Goal: Transaction & Acquisition: Purchase product/service

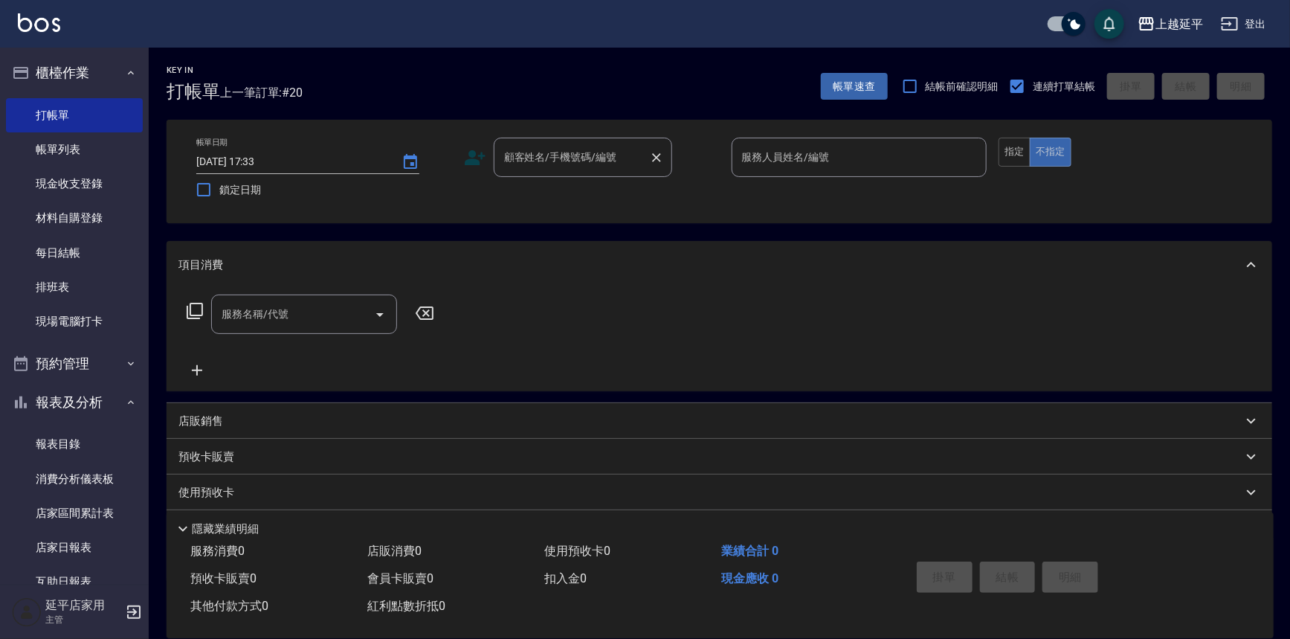
click at [561, 166] on input "顧客姓名/手機號碼/編號" at bounding box center [571, 157] width 143 height 26
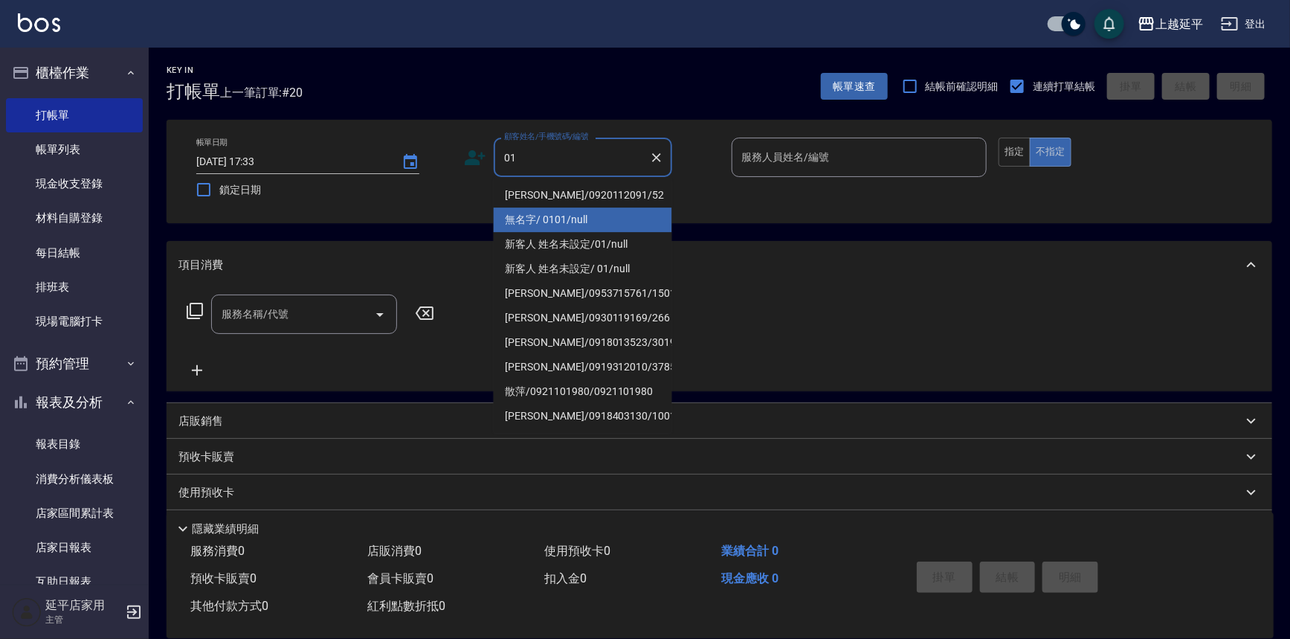
click at [566, 219] on li "無名字/ 0101/null" at bounding box center [583, 219] width 178 height 25
type input "無名字/ 0101/null"
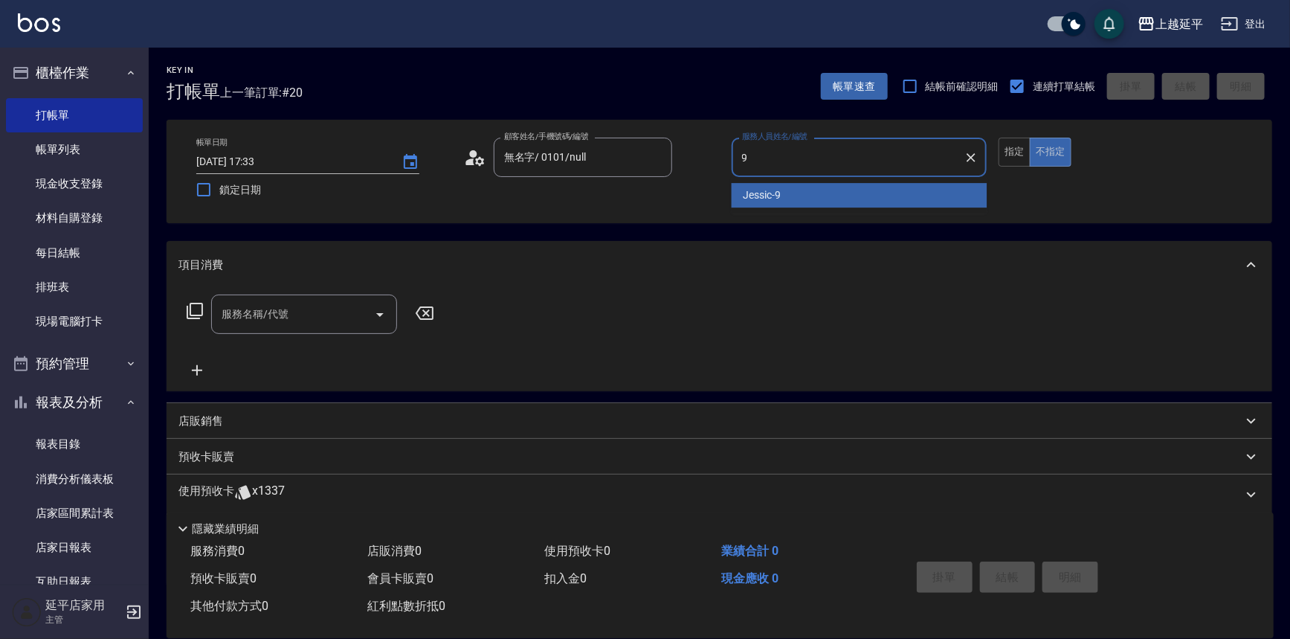
click at [788, 196] on div "Jessic -9" at bounding box center [860, 195] width 256 height 25
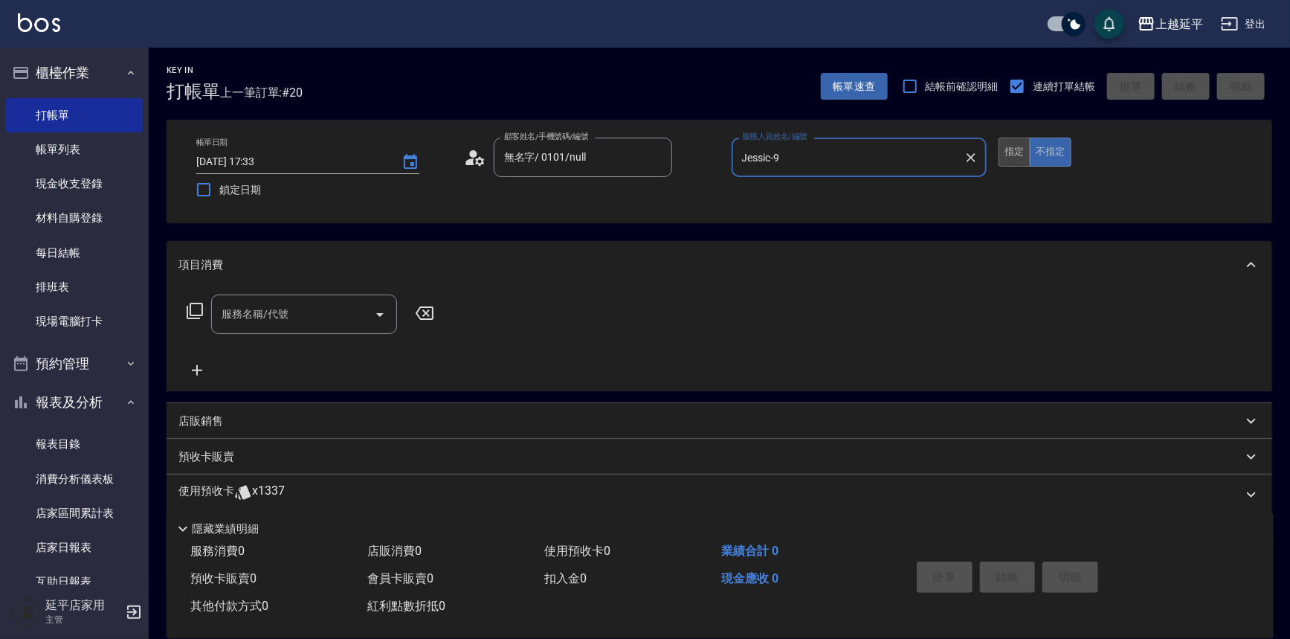
type input "Jessic-9"
click at [1012, 152] on button "指定" at bounding box center [1015, 152] width 32 height 29
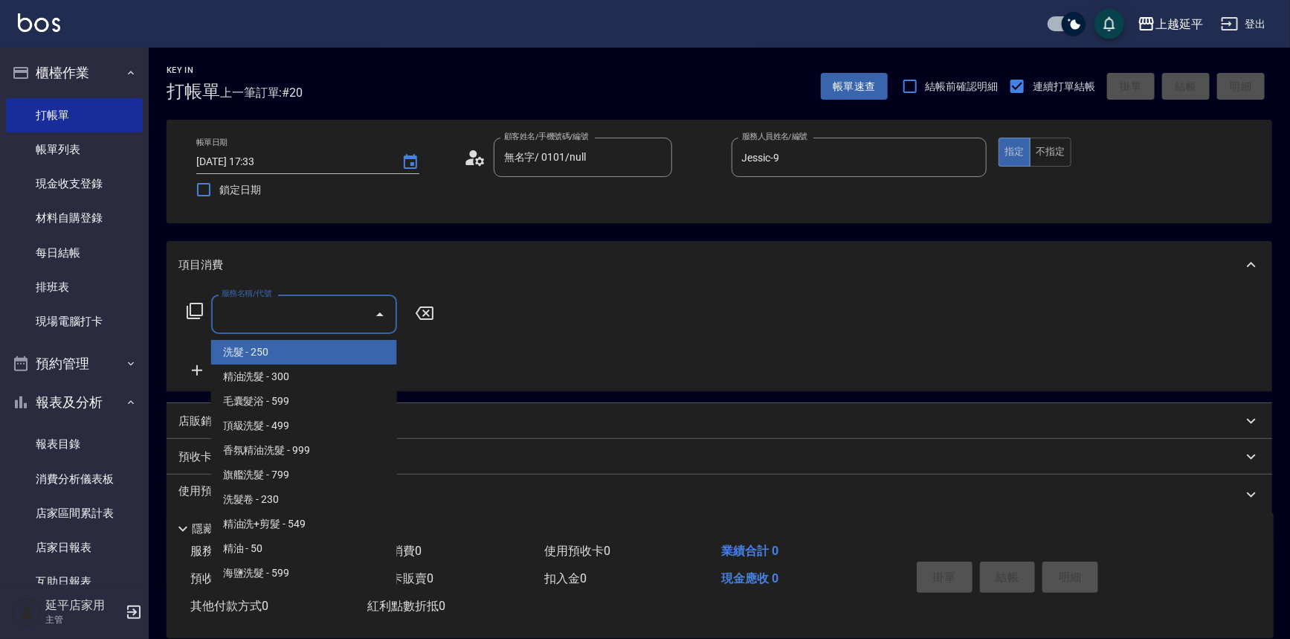
click at [289, 315] on input "服務名稱/代號" at bounding box center [293, 314] width 150 height 26
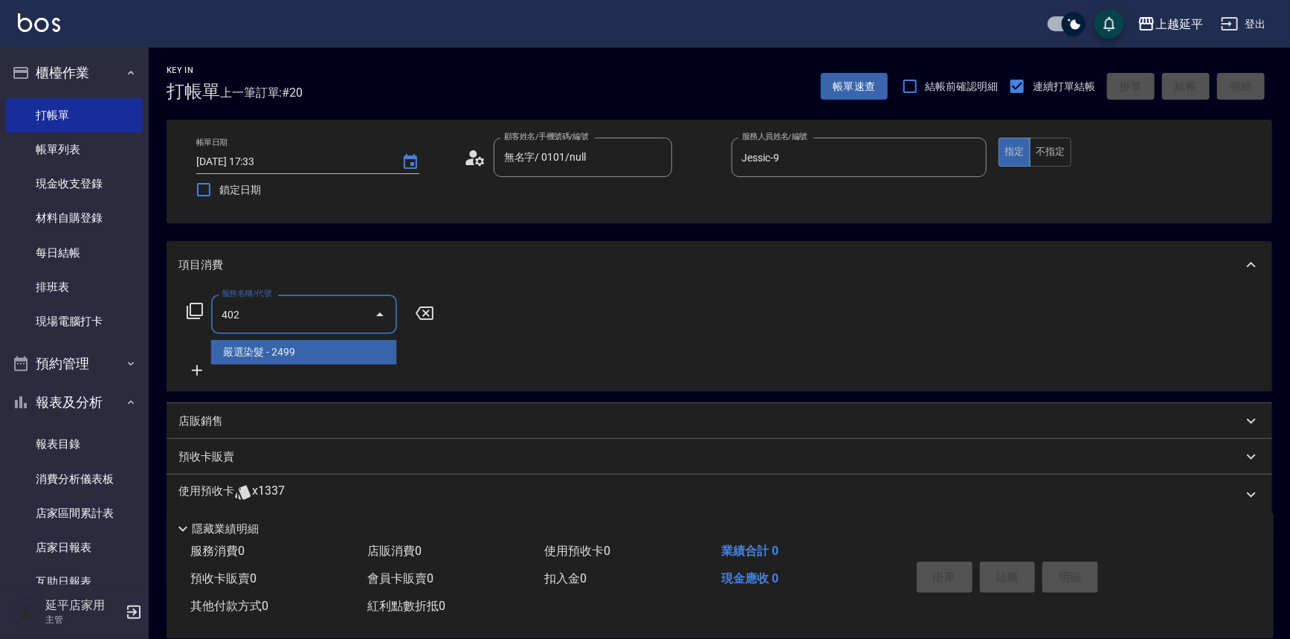
click at [314, 350] on span "嚴選染髮 - 2499" at bounding box center [304, 352] width 186 height 25
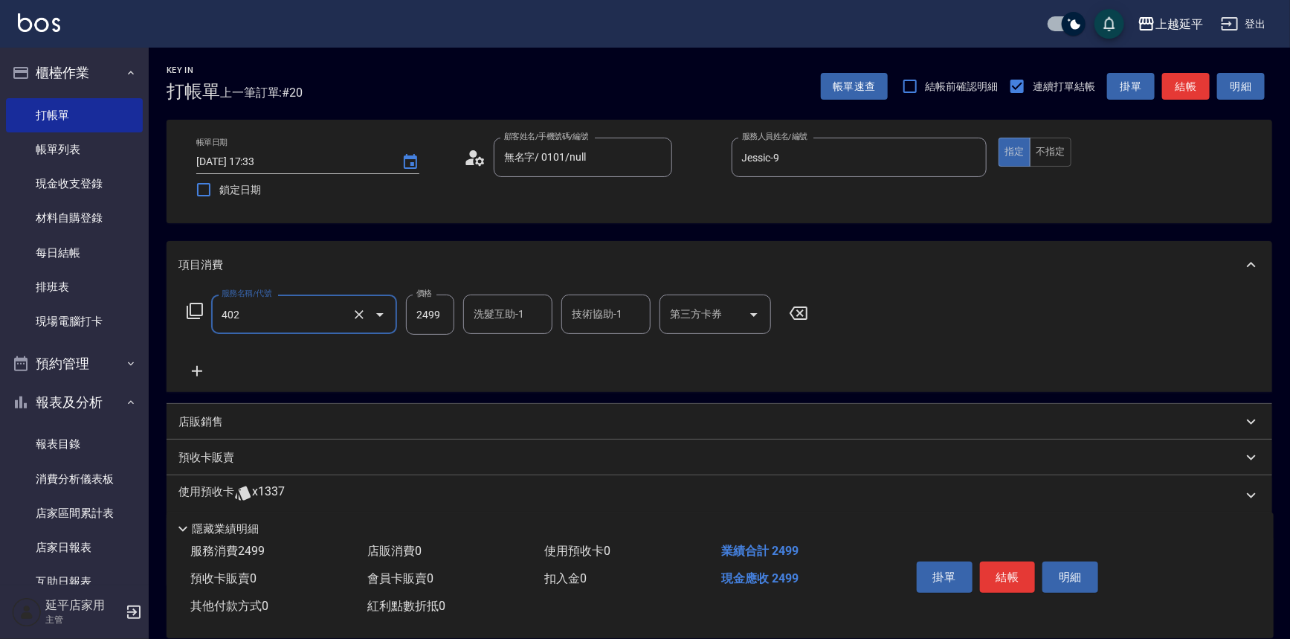
click at [491, 317] on div "洗髮互助-1 洗髮互助-1" at bounding box center [507, 313] width 89 height 39
type input "嚴選染髮(402)"
click at [513, 350] on span "[PERSON_NAME]-34" at bounding box center [498, 352] width 46 height 16
type input "[PERSON_NAME]-34"
click at [578, 319] on input "技術協助-1" at bounding box center [606, 314] width 76 height 26
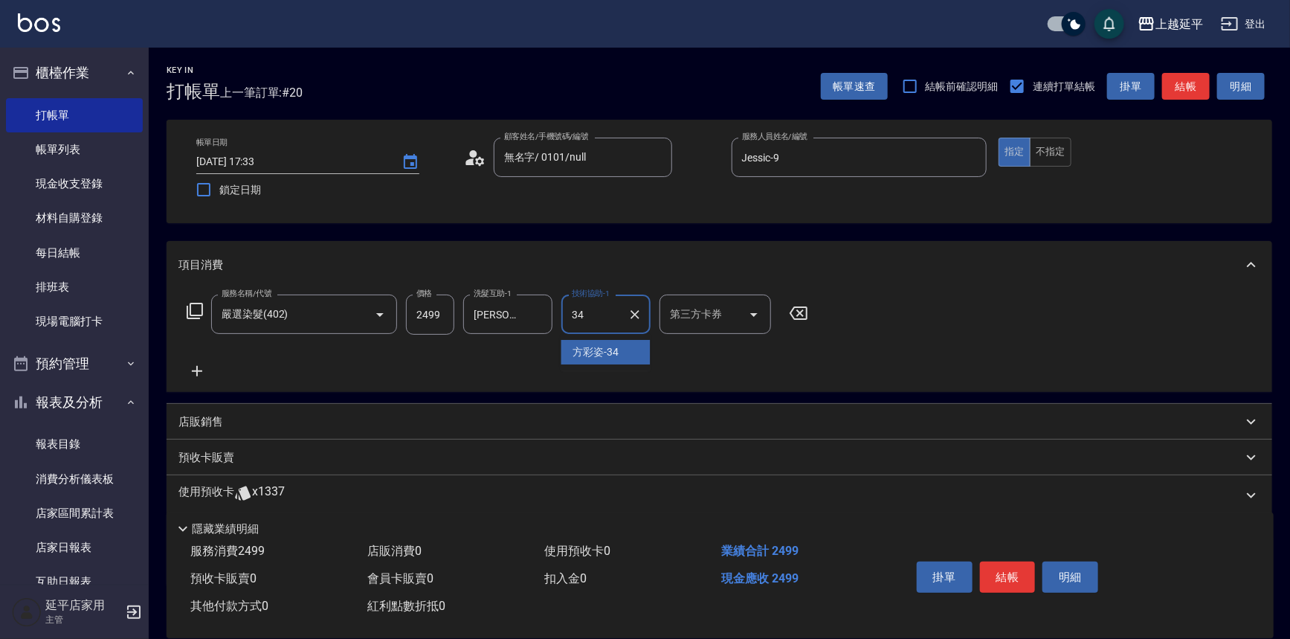
click at [594, 345] on span "[PERSON_NAME]-34" at bounding box center [596, 352] width 46 height 16
type input "[PERSON_NAME]-34"
click at [1008, 573] on button "結帳" at bounding box center [1008, 576] width 56 height 31
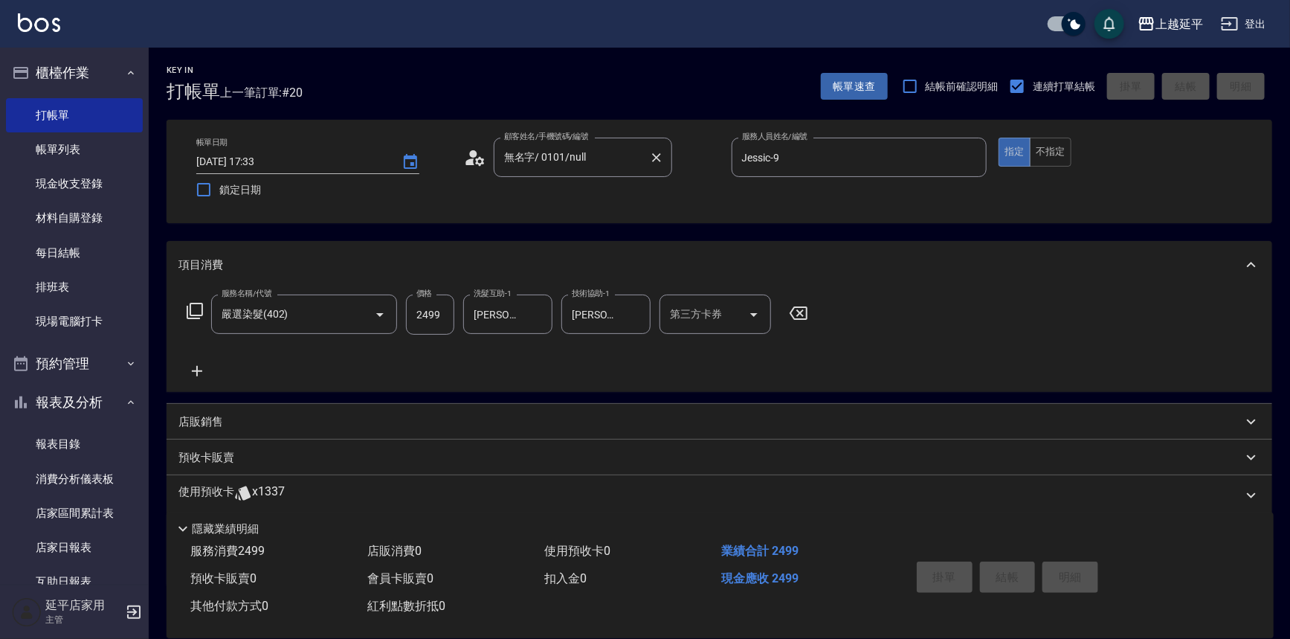
type input "[DATE] 19:06"
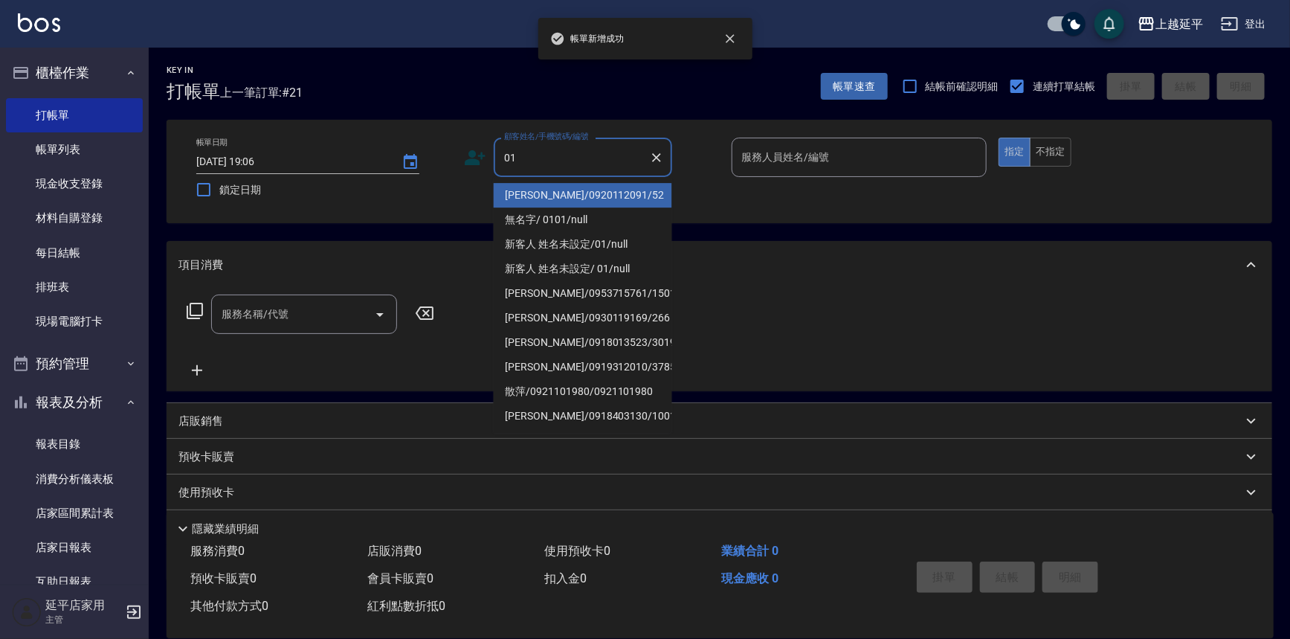
click at [595, 189] on li "[PERSON_NAME]/0920112091/52" at bounding box center [583, 195] width 178 height 25
type input "[PERSON_NAME]/0920112091/52"
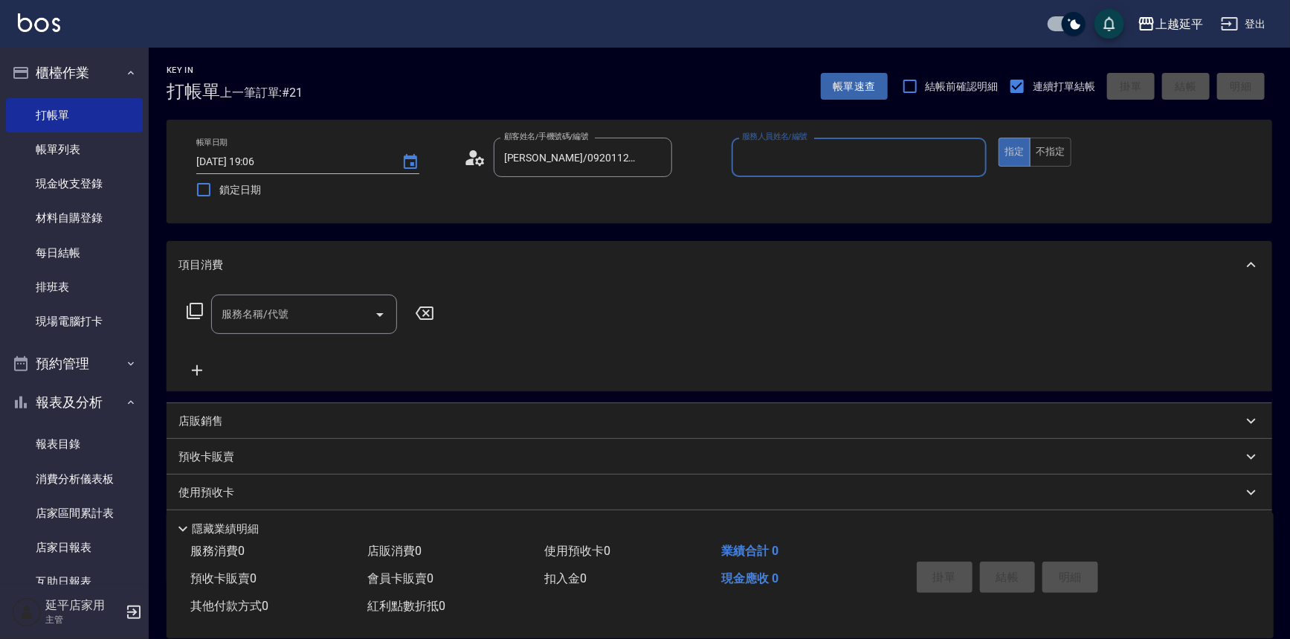
type input "[PERSON_NAME]-12"
click at [656, 154] on icon "Clear" at bounding box center [656, 157] width 15 height 15
click at [974, 159] on icon "Clear" at bounding box center [971, 157] width 15 height 15
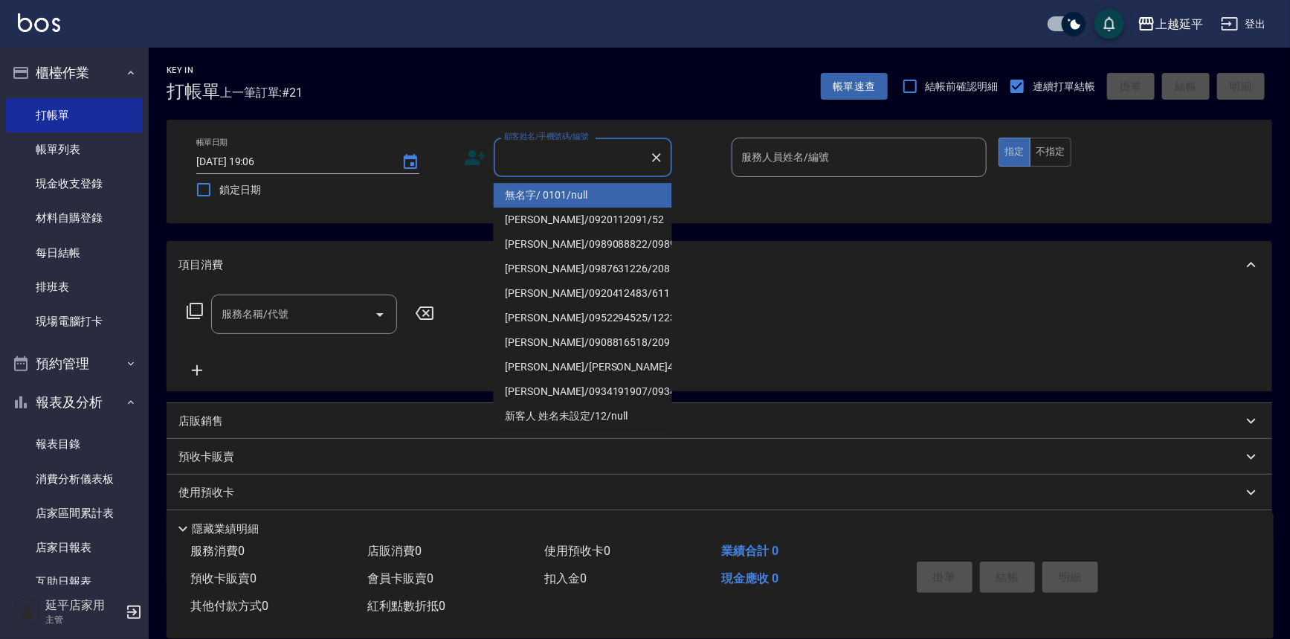
click at [526, 158] on input "顧客姓名/手機號碼/編號" at bounding box center [571, 157] width 143 height 26
click at [550, 199] on li "無名字/ 0101/null" at bounding box center [583, 195] width 178 height 25
type input "無名字/ 0101/null"
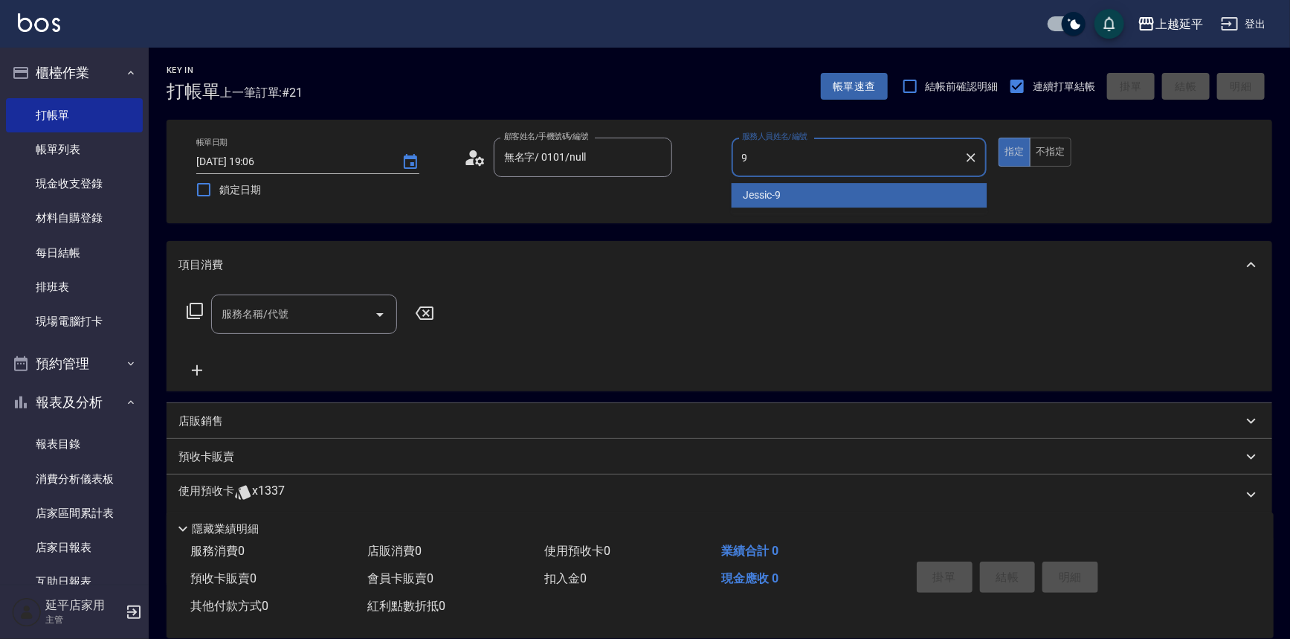
click at [808, 193] on div "Jessic -9" at bounding box center [860, 195] width 256 height 25
type input "Jessic-9"
click at [277, 312] on input "服務名稱/代號" at bounding box center [293, 314] width 150 height 26
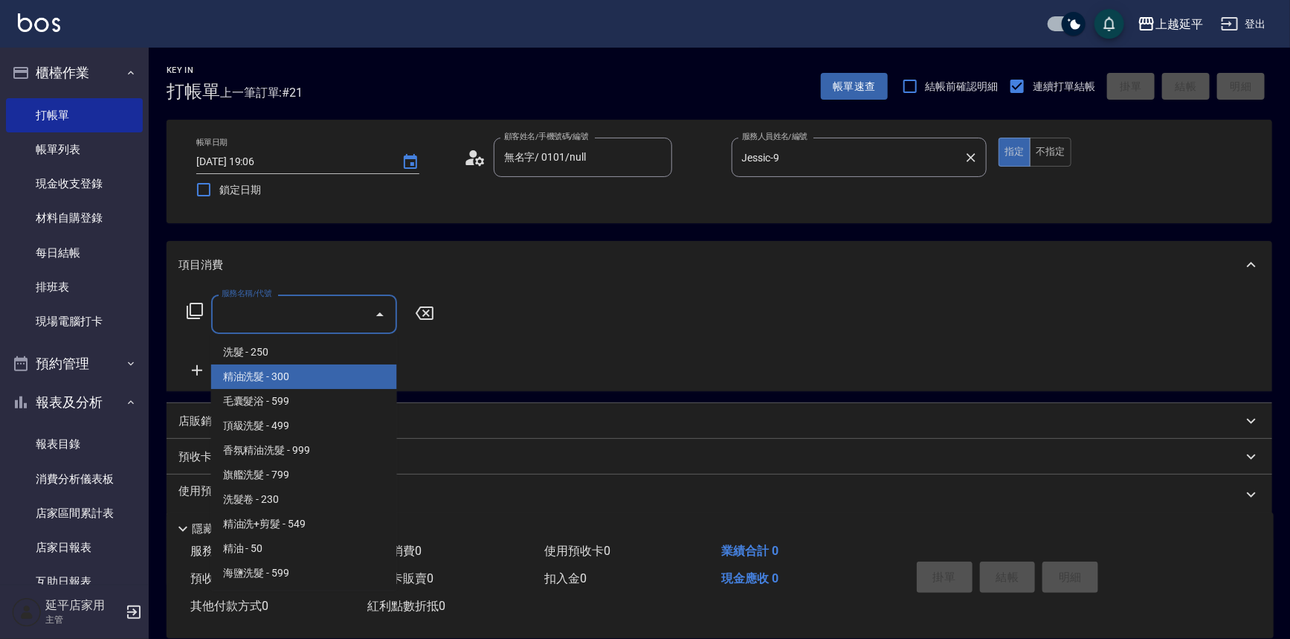
click at [289, 378] on span "精油洗髮 - 300" at bounding box center [304, 376] width 186 height 25
type input "精油洗髮(102)"
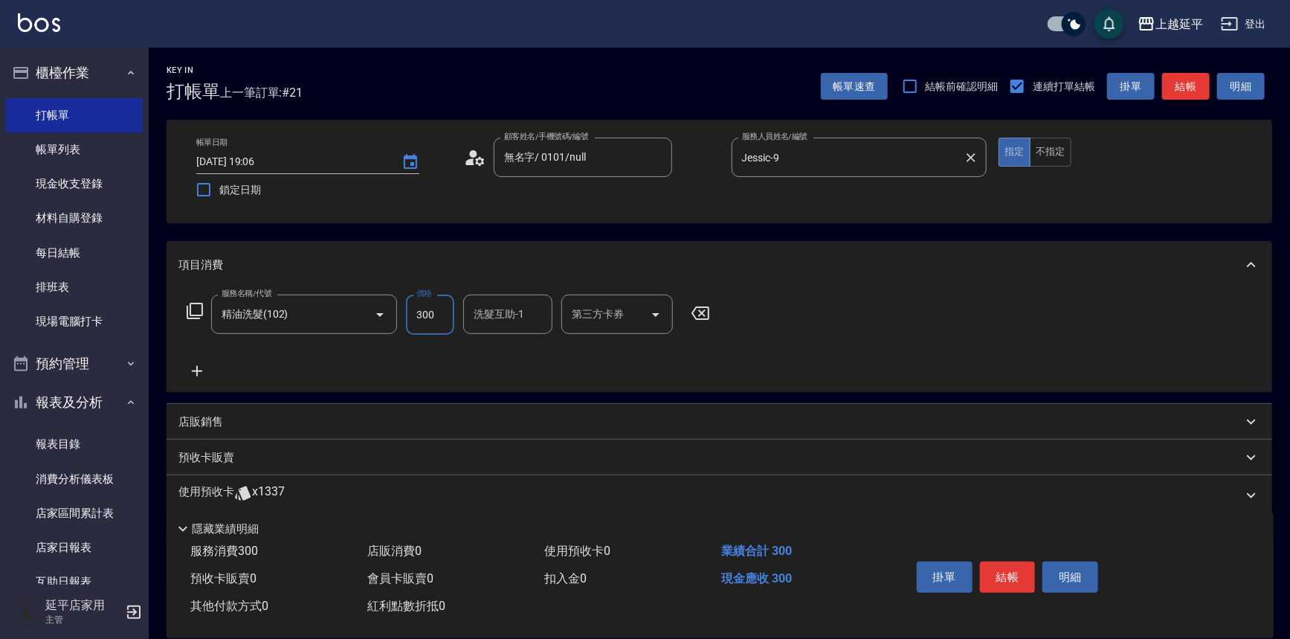
click at [433, 313] on input "300" at bounding box center [430, 314] width 48 height 40
type input "700"
click at [486, 303] on div "洗髮互助-1 洗髮互助-1" at bounding box center [507, 313] width 89 height 39
click at [490, 344] on span "[PERSON_NAME] -4" at bounding box center [488, 352] width 26 height 16
type input "[PERSON_NAME]-4"
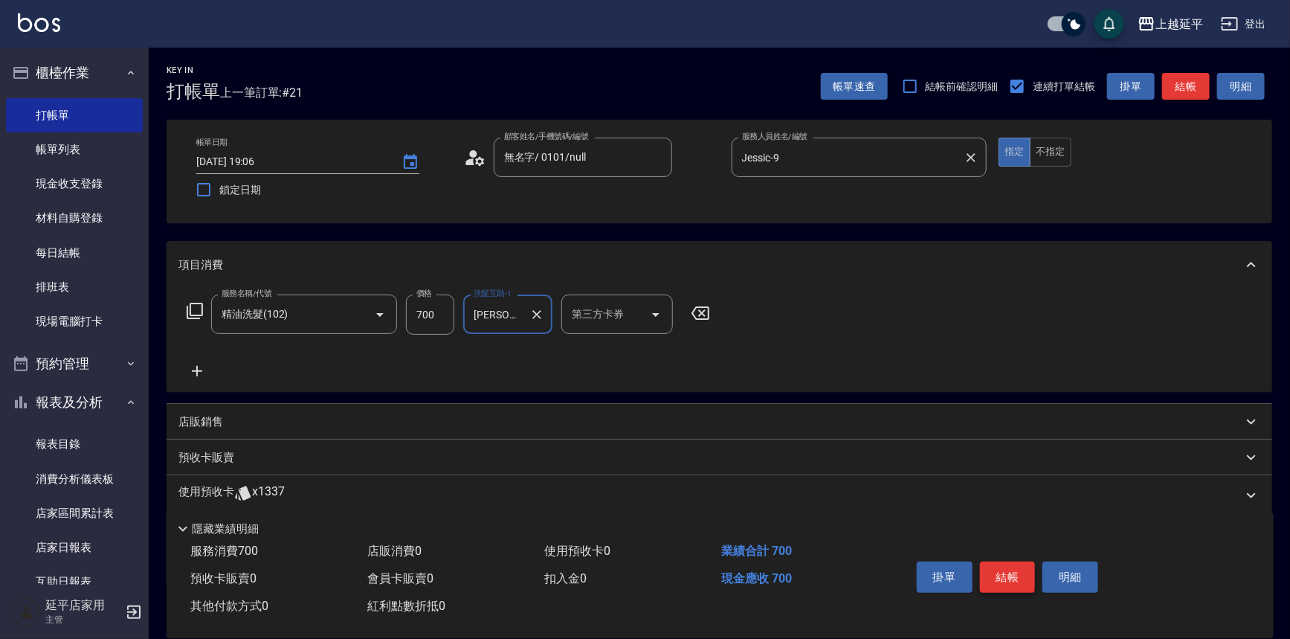
click at [1000, 572] on button "結帳" at bounding box center [1008, 576] width 56 height 31
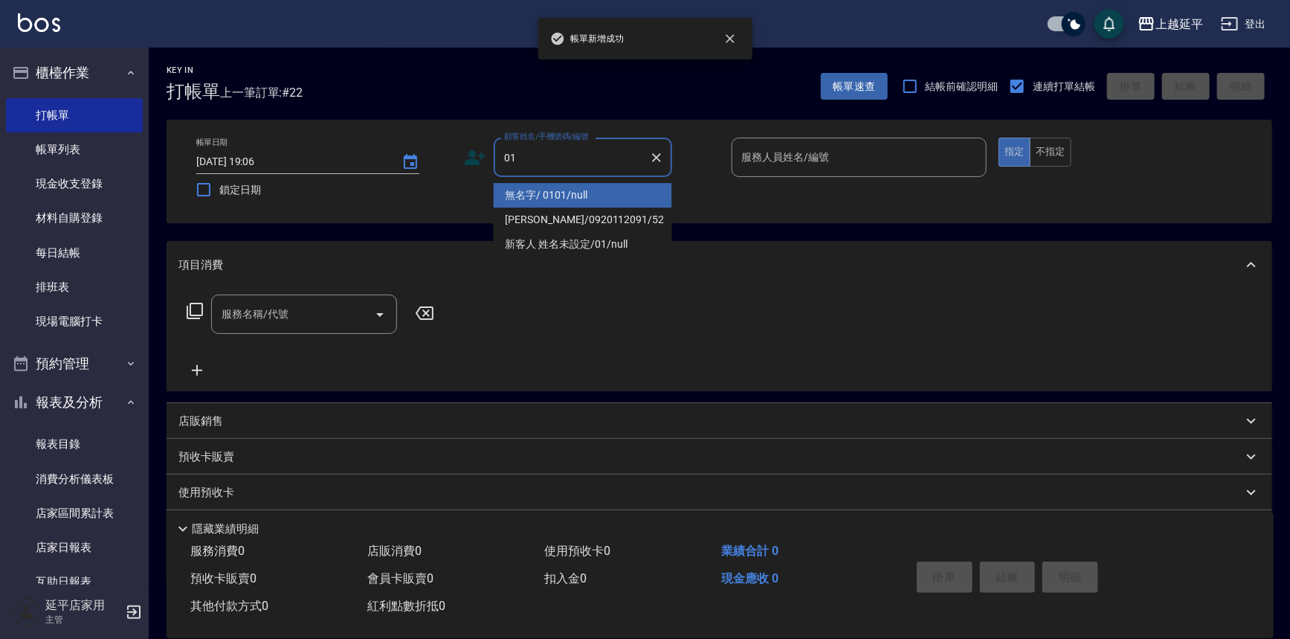
click at [552, 196] on li "無名字/ 0101/null" at bounding box center [583, 195] width 178 height 25
type input "無名字/ 0101/null"
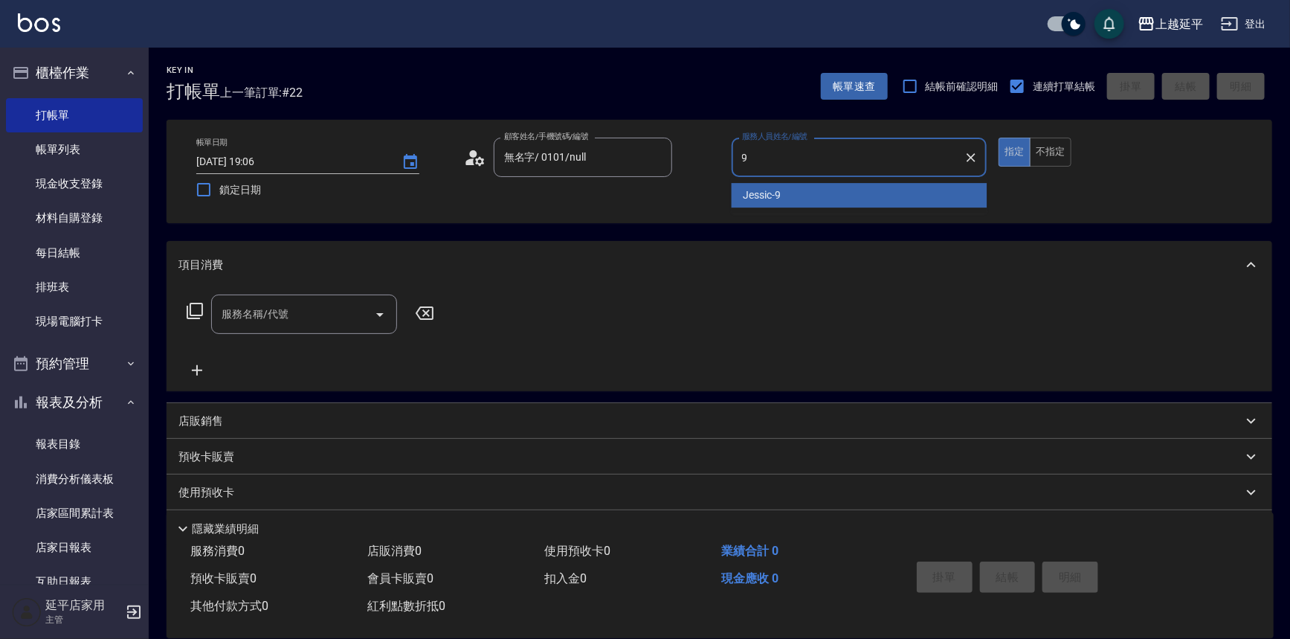
click at [745, 190] on span "Jessic -9" at bounding box center [763, 195] width 38 height 16
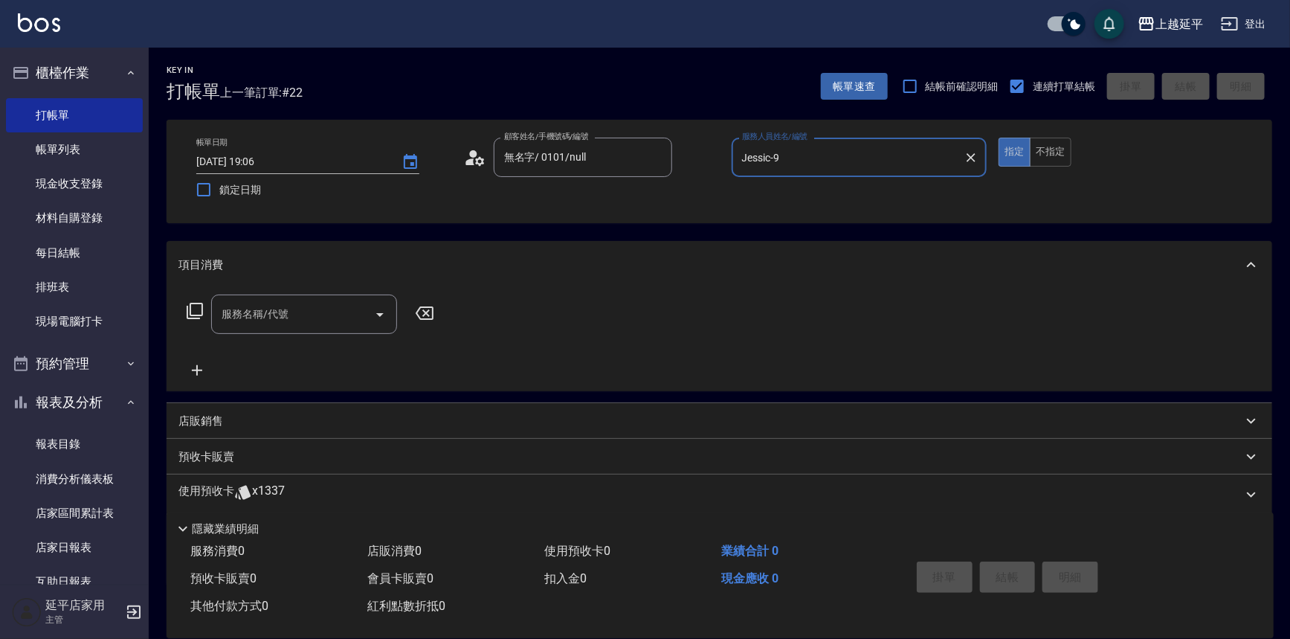
type input "Jessic-9"
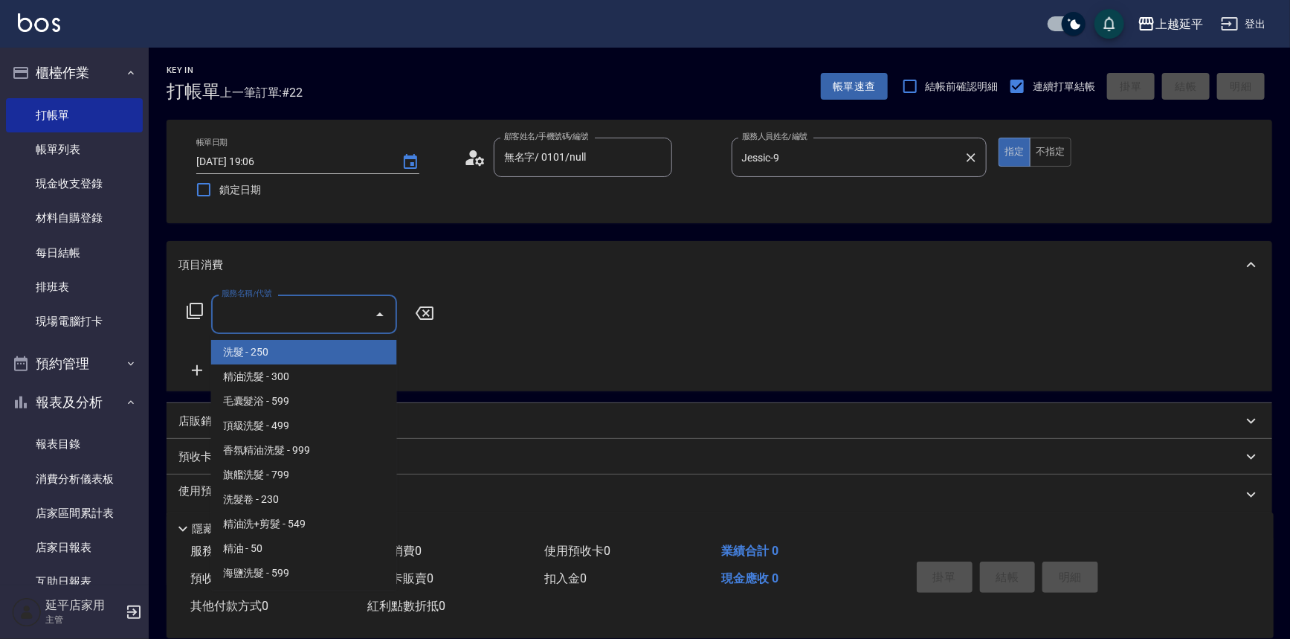
click at [316, 306] on input "服務名稱/代號" at bounding box center [293, 314] width 150 height 26
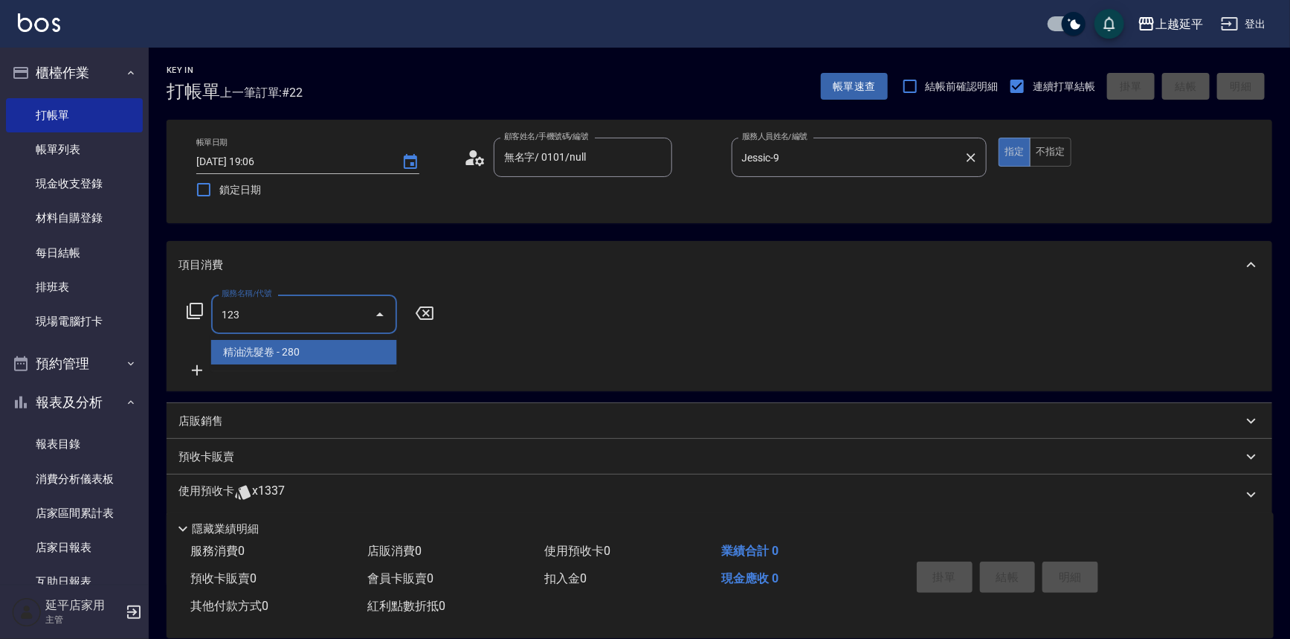
click at [358, 358] on span "精油洗髮卷 - 280" at bounding box center [304, 352] width 186 height 25
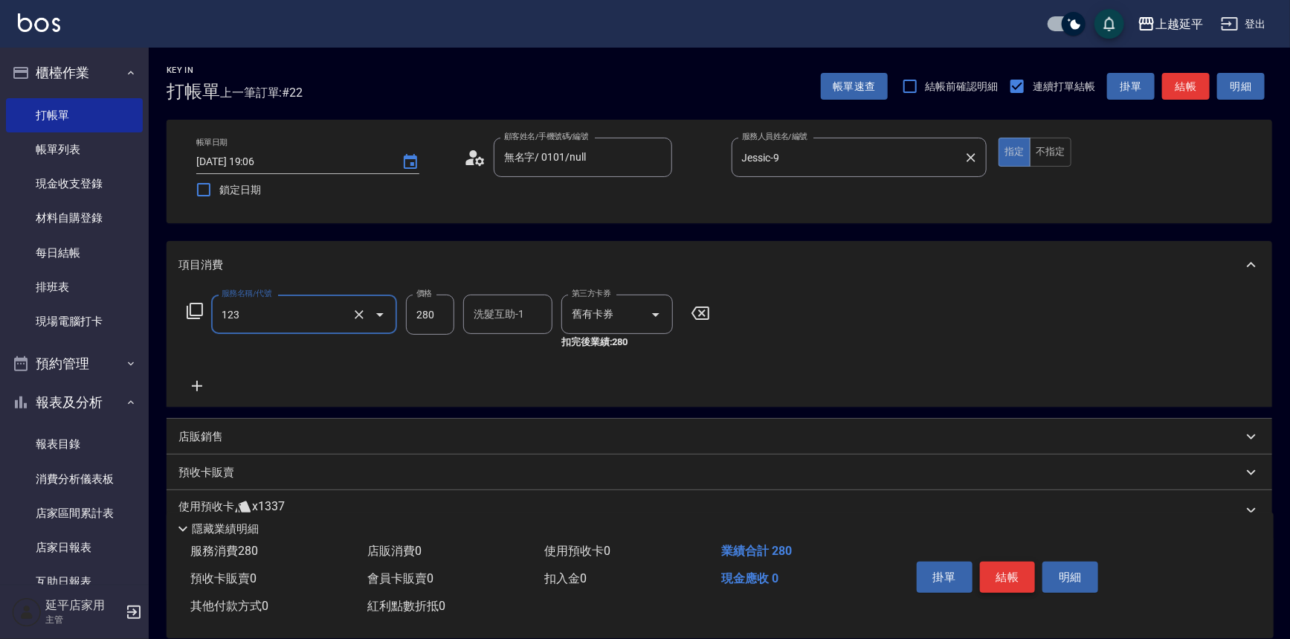
type input "精油洗髮卷(123)"
click at [1024, 567] on button "結帳" at bounding box center [1008, 576] width 56 height 31
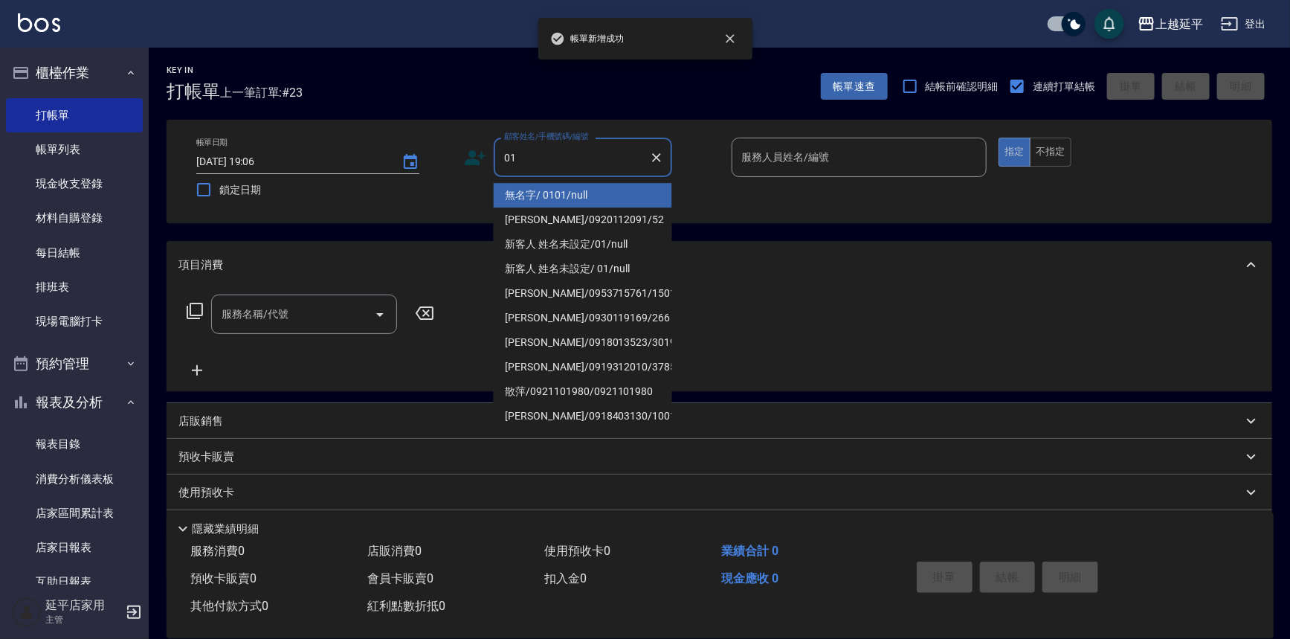
click at [532, 190] on li "無名字/ 0101/null" at bounding box center [583, 195] width 178 height 25
type input "無名字/ 0101/null"
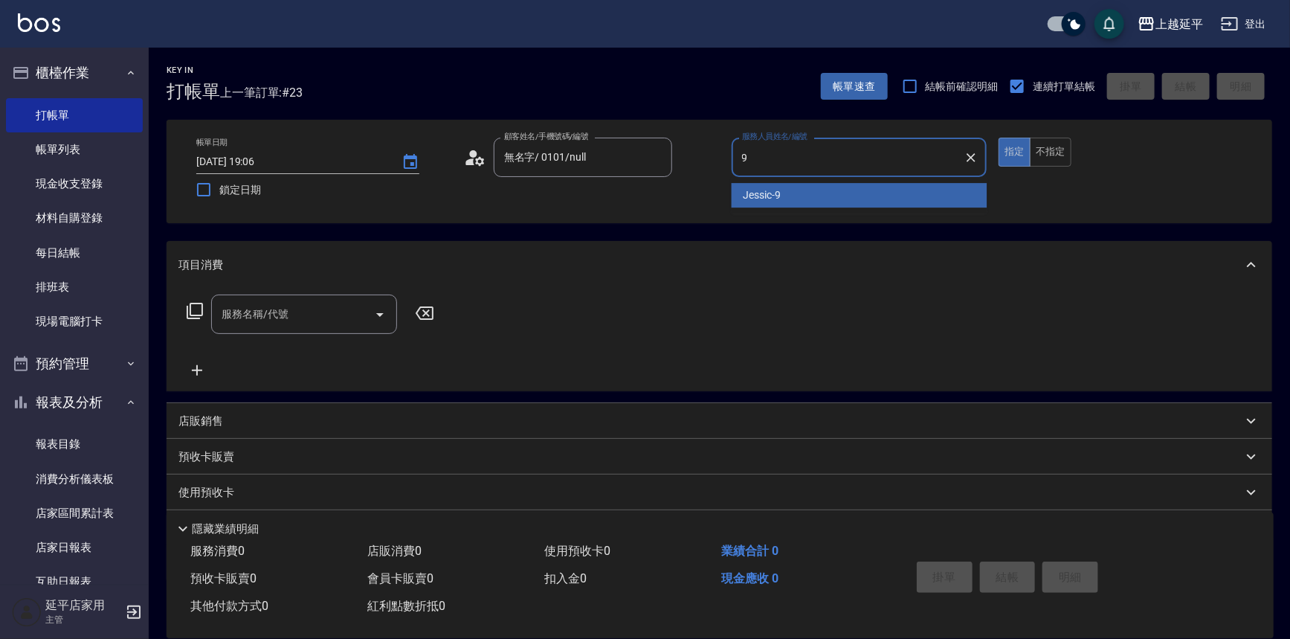
drag, startPoint x: 796, startPoint y: 187, endPoint x: 803, endPoint y: 184, distance: 7.8
click at [796, 186] on div "Jessic -9" at bounding box center [860, 195] width 256 height 25
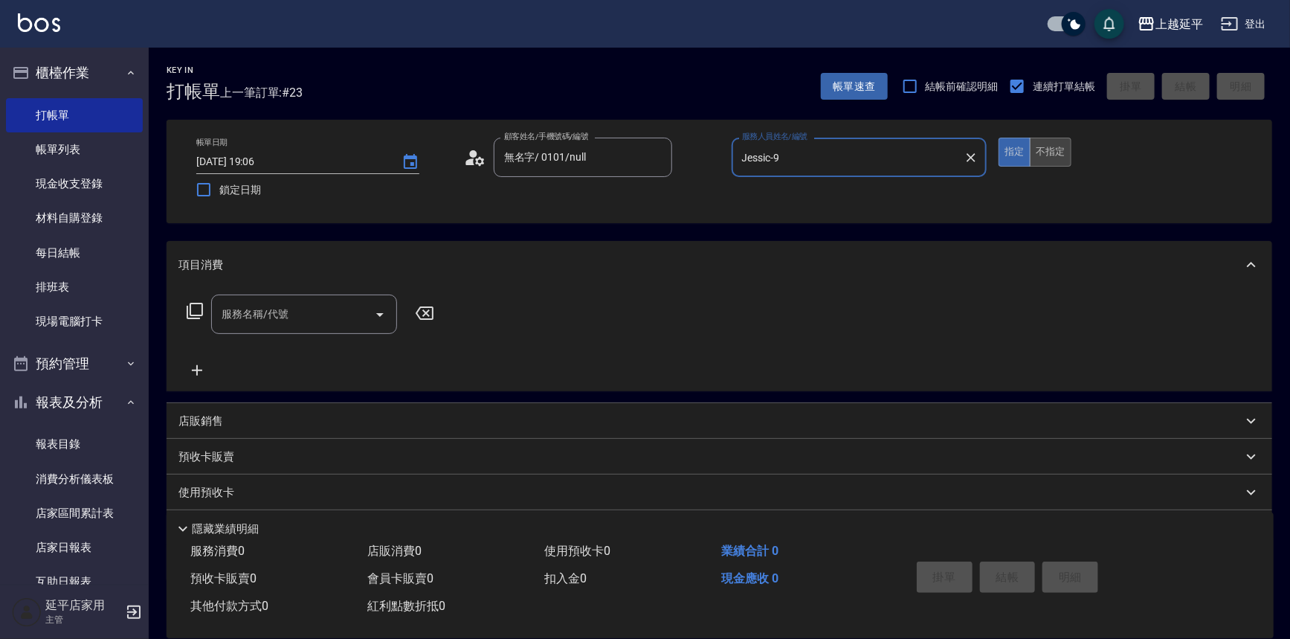
type input "Jessic-9"
click at [1039, 146] on button "不指定" at bounding box center [1051, 152] width 42 height 29
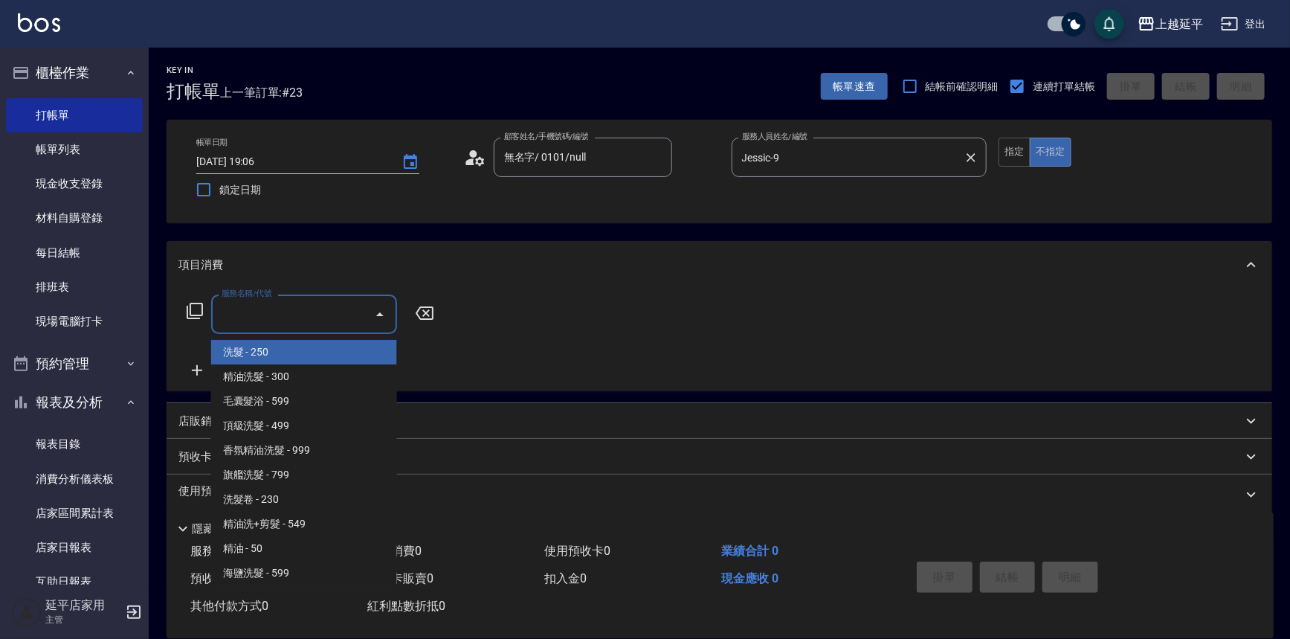
click at [316, 302] on input "服務名稱/代號" at bounding box center [293, 314] width 150 height 26
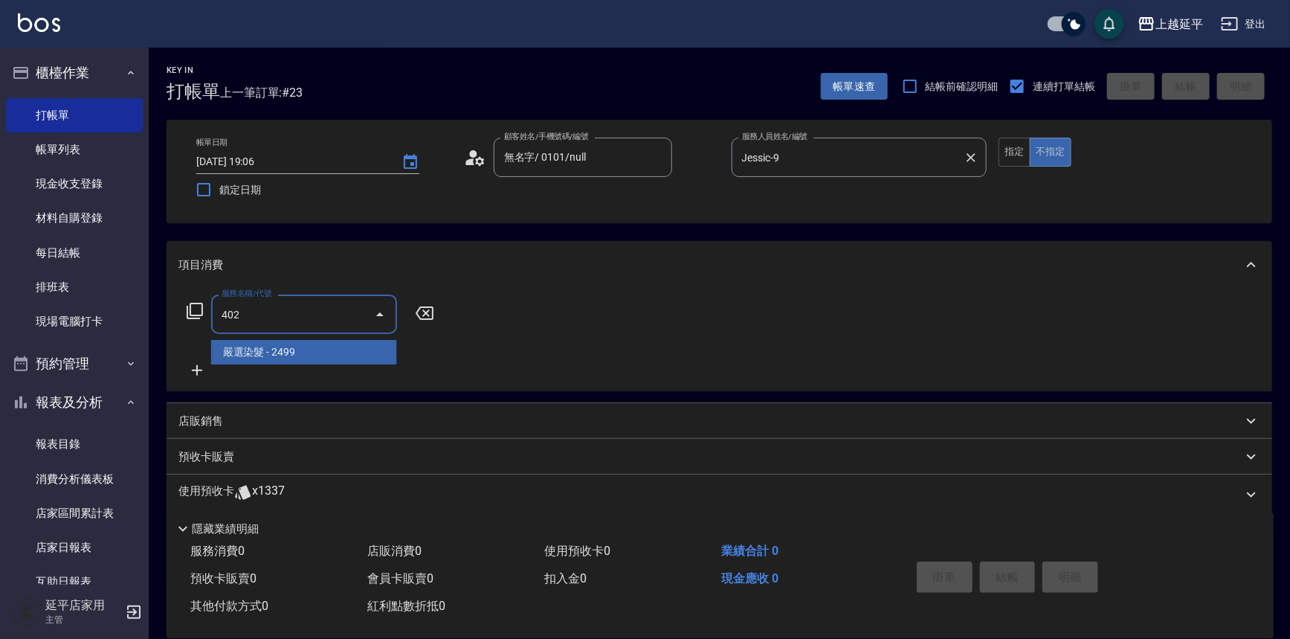
click at [346, 360] on span "嚴選染髮 - 2499" at bounding box center [304, 352] width 186 height 25
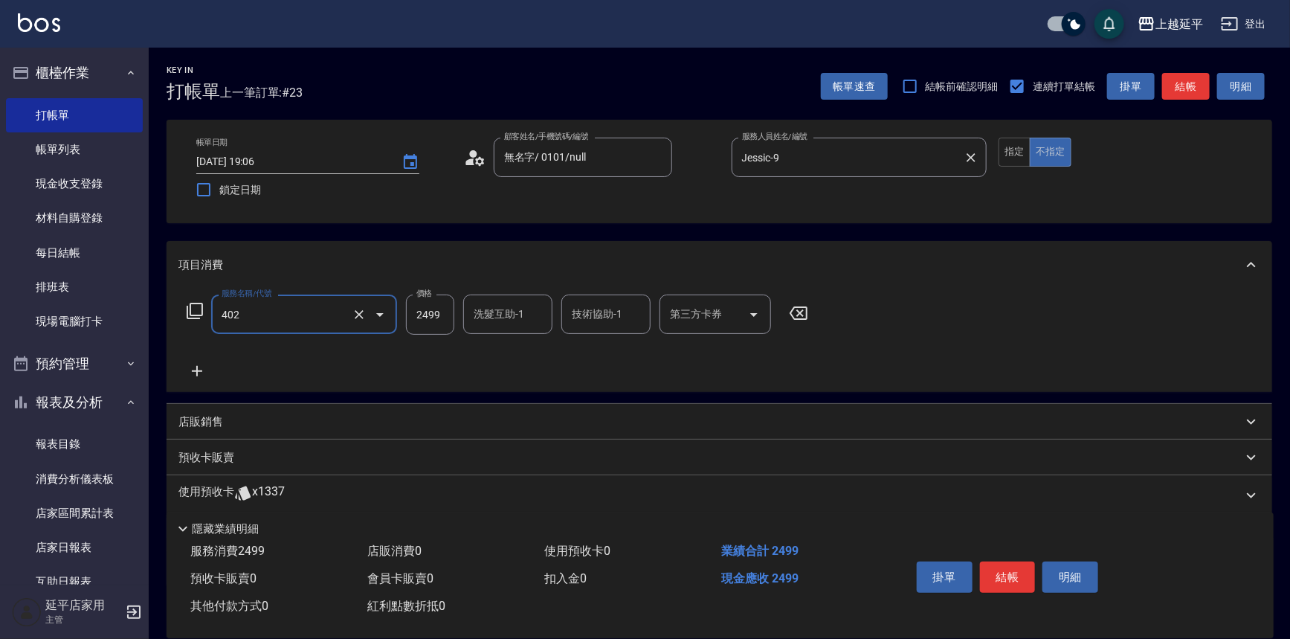
type input "嚴選染髮(402)"
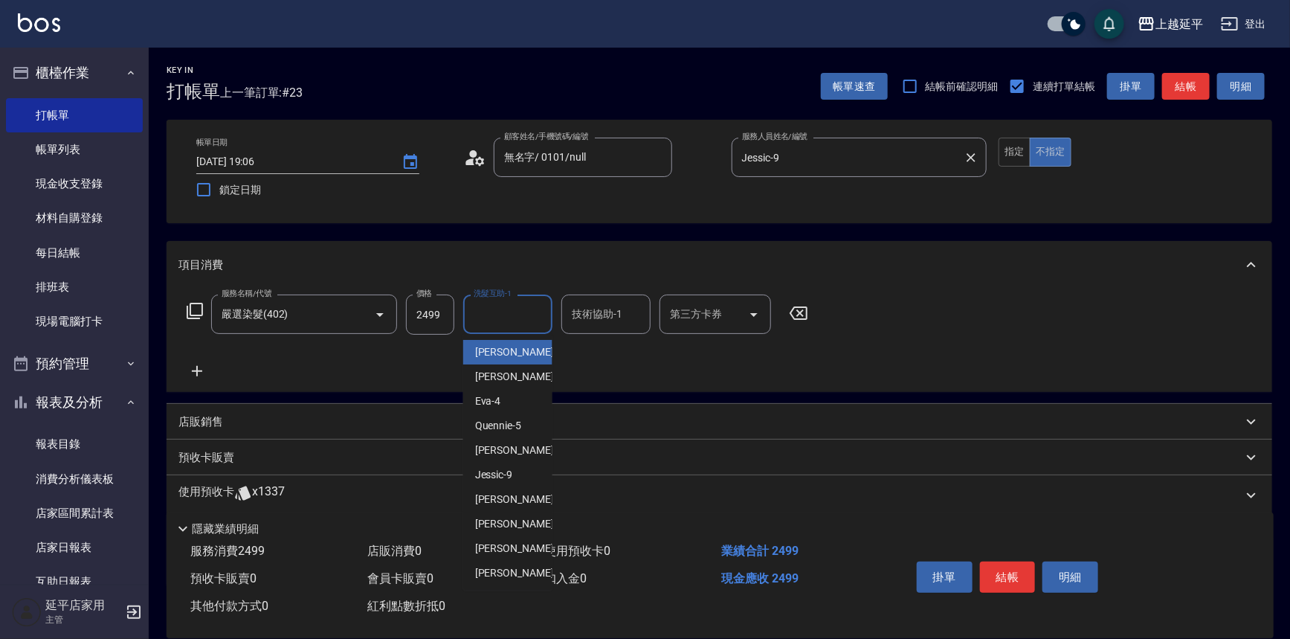
click at [499, 312] on div "洗髮互助-1 洗髮互助-1" at bounding box center [507, 313] width 89 height 39
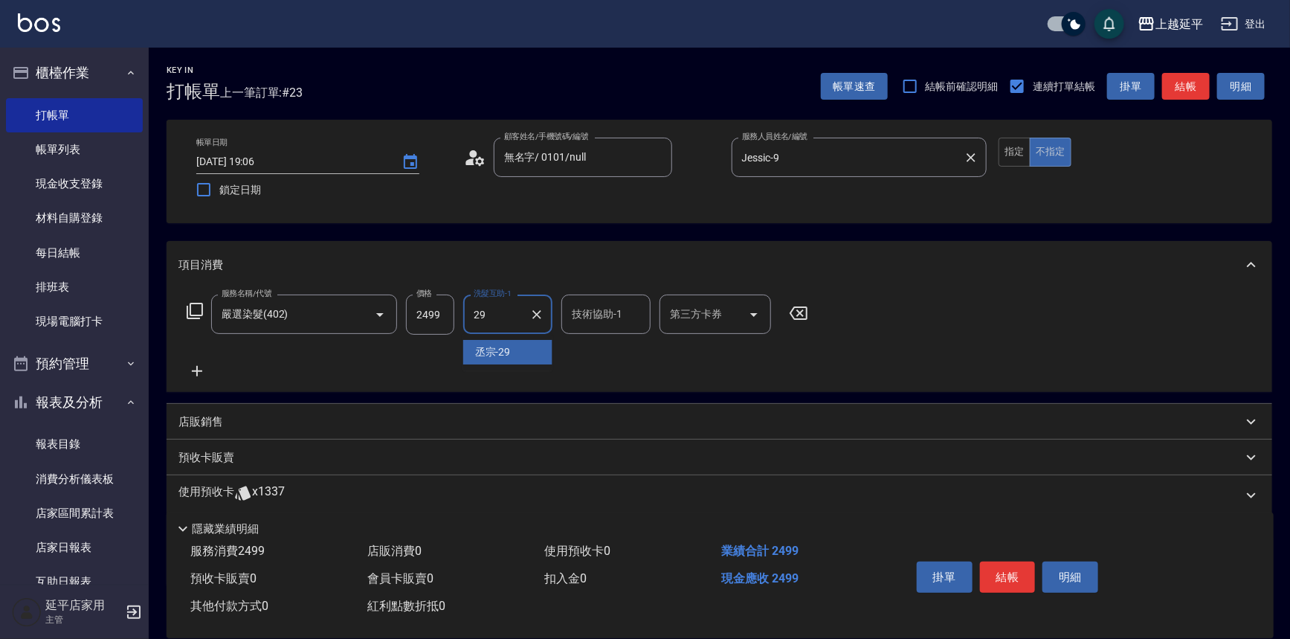
click at [515, 353] on div "丞宗 -29" at bounding box center [507, 352] width 89 height 25
click at [579, 328] on div "技術協助-1" at bounding box center [605, 313] width 89 height 39
type input "丞宗-29"
click at [587, 352] on span "丞宗 -29" at bounding box center [591, 352] width 36 height 16
type input "丞宗-29"
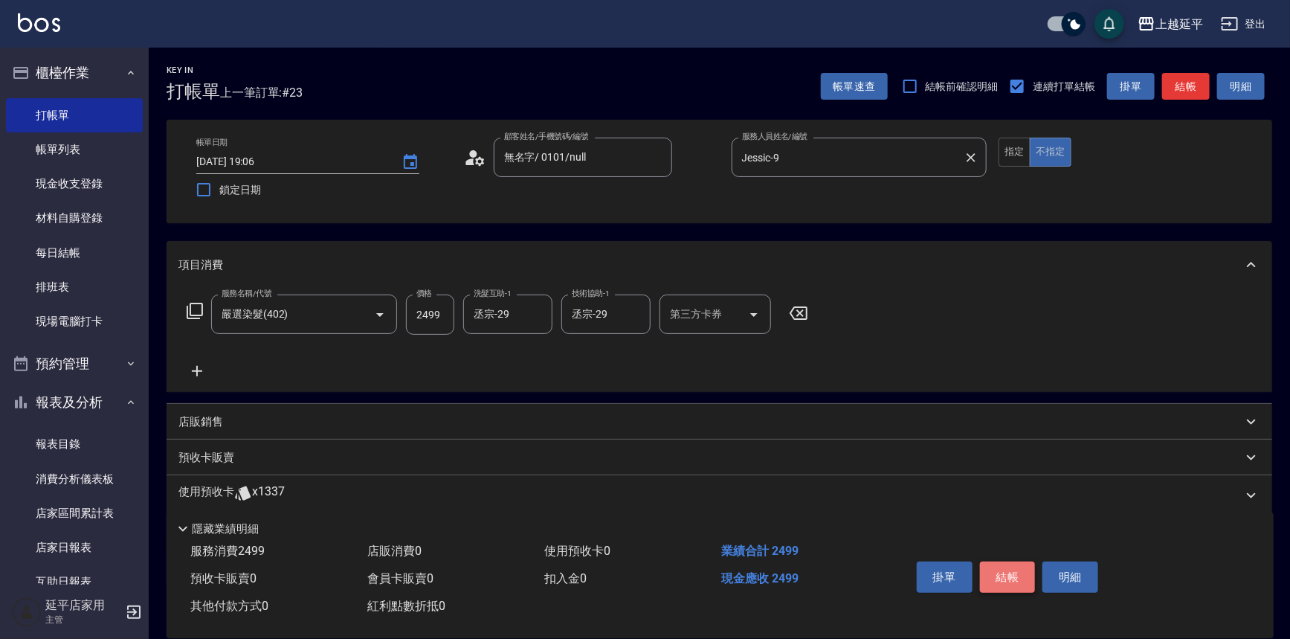
click at [996, 570] on button "結帳" at bounding box center [1008, 576] width 56 height 31
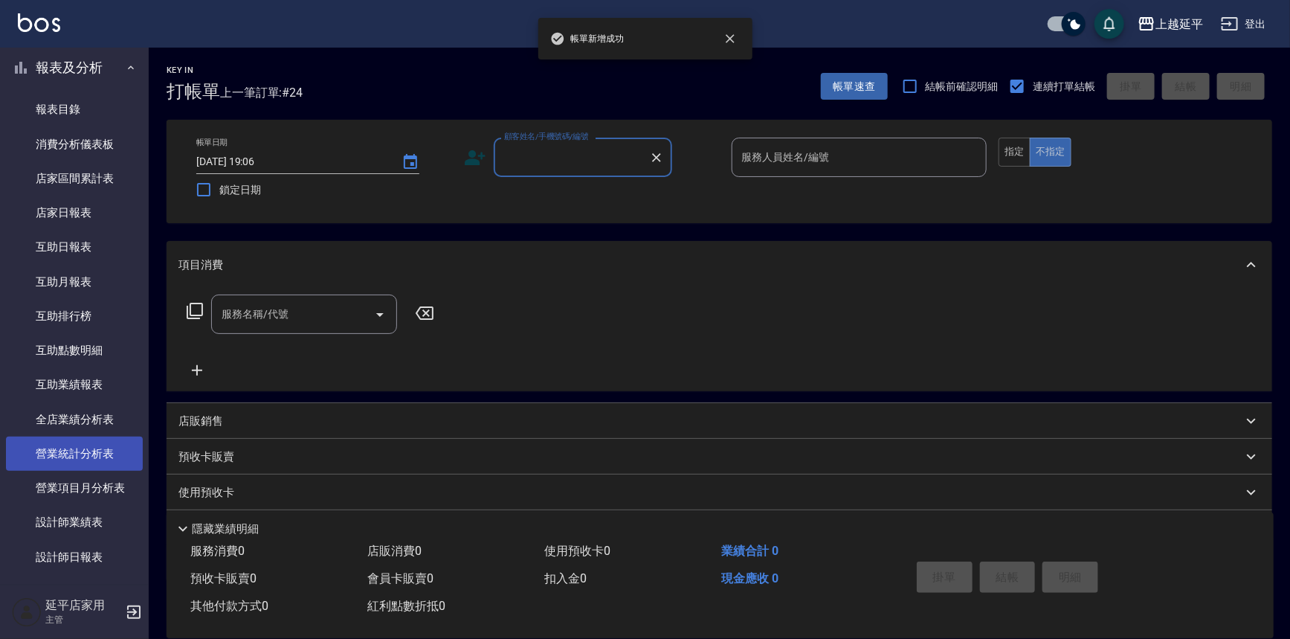
scroll to position [405, 0]
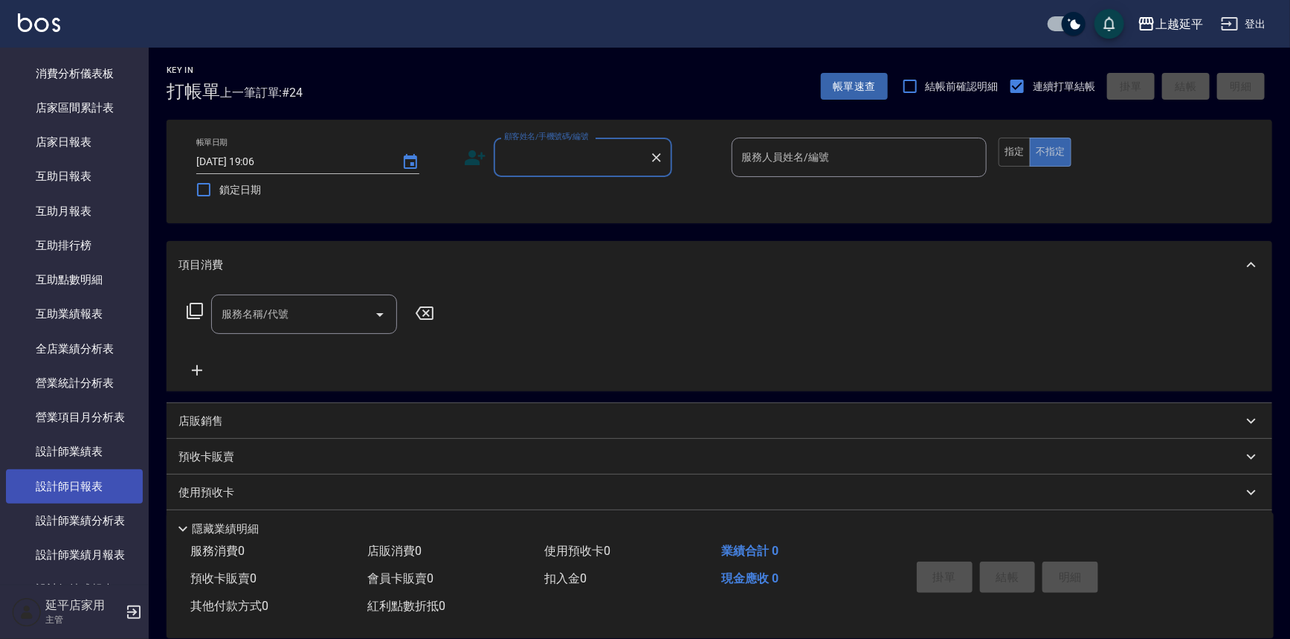
click at [66, 480] on link "設計師日報表" at bounding box center [74, 486] width 137 height 34
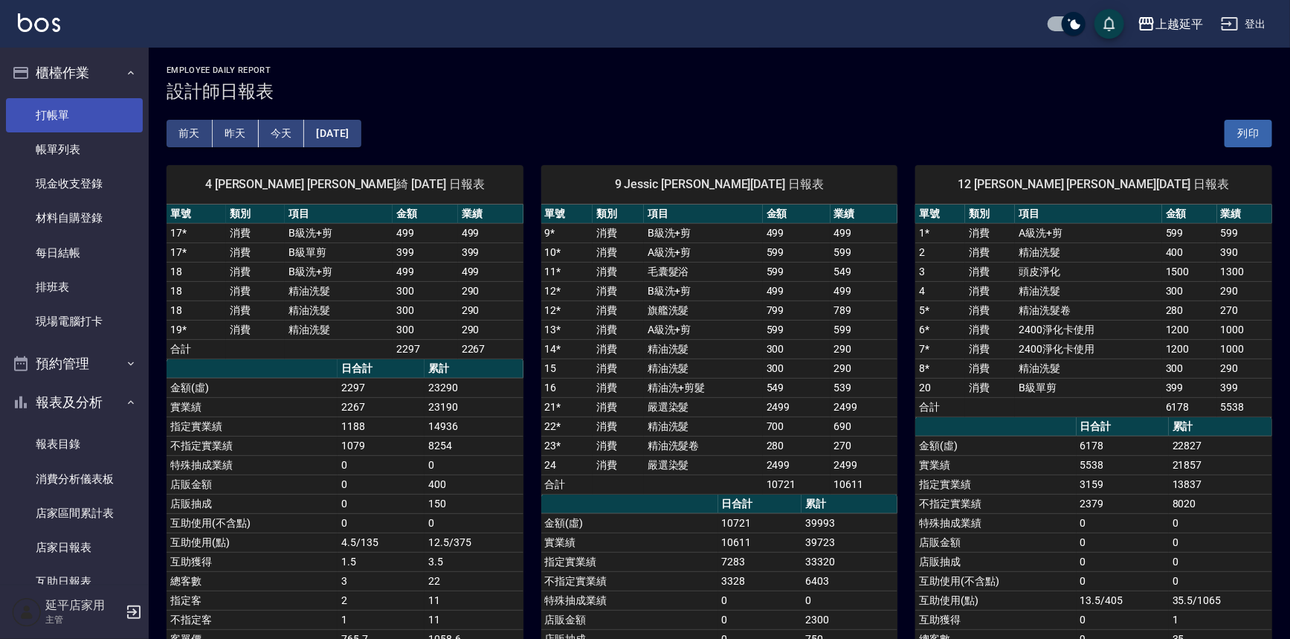
click at [77, 111] on link "打帳單" at bounding box center [74, 115] width 137 height 34
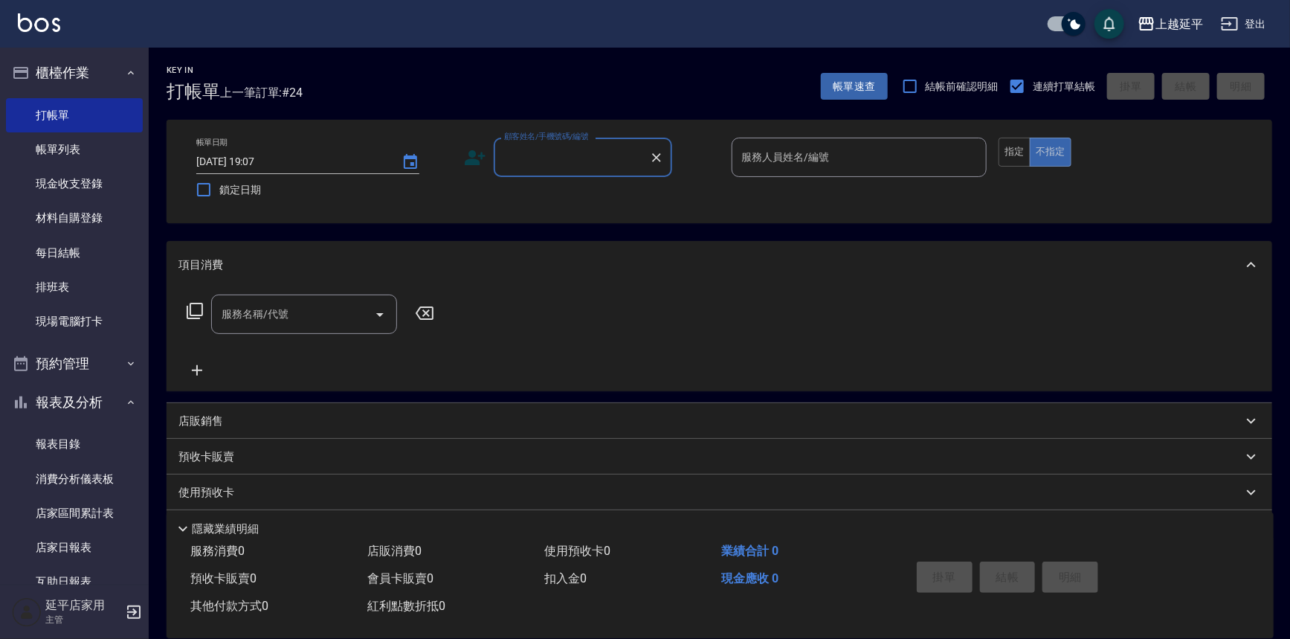
click at [599, 155] on input "顧客姓名/手機號碼/編號" at bounding box center [571, 157] width 143 height 26
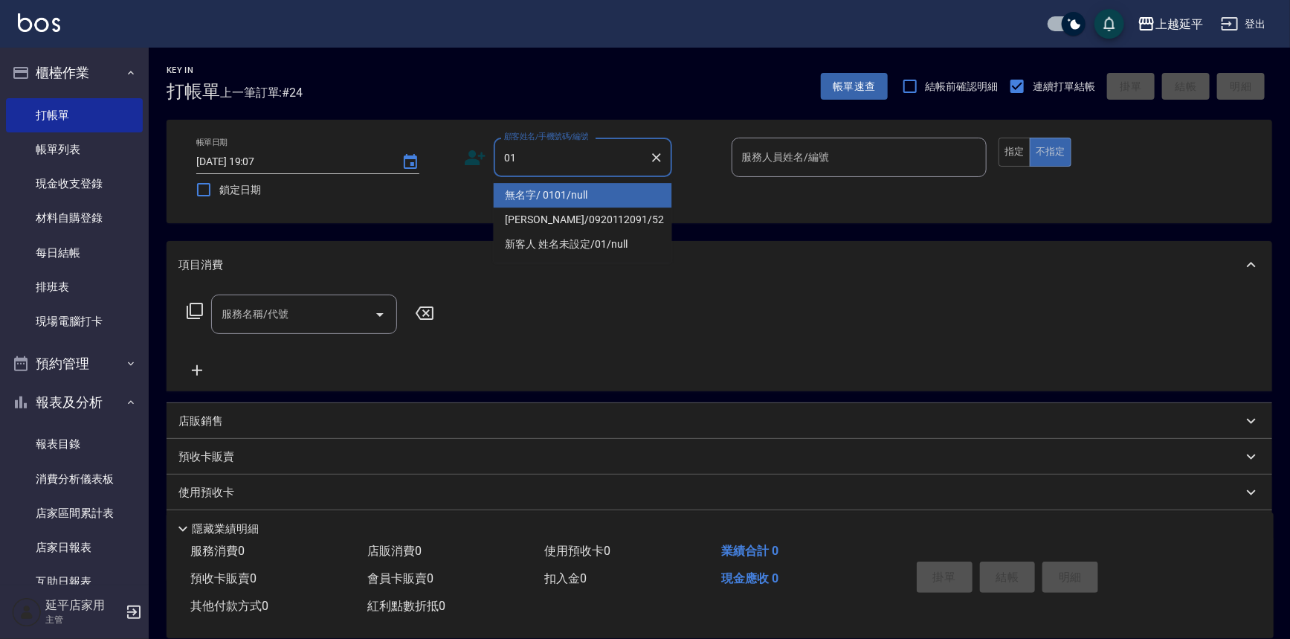
click at [606, 188] on li "無名字/ 0101/null" at bounding box center [583, 195] width 178 height 25
type input "無名字/ 0101/null"
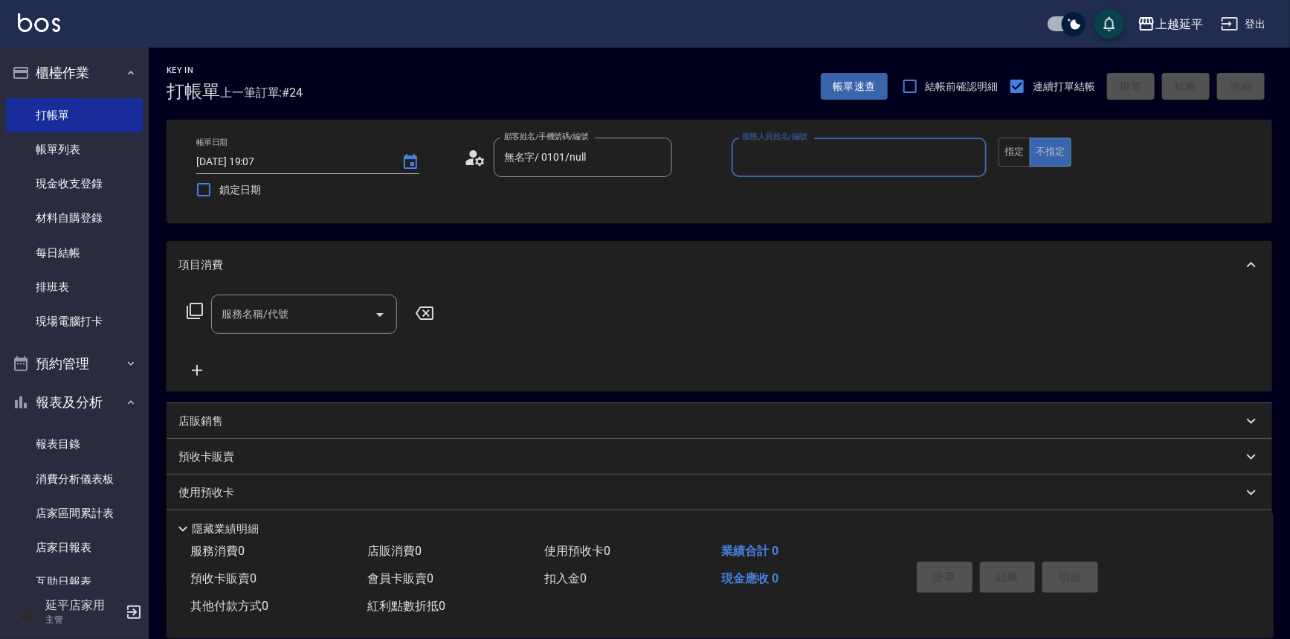
click at [805, 150] on input "服務人員姓名/編號" at bounding box center [859, 157] width 242 height 26
click at [802, 192] on div "[PERSON_NAME] -4" at bounding box center [860, 195] width 256 height 25
type input "[PERSON_NAME]-4"
click at [257, 323] on input "服務名稱/代號" at bounding box center [293, 314] width 150 height 26
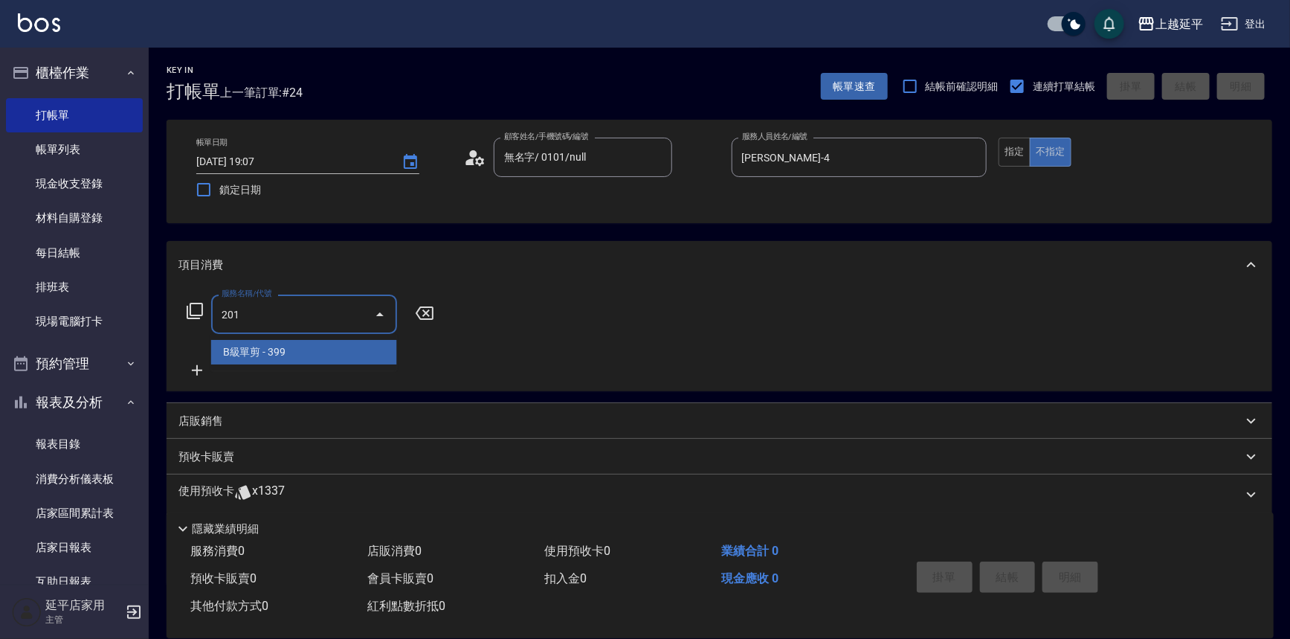
click at [300, 361] on span "B級單剪 - 399" at bounding box center [304, 352] width 186 height 25
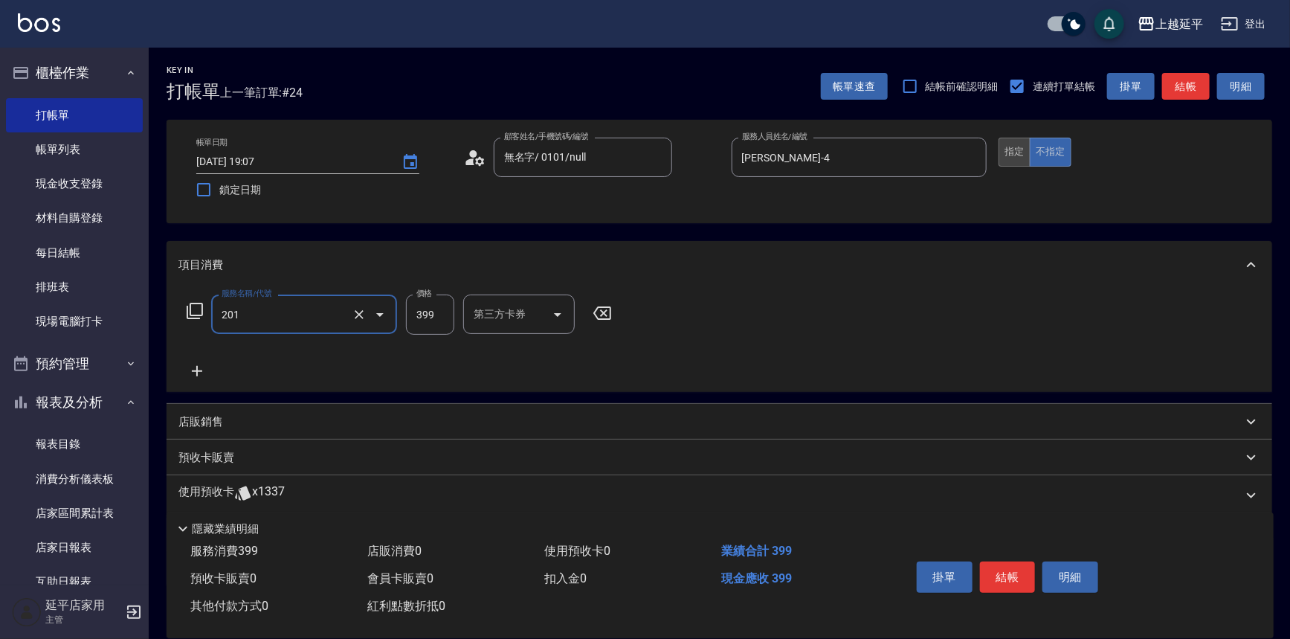
type input "B級單剪(201)"
click at [1013, 145] on button "指定" at bounding box center [1015, 152] width 32 height 29
click at [1186, 88] on button "結帳" at bounding box center [1186, 87] width 48 height 28
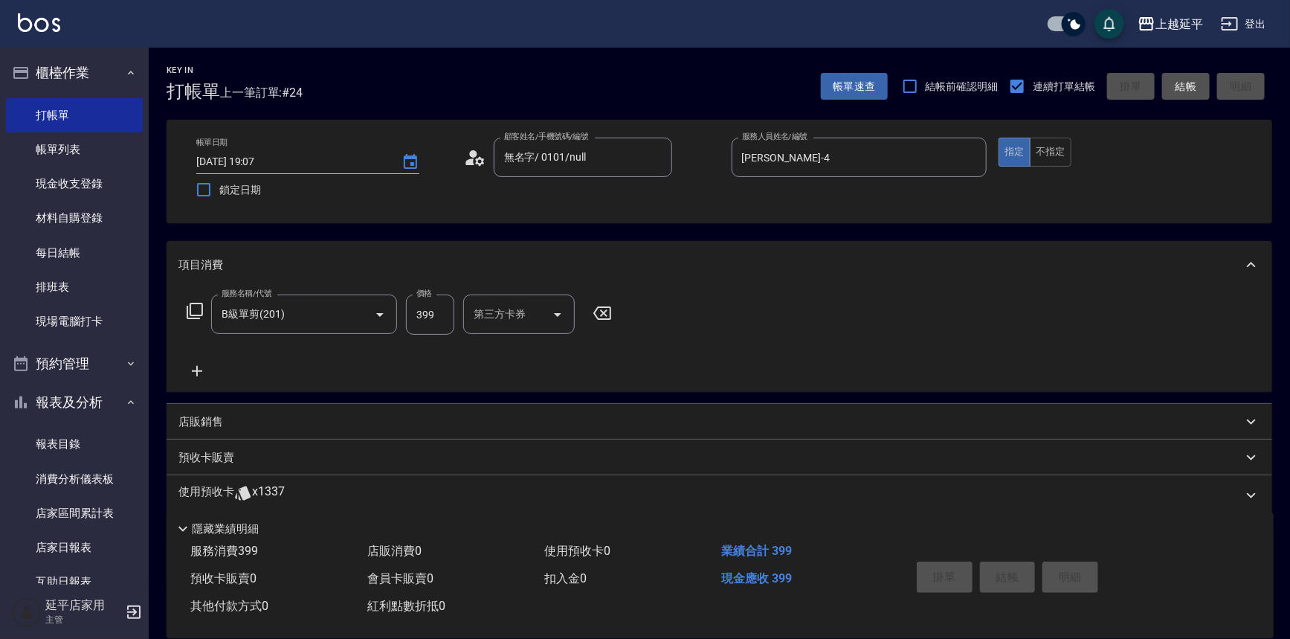
type input "[DATE] 19:12"
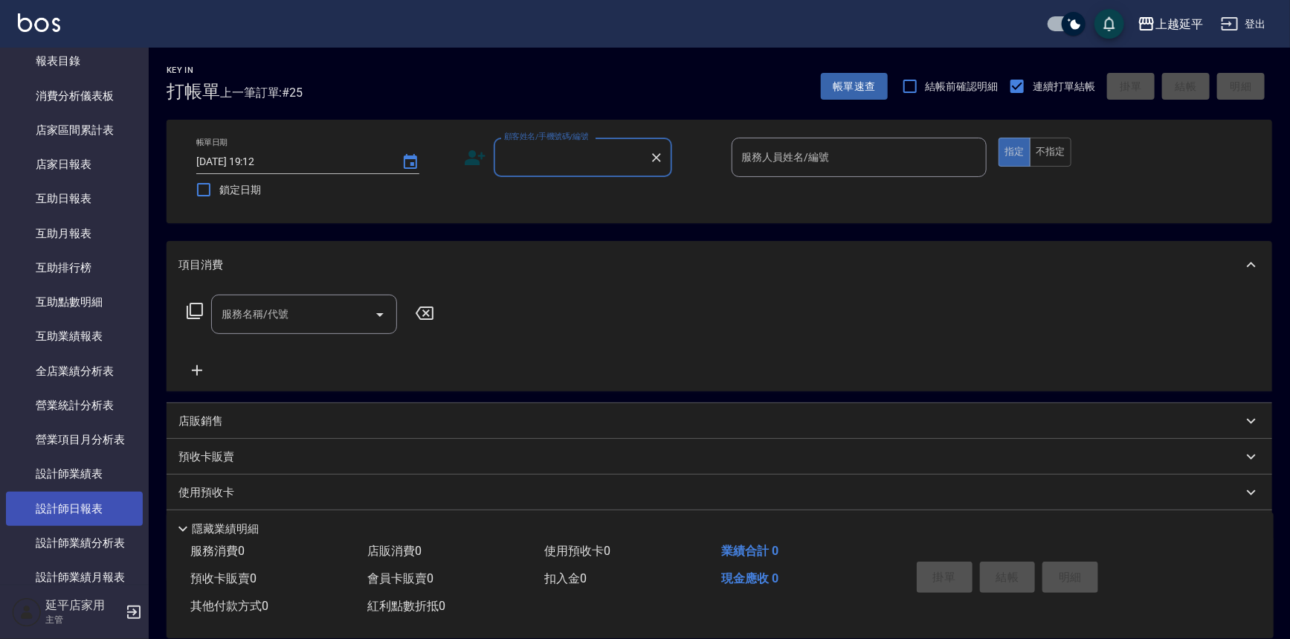
scroll to position [405, 0]
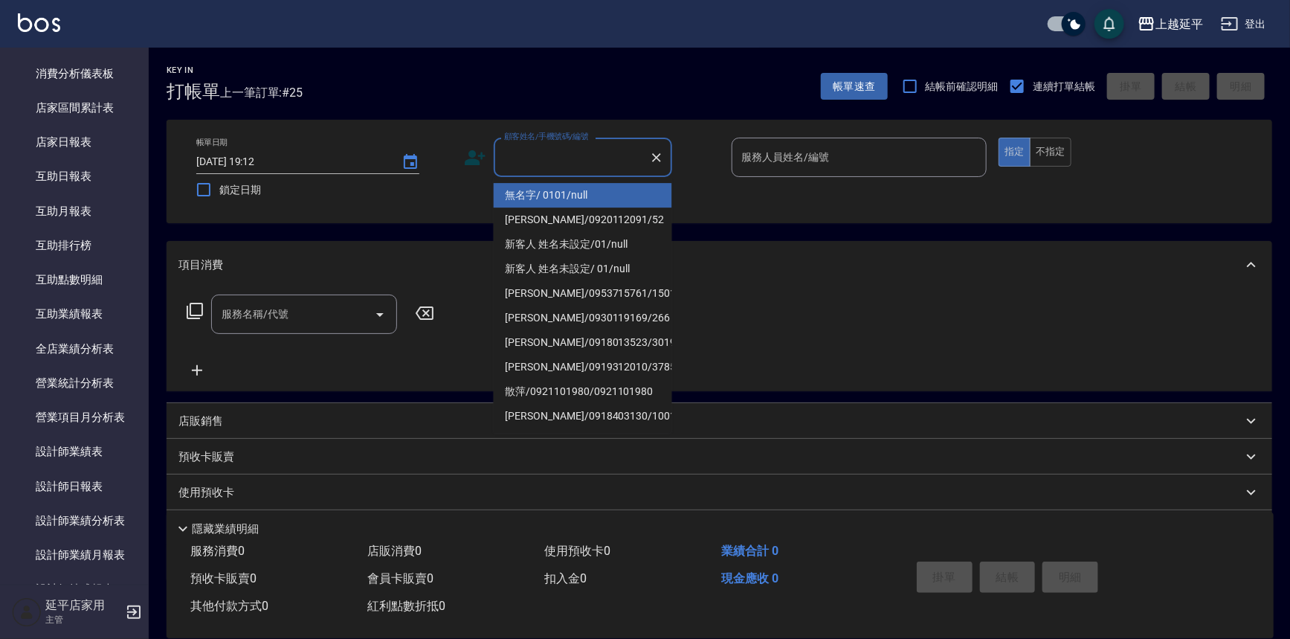
click at [626, 169] on input "顧客姓名/手機號碼/編號" at bounding box center [571, 157] width 143 height 26
click at [613, 195] on li "無名字/ 0101/null" at bounding box center [583, 195] width 178 height 25
type input "無名字/ 0101/null"
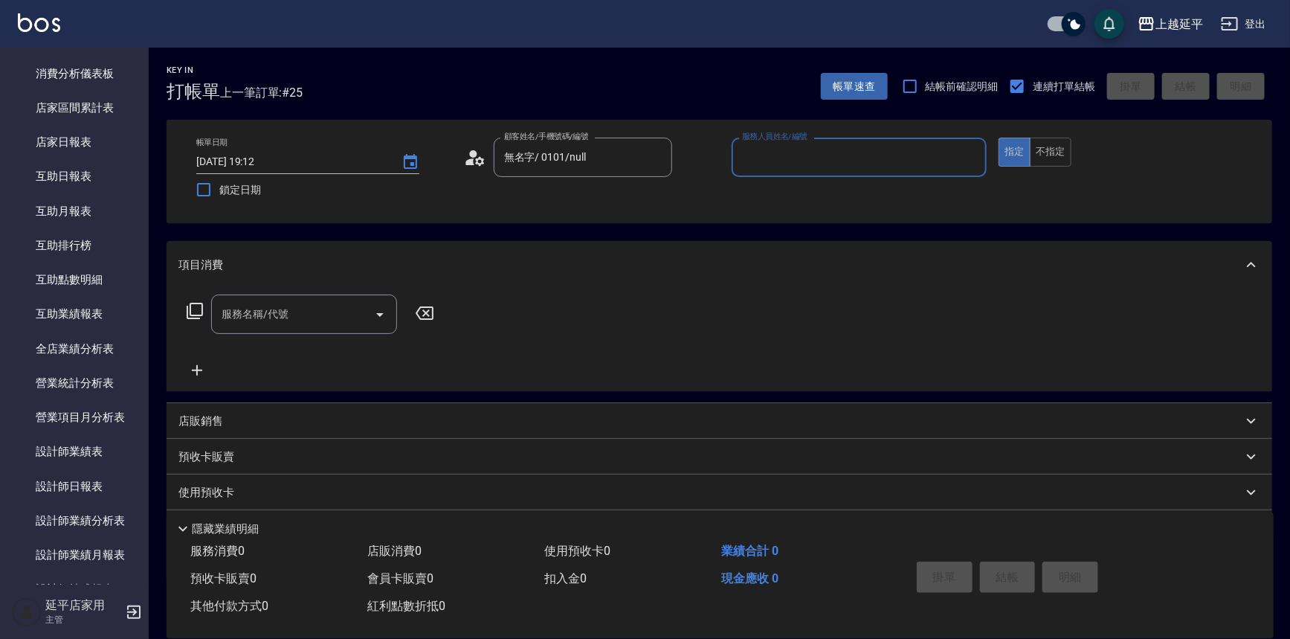
click at [800, 145] on div "服務人員姓名/編號 服務人員姓名/編號" at bounding box center [860, 157] width 256 height 39
click at [788, 189] on div "[PERSON_NAME] -4" at bounding box center [860, 195] width 256 height 25
click at [339, 298] on div "服務名稱/代號" at bounding box center [304, 313] width 186 height 39
type input "[PERSON_NAME]-4"
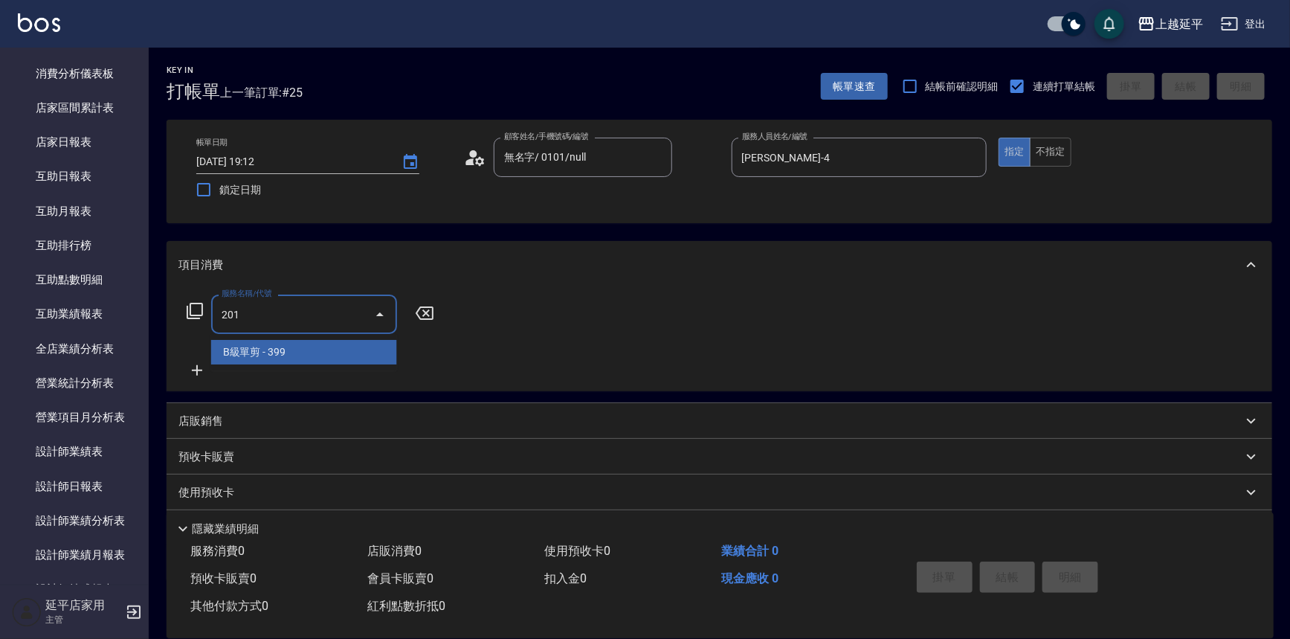
click at [335, 340] on span "B級單剪 - 399" at bounding box center [304, 352] width 186 height 25
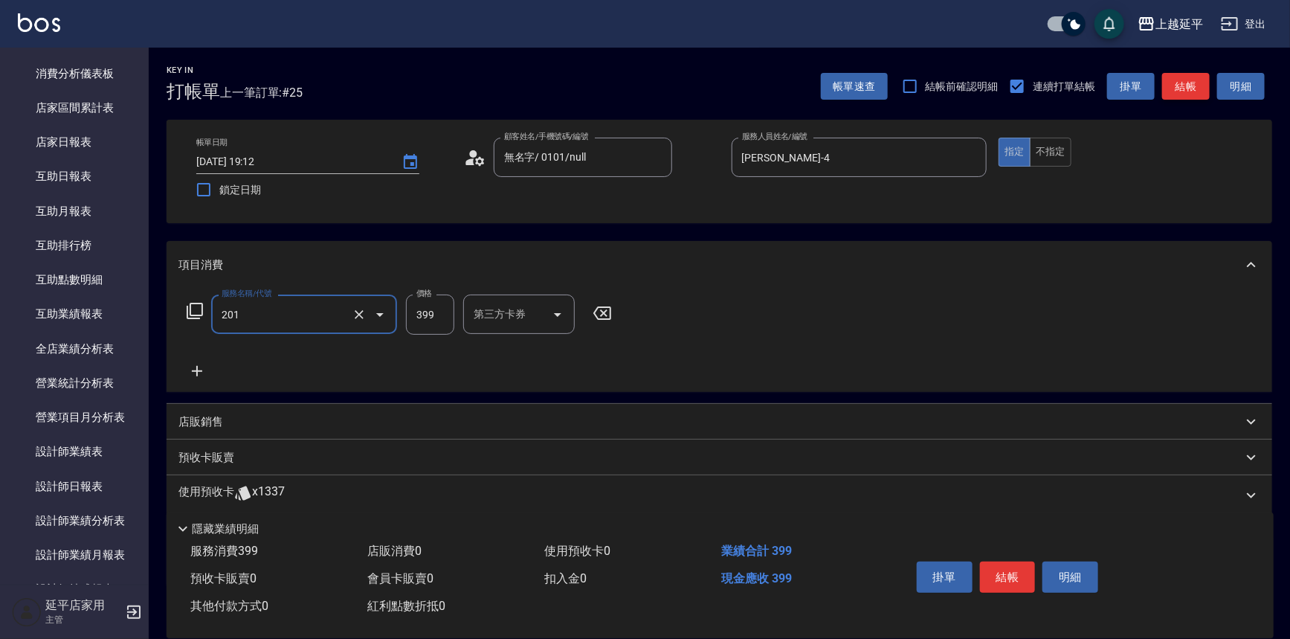
type input "B級單剪(201)"
click at [1179, 96] on button "結帳" at bounding box center [1186, 87] width 48 height 28
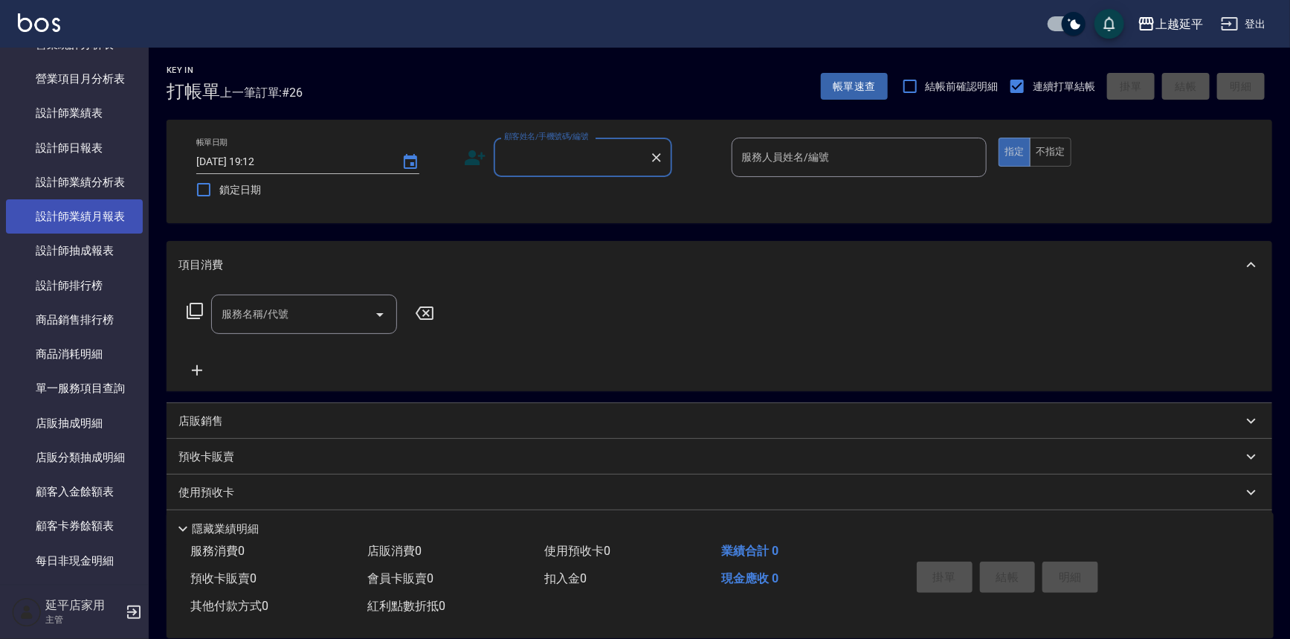
scroll to position [676, 0]
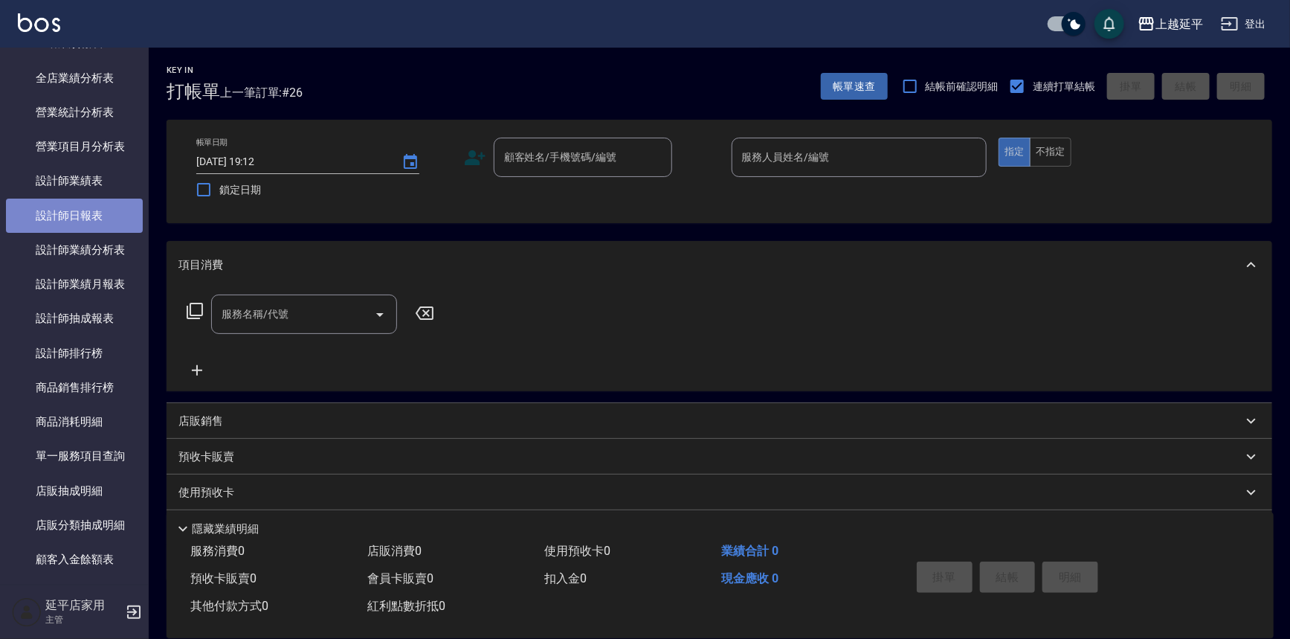
click at [94, 217] on link "設計師日報表" at bounding box center [74, 216] width 137 height 34
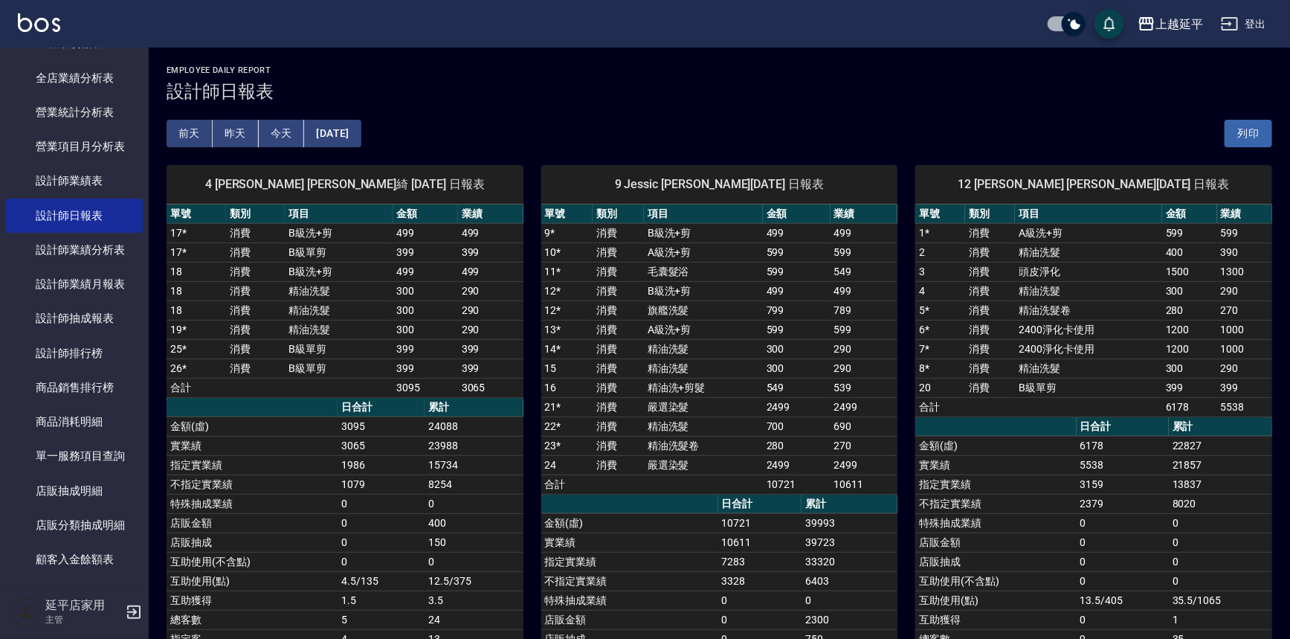
drag, startPoint x: 819, startPoint y: 349, endPoint x: 652, endPoint y: 352, distance: 166.6
click at [652, 352] on td "精油洗髮" at bounding box center [703, 348] width 119 height 19
drag, startPoint x: 1108, startPoint y: 251, endPoint x: 719, endPoint y: 298, distance: 391.8
click at [719, 298] on td "B級洗+剪" at bounding box center [703, 290] width 119 height 19
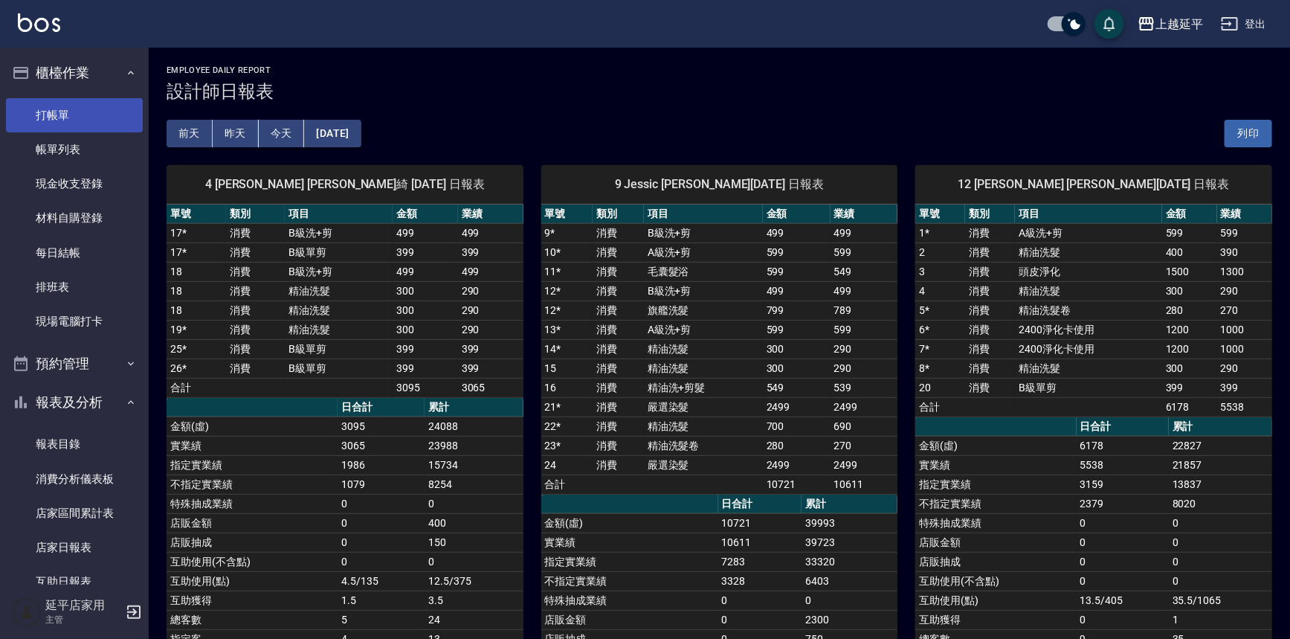
click at [78, 119] on link "打帳單" at bounding box center [74, 115] width 137 height 34
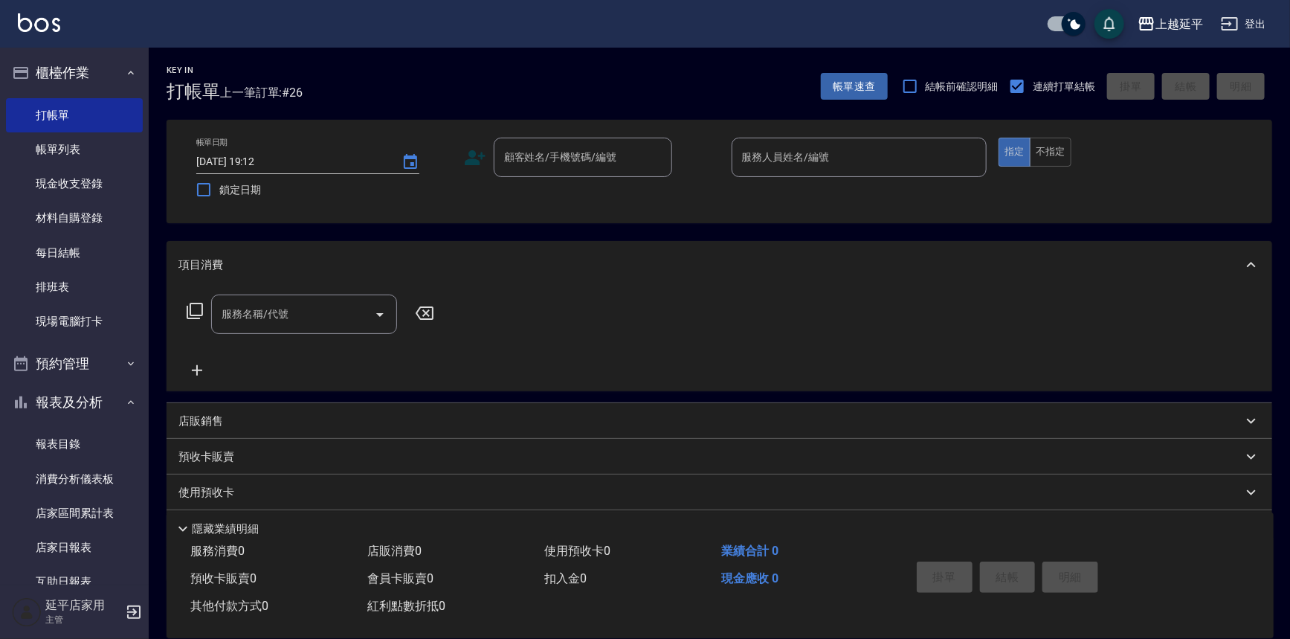
drag, startPoint x: 329, startPoint y: 203, endPoint x: 436, endPoint y: 190, distance: 107.9
click at [440, 210] on div "帳單日期 [DATE] 19:12 鎖定日期 顧客姓名/手機號碼/編號 顧客姓名/手機號碼/編號 服務人員姓名/編號 服務人員姓名/編號 指定 不指定" at bounding box center [720, 171] width 1106 height 103
drag, startPoint x: 436, startPoint y: 190, endPoint x: 441, endPoint y: 170, distance: 20.0
click at [436, 187] on label "鎖定日期" at bounding box center [314, 189] width 252 height 31
click at [219, 187] on input "鎖定日期" at bounding box center [203, 189] width 31 height 31
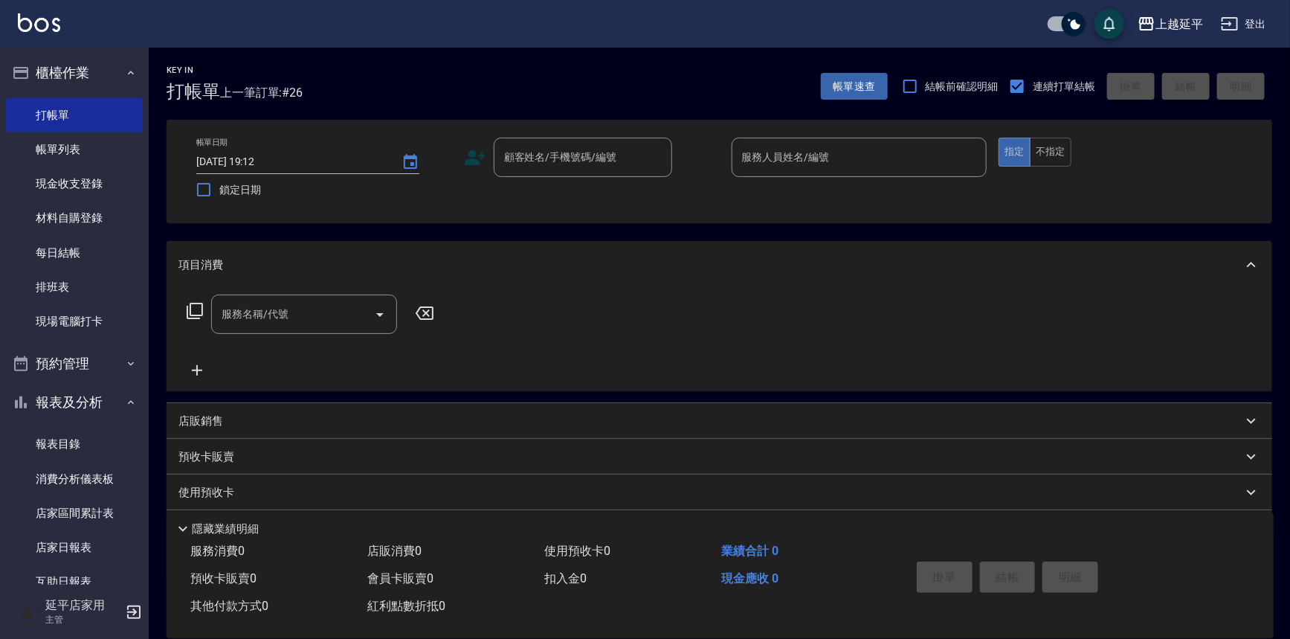
checkbox input "true"
click at [442, 170] on div "帳單日期 [DATE] 19:12 鎖定日期" at bounding box center [324, 172] width 256 height 68
drag, startPoint x: 442, startPoint y: 170, endPoint x: 443, endPoint y: 192, distance: 21.6
click at [442, 188] on div "帳單日期 [DATE] 19:12 鎖定日期" at bounding box center [324, 172] width 256 height 68
click at [451, 194] on div "帳單日期 [DATE] 19:12 鎖定日期" at bounding box center [324, 172] width 256 height 68
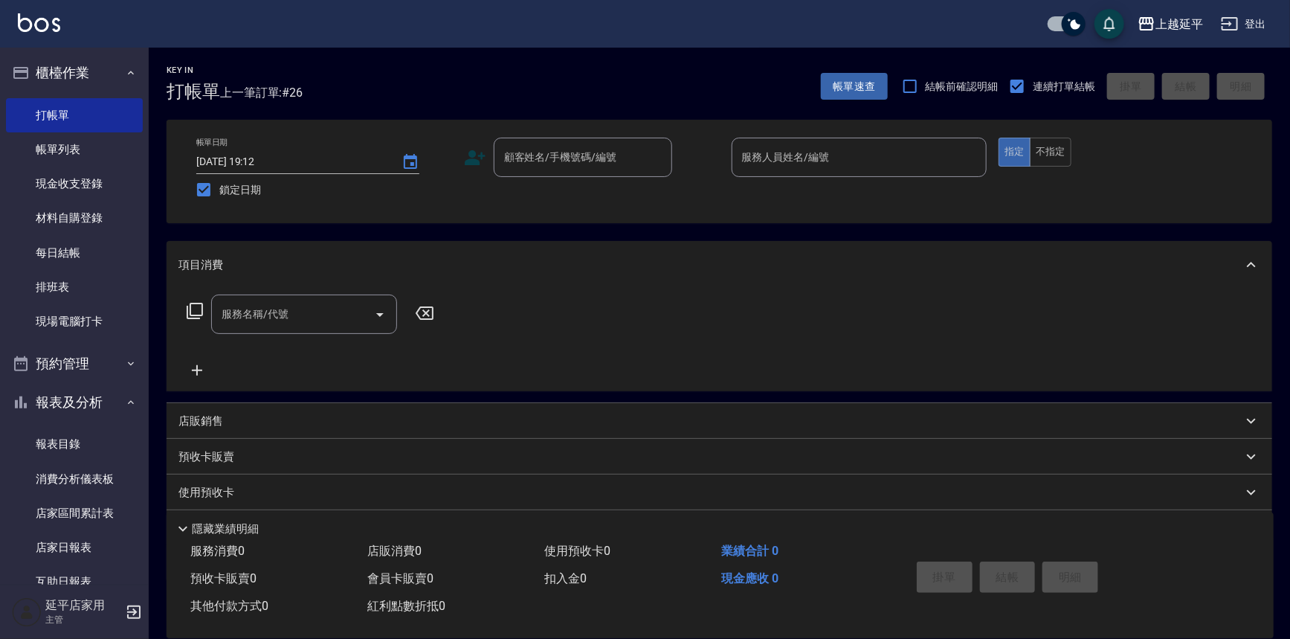
click at [451, 194] on div "帳單日期 [DATE] 19:12 鎖定日期" at bounding box center [324, 172] width 256 height 68
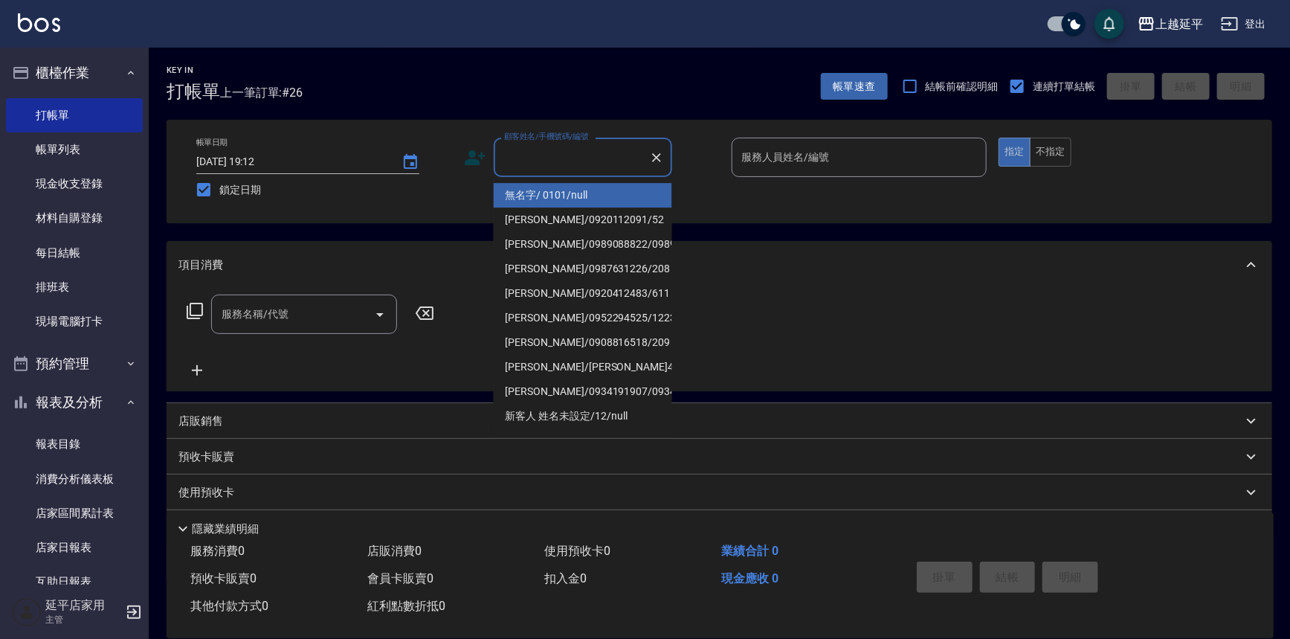
click at [532, 155] on input "顧客姓名/手機號碼/編號" at bounding box center [571, 157] width 143 height 26
click at [595, 193] on li "無名字/ 0101/null" at bounding box center [583, 195] width 178 height 25
type input "無名字/ 0101/null"
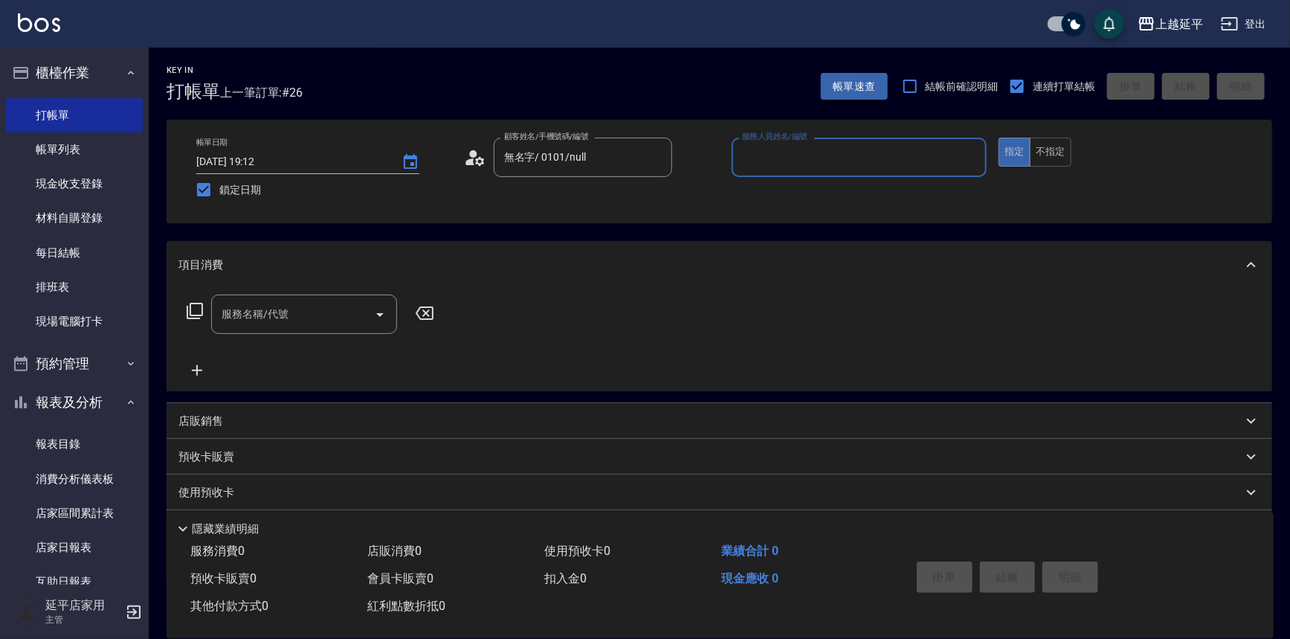
click at [870, 122] on div "帳單日期 [DATE] 19:12 鎖定日期 顧客姓名/手機號碼/編號 無名字/ 0101/null 顧客姓名/手機號碼/編號 服務人員姓名/編號 服務人員姓…" at bounding box center [720, 171] width 1106 height 103
click at [843, 164] on input "服務人員姓名/編號" at bounding box center [859, 157] width 242 height 26
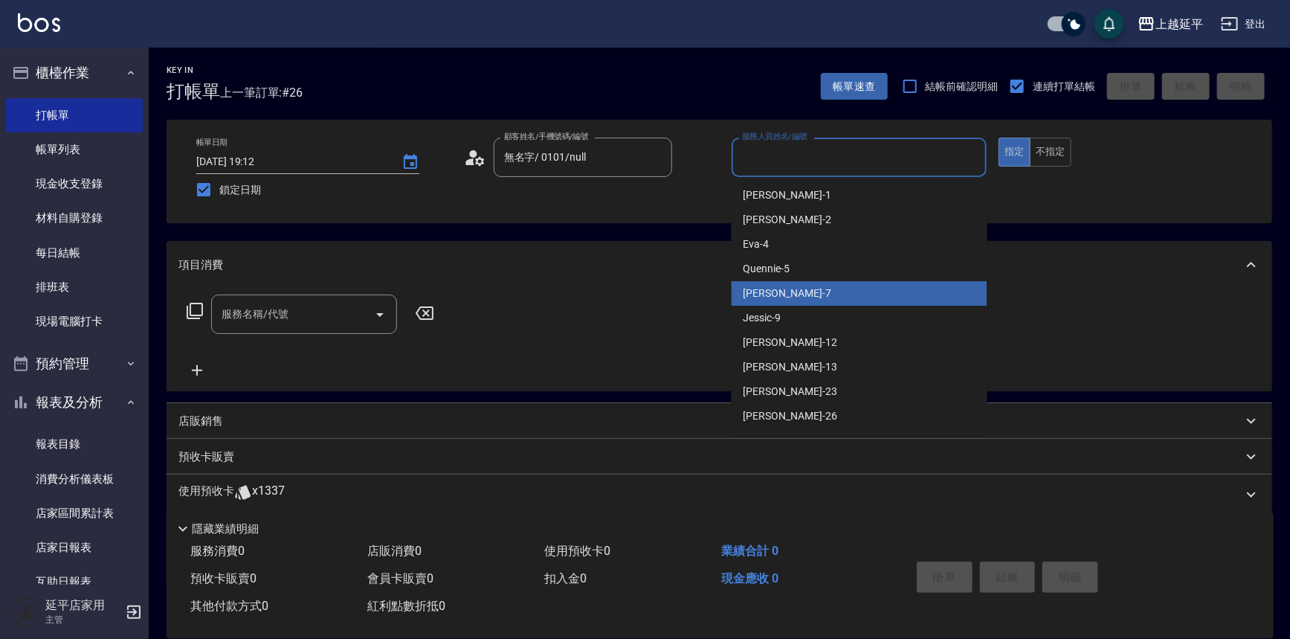
click at [824, 296] on div "[PERSON_NAME] -7" at bounding box center [860, 293] width 256 height 25
type input "[PERSON_NAME]-7"
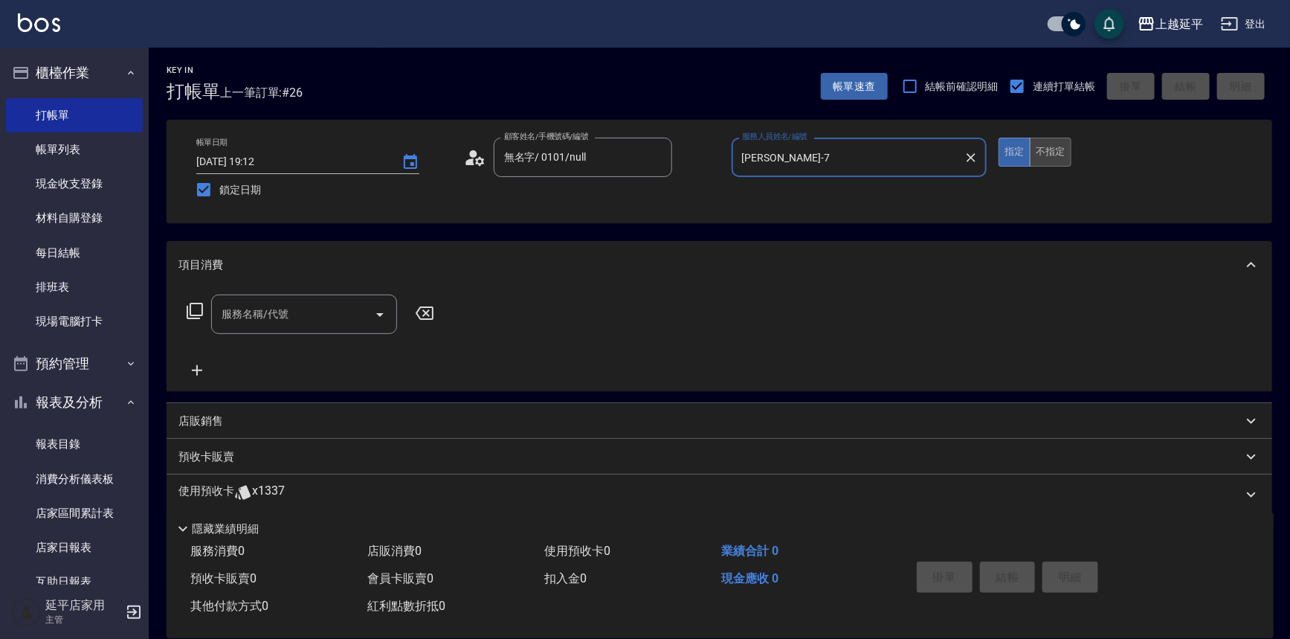
click at [1059, 150] on button "不指定" at bounding box center [1051, 152] width 42 height 29
click at [290, 316] on input "服務名稱/代號" at bounding box center [293, 314] width 150 height 26
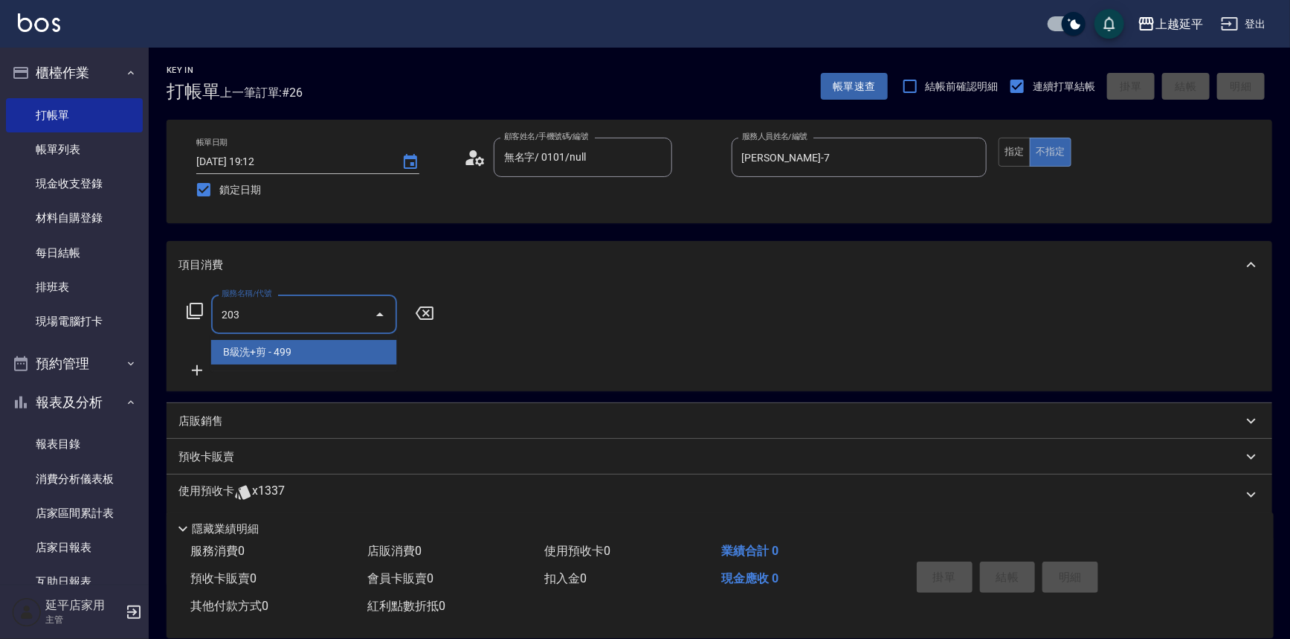
click at [338, 352] on span "B級洗+剪 - 499" at bounding box center [304, 352] width 186 height 25
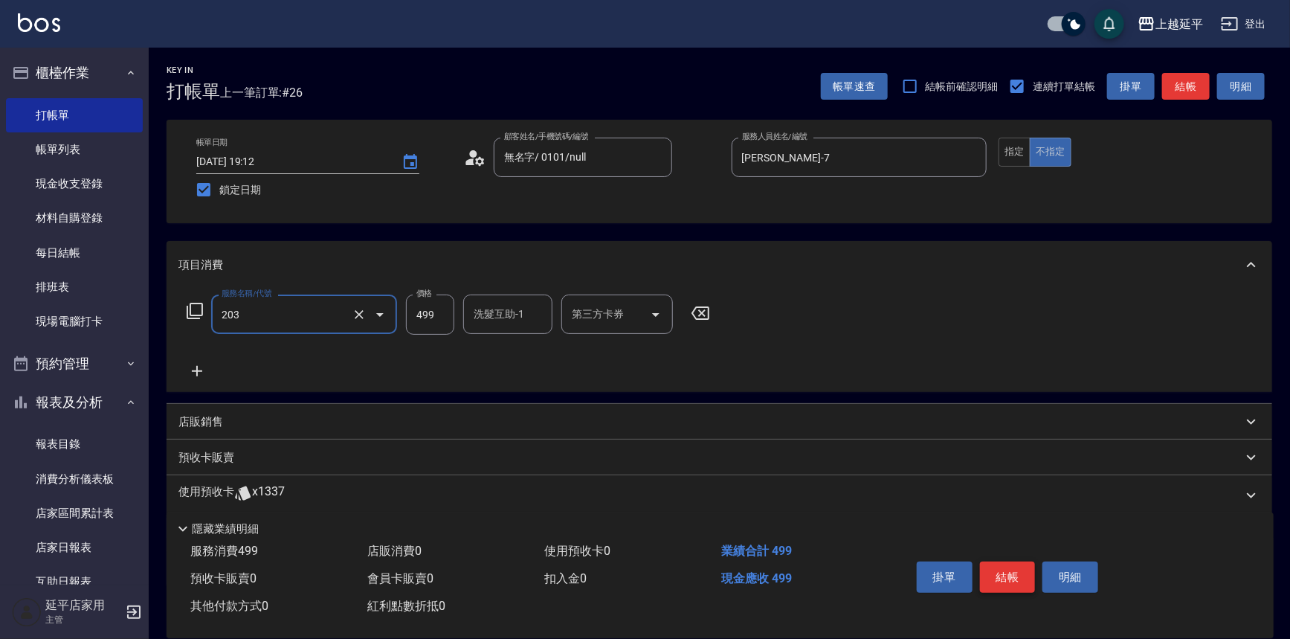
type input "B級洗+剪(203)"
click at [1018, 573] on button "結帳" at bounding box center [1008, 576] width 56 height 31
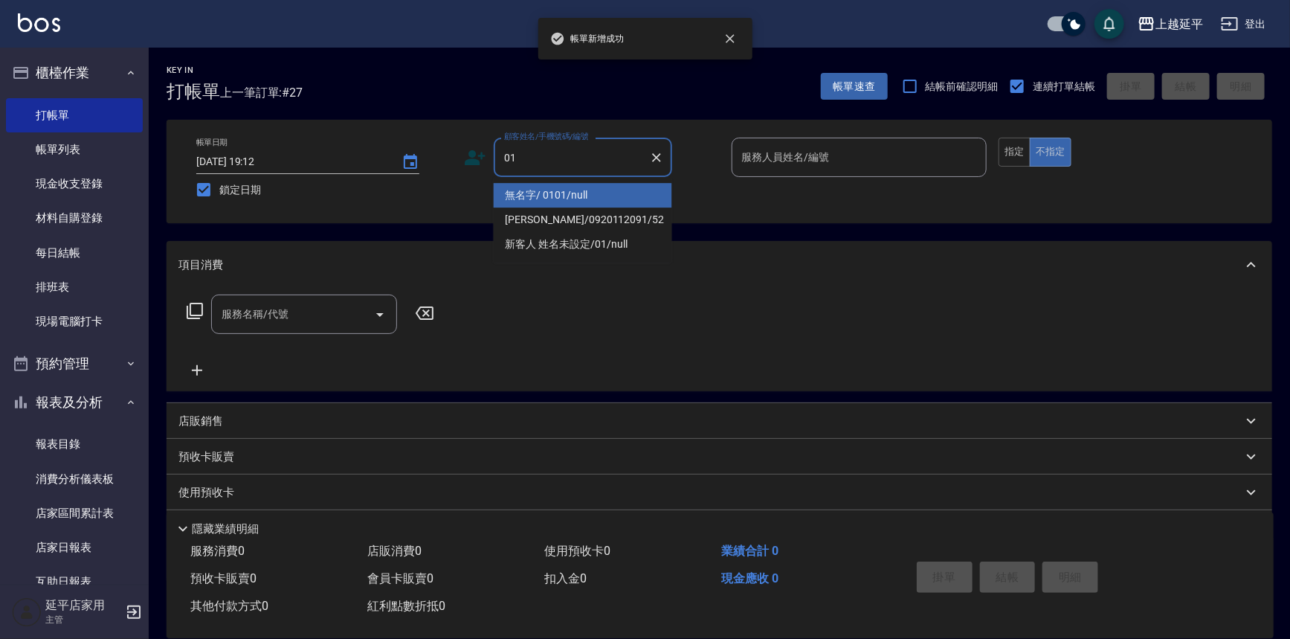
click at [590, 186] on li "無名字/ 0101/null" at bounding box center [583, 195] width 178 height 25
type input "無名字/ 0101/null"
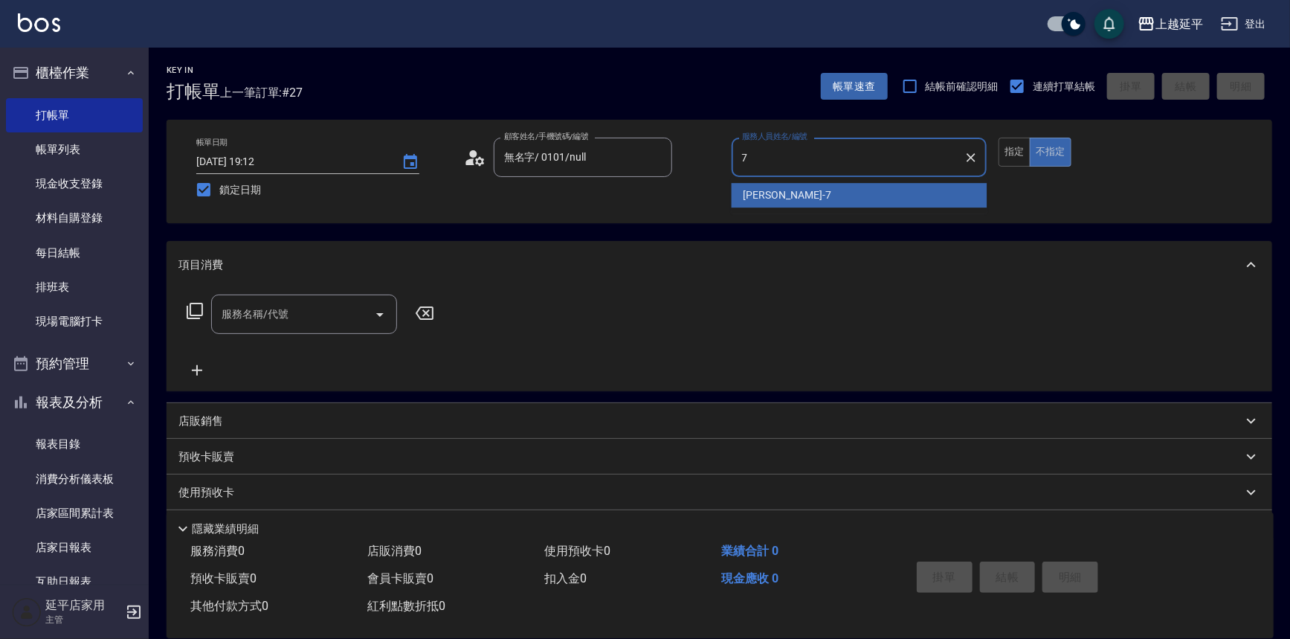
click at [771, 194] on span "[PERSON_NAME] -7" at bounding box center [788, 195] width 88 height 16
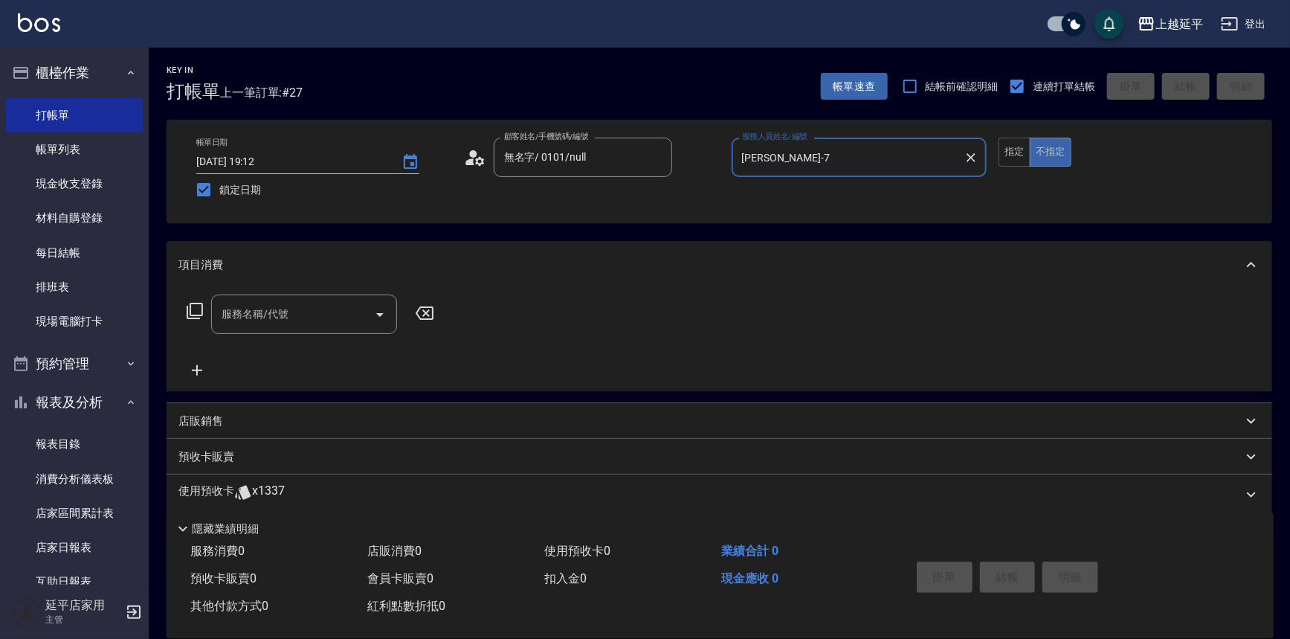
click at [379, 319] on icon "Open" at bounding box center [380, 315] width 18 height 18
type input "[PERSON_NAME]-7"
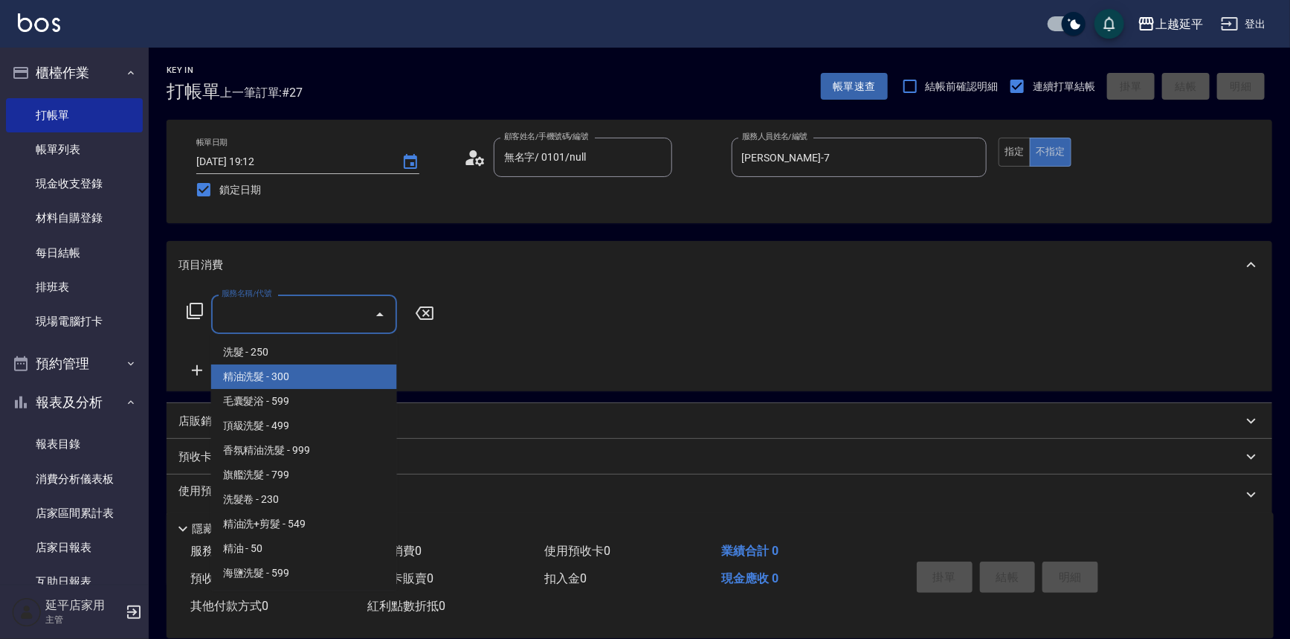
click at [349, 380] on span "精油洗髮 - 300" at bounding box center [304, 376] width 186 height 25
type input "精油洗髮(102)"
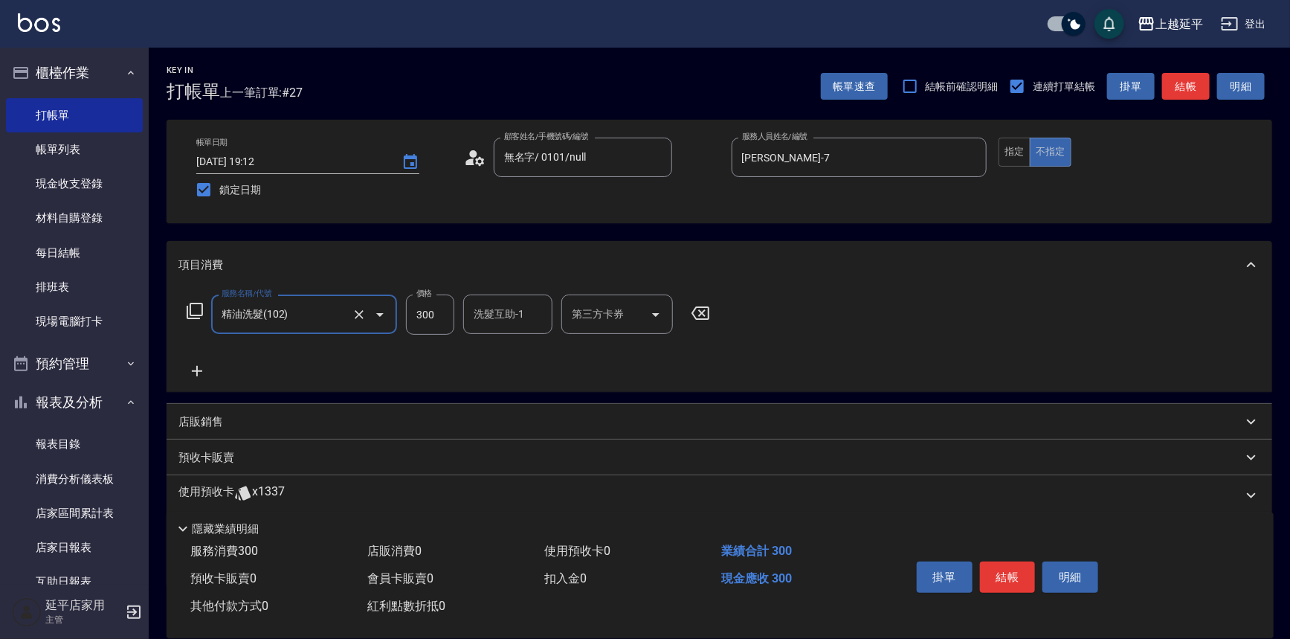
click at [516, 320] on div "洗髮互助-1 洗髮互助-1" at bounding box center [507, 313] width 89 height 39
click at [532, 354] on div "丞宗 -29" at bounding box center [507, 352] width 89 height 25
type input "丞宗-29"
click at [987, 570] on button "結帳" at bounding box center [1008, 576] width 56 height 31
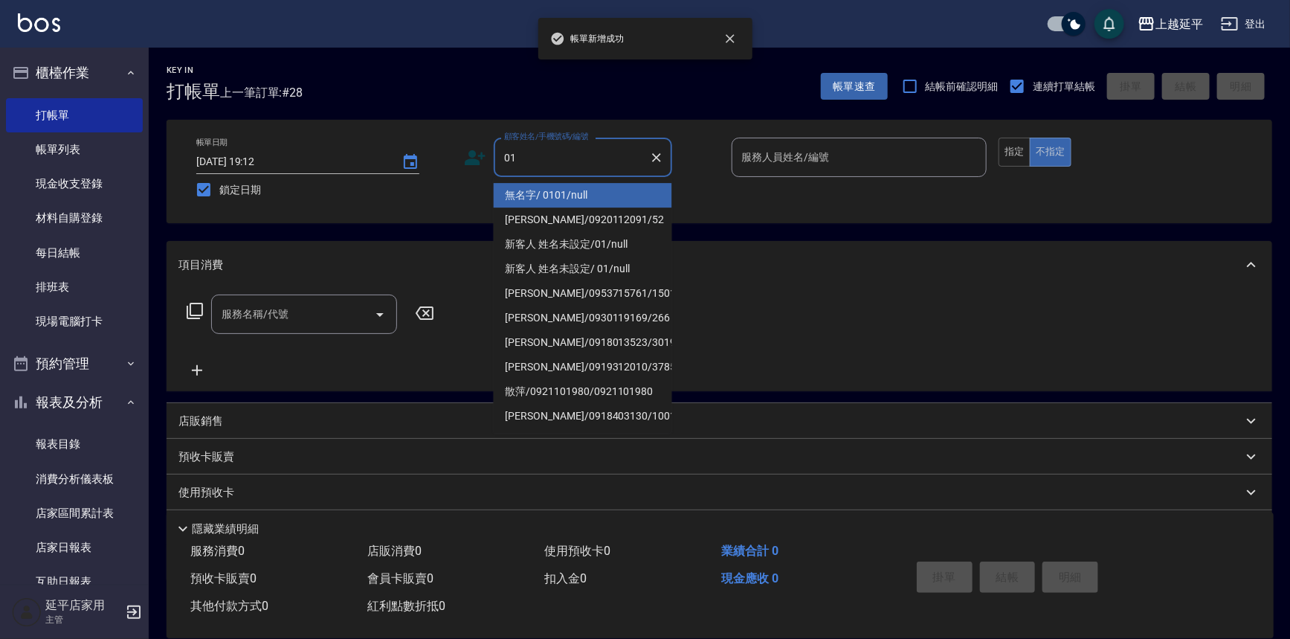
click at [611, 184] on li "無名字/ 0101/null" at bounding box center [583, 195] width 178 height 25
type input "無名字/ 0101/null"
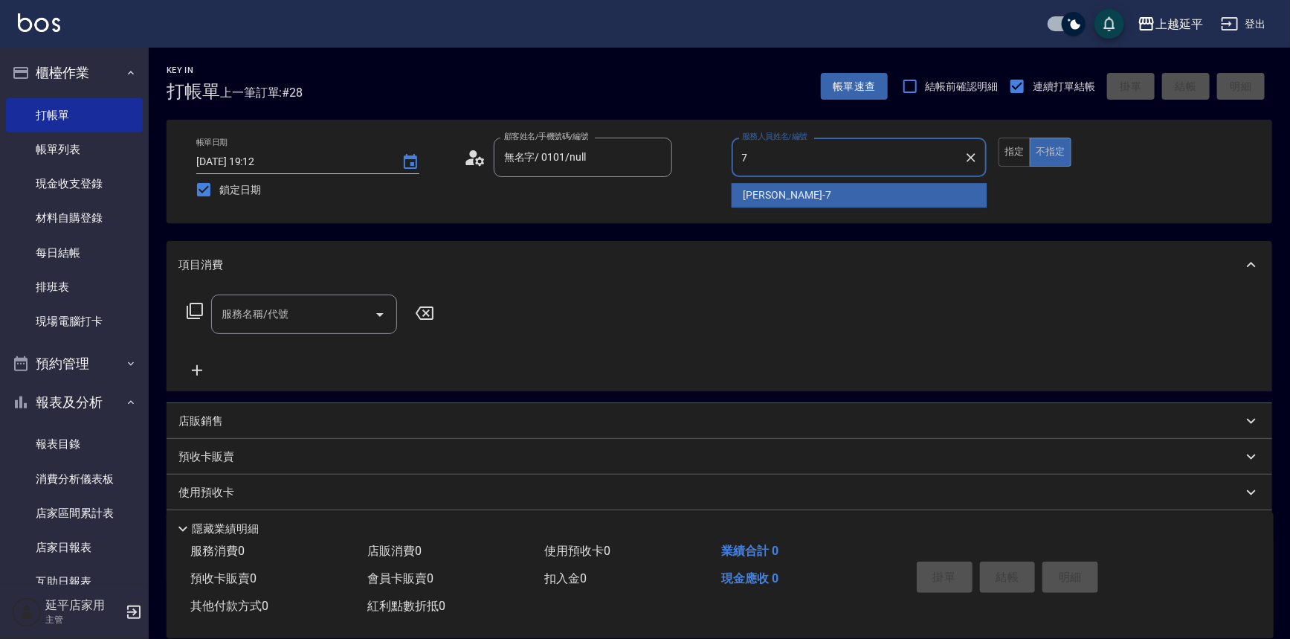
click at [757, 200] on span "[PERSON_NAME] -7" at bounding box center [788, 195] width 88 height 16
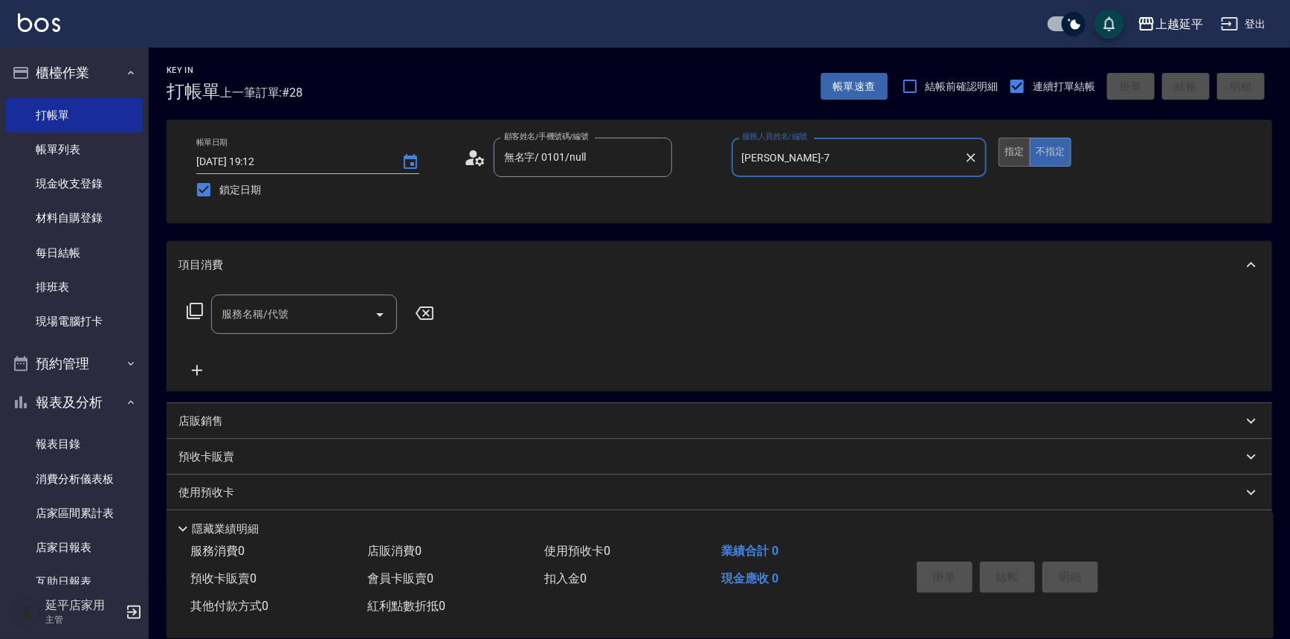
type input "[PERSON_NAME]-7"
click at [1019, 152] on button "指定" at bounding box center [1015, 152] width 32 height 29
click at [297, 329] on div "服務名稱/代號" at bounding box center [304, 313] width 186 height 39
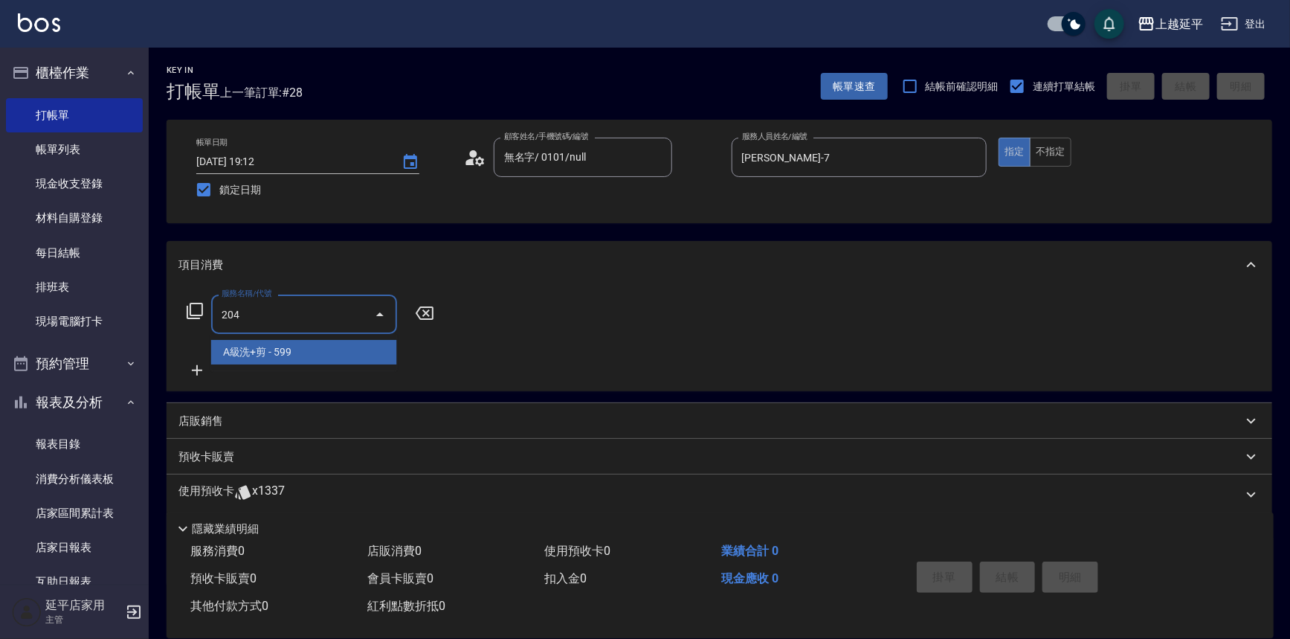
click at [316, 352] on span "A級洗+剪 - 599" at bounding box center [304, 352] width 186 height 25
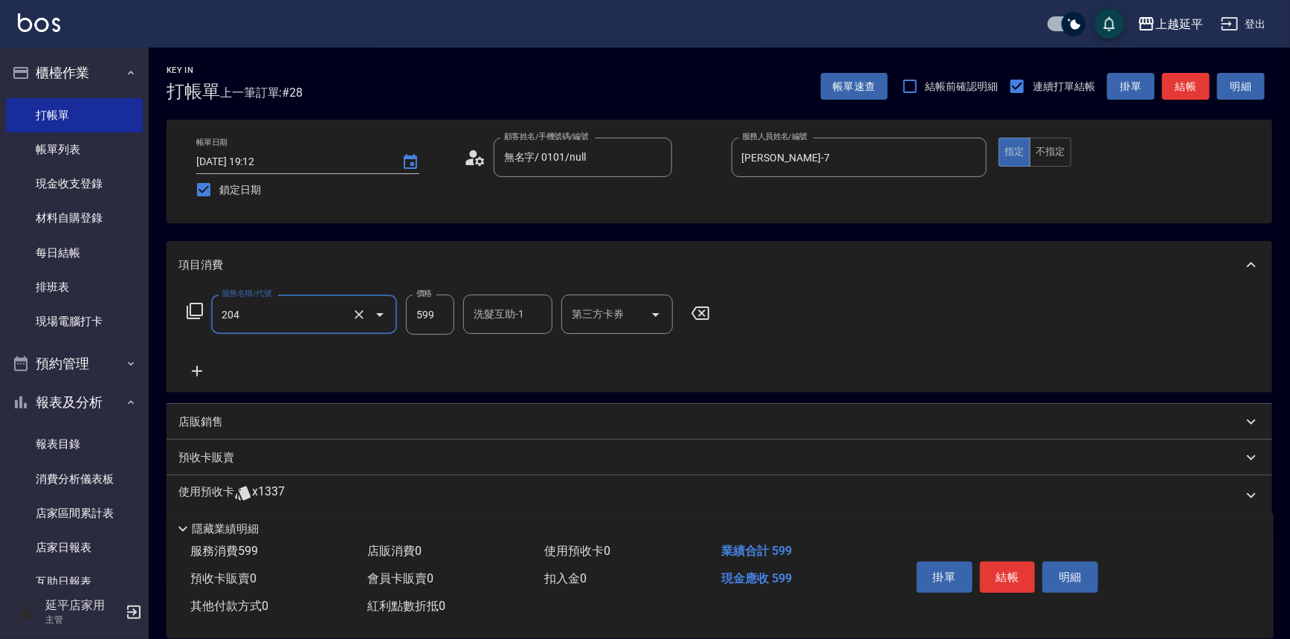
type input "A級洗+剪(204)"
click at [535, 319] on input "洗髮互助-1" at bounding box center [508, 314] width 76 height 26
click at [518, 350] on div "恩恩 -23" at bounding box center [507, 352] width 89 height 25
type input "恩恩-23"
click at [1015, 567] on button "結帳" at bounding box center [1008, 576] width 56 height 31
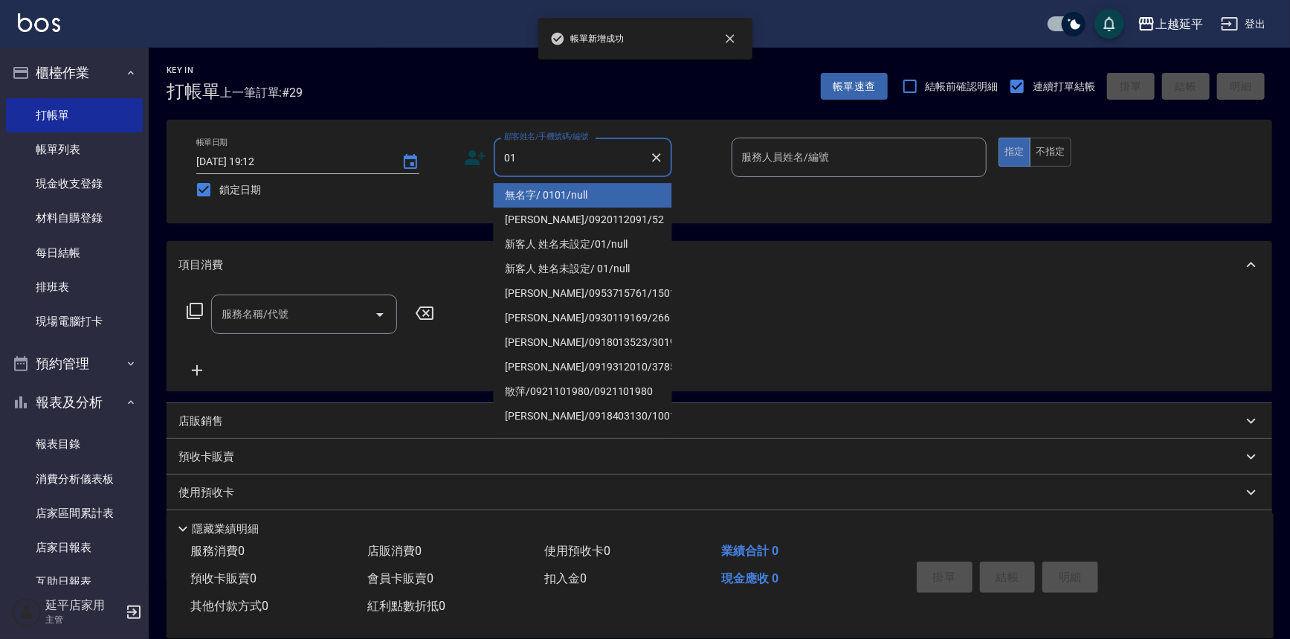
click at [613, 184] on li "無名字/ 0101/null" at bounding box center [583, 195] width 178 height 25
type input "無名字/ 0101/null"
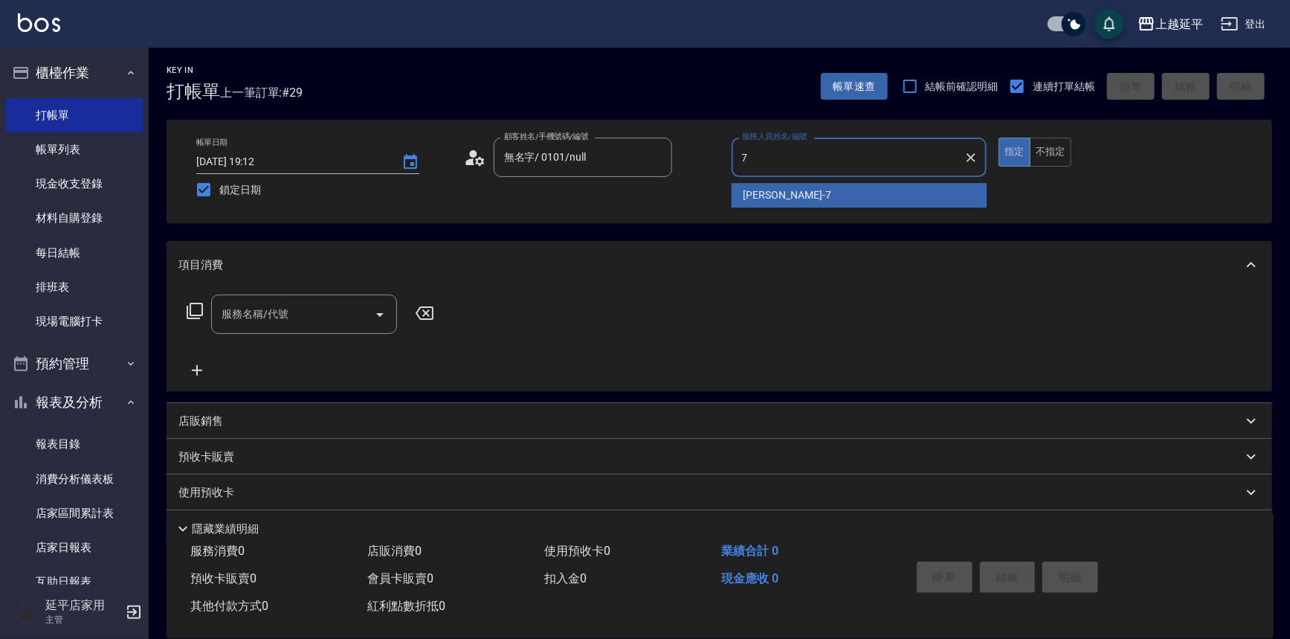
click at [828, 201] on div "[PERSON_NAME] -7" at bounding box center [860, 195] width 256 height 25
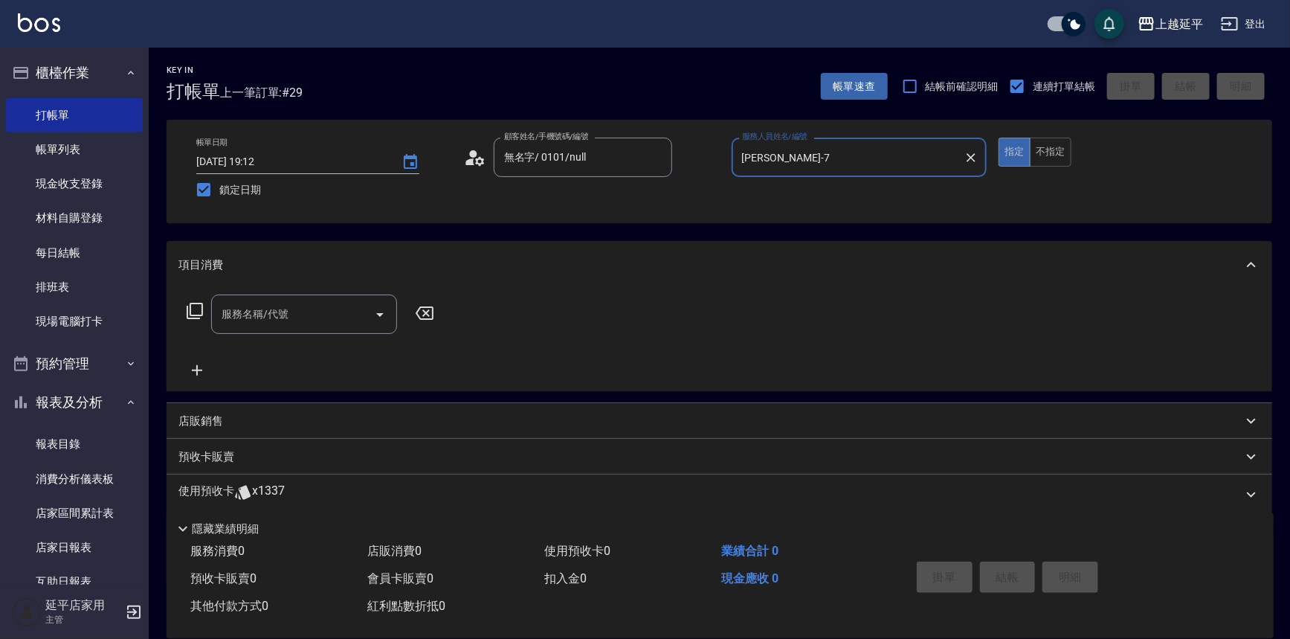
type input "[PERSON_NAME]-7"
click at [312, 312] on input "服務名稱/代號" at bounding box center [293, 314] width 150 height 26
click at [321, 344] on span "A級洗+剪 - 599" at bounding box center [304, 352] width 186 height 25
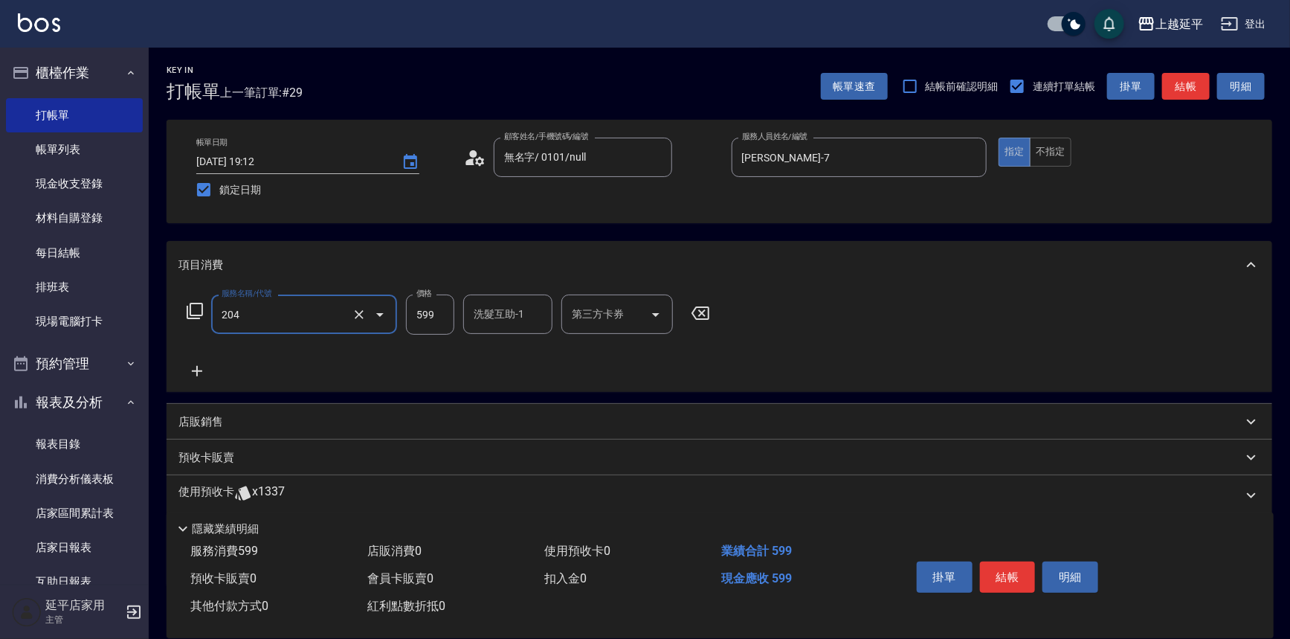
type input "A級洗+剪(204)"
click at [489, 319] on input "洗髮互助-1" at bounding box center [508, 314] width 76 height 26
click at [491, 344] on span "恩恩 -23" at bounding box center [522, 352] width 94 height 16
type input "恩恩-23"
click at [1011, 570] on button "結帳" at bounding box center [1008, 576] width 56 height 31
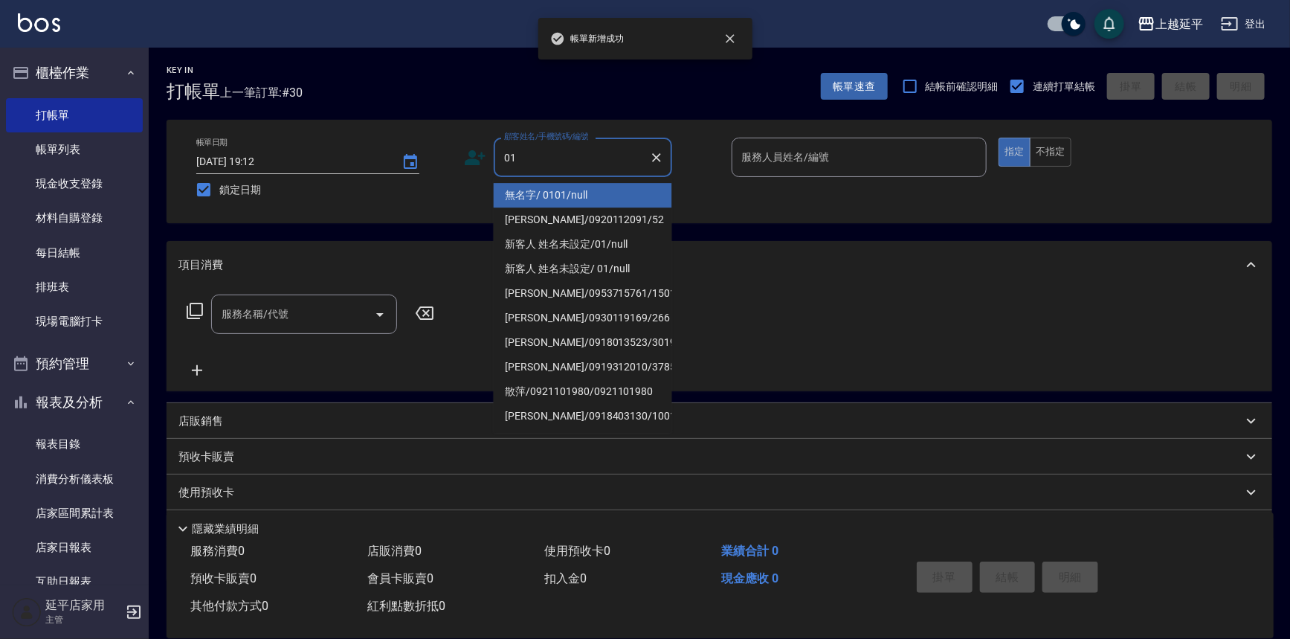
click at [550, 189] on li "無名字/ 0101/null" at bounding box center [583, 195] width 178 height 25
type input "無名字/ 0101/null"
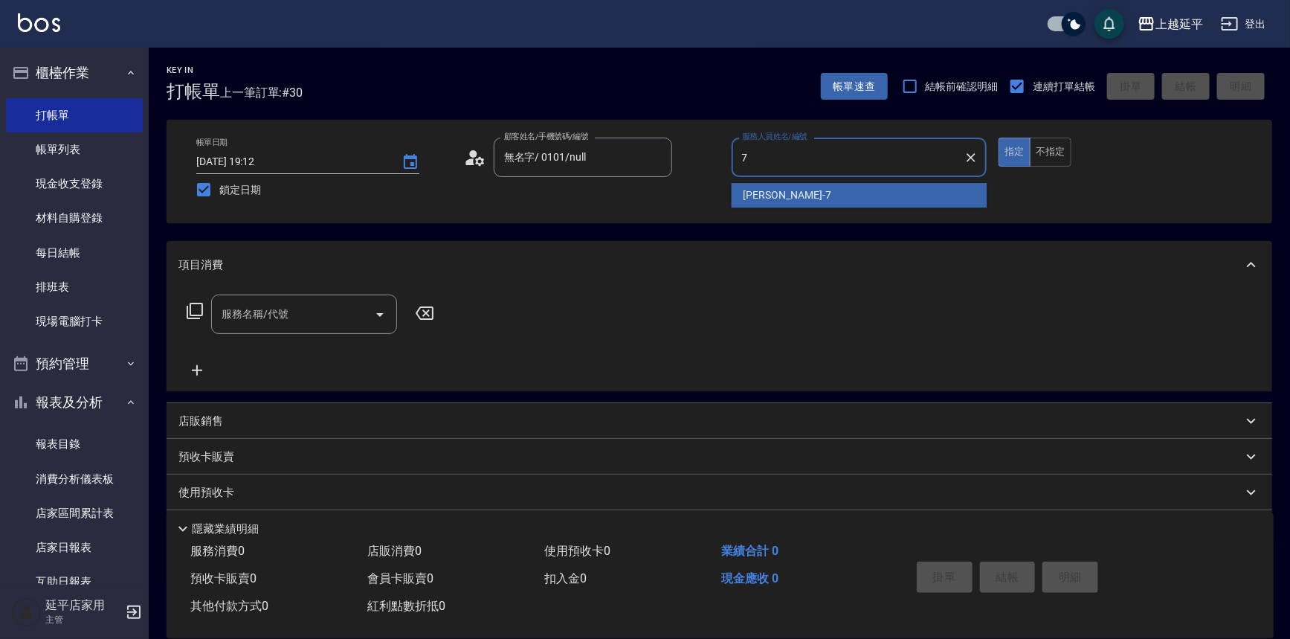
click at [759, 193] on span "[PERSON_NAME] -7" at bounding box center [788, 195] width 88 height 16
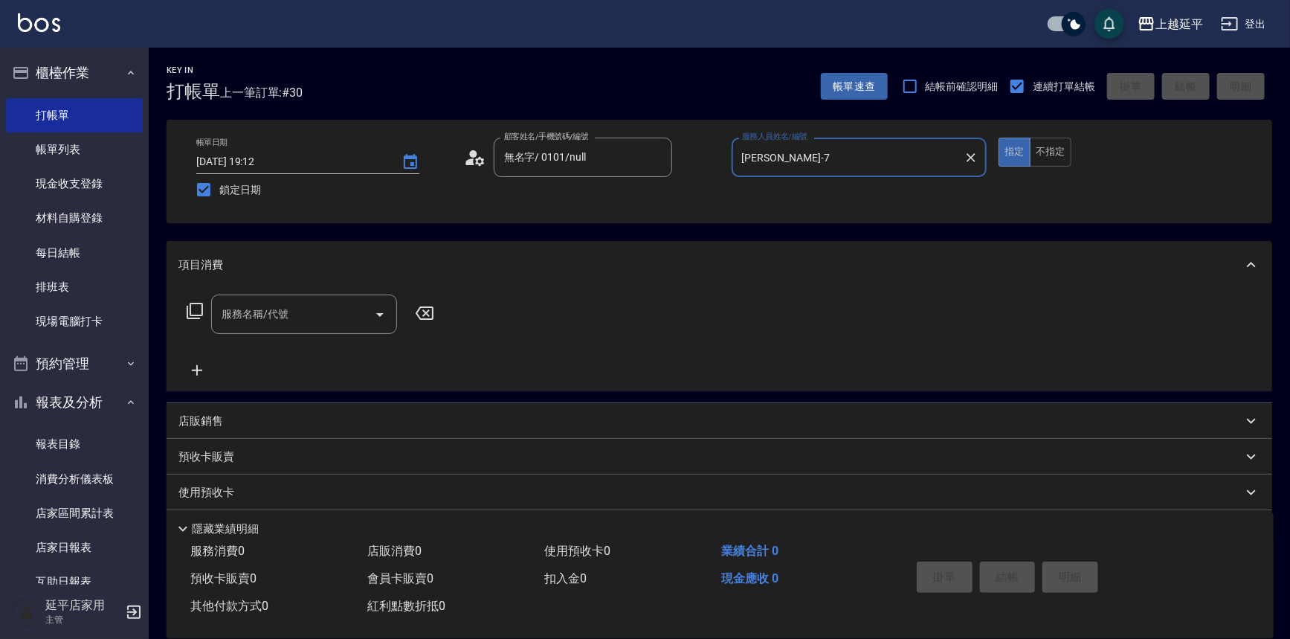
type input "[PERSON_NAME]-7"
click at [338, 308] on input "服務名稱/代號" at bounding box center [293, 314] width 150 height 26
click at [341, 355] on span "B級單剪 - 399" at bounding box center [304, 352] width 186 height 25
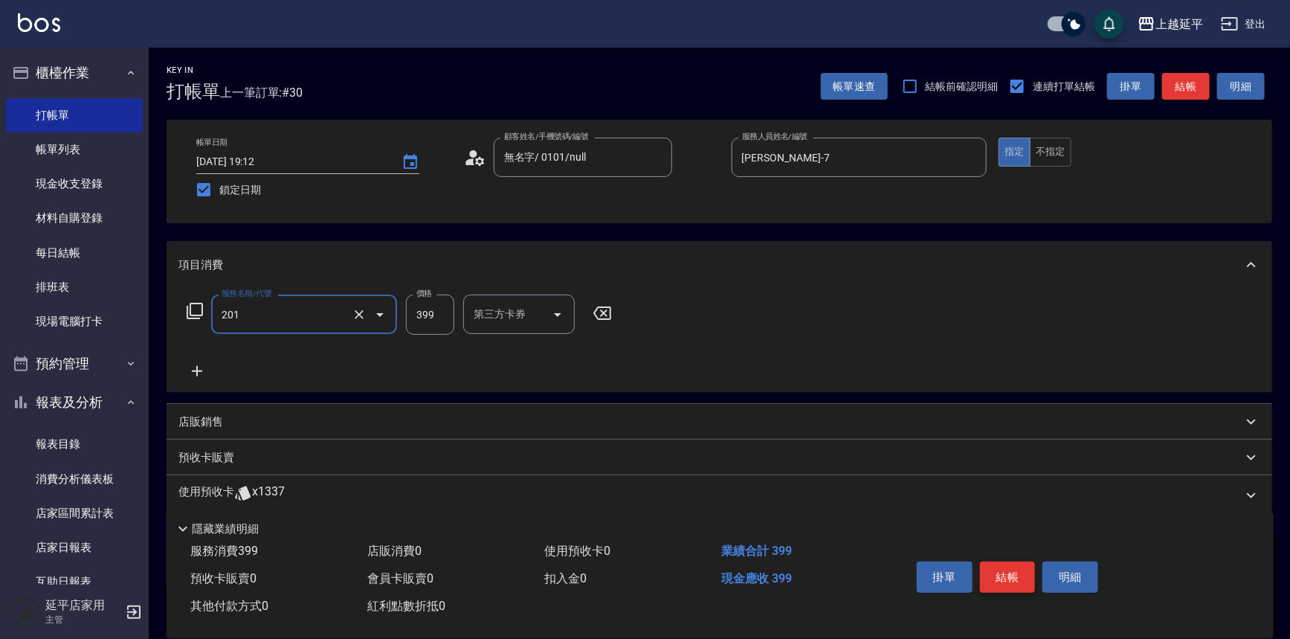
type input "B級單剪(201)"
click at [994, 568] on button "結帳" at bounding box center [1008, 576] width 56 height 31
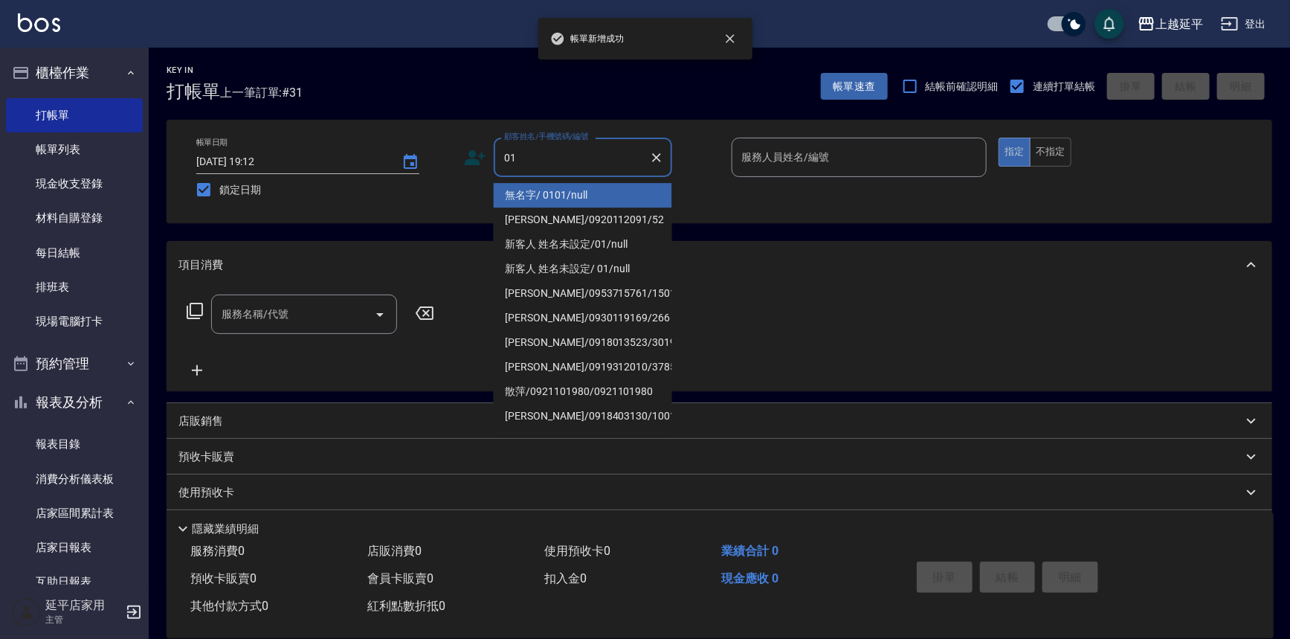
click at [633, 187] on li "無名字/ 0101/null" at bounding box center [583, 195] width 178 height 25
type input "無名字/ 0101/null"
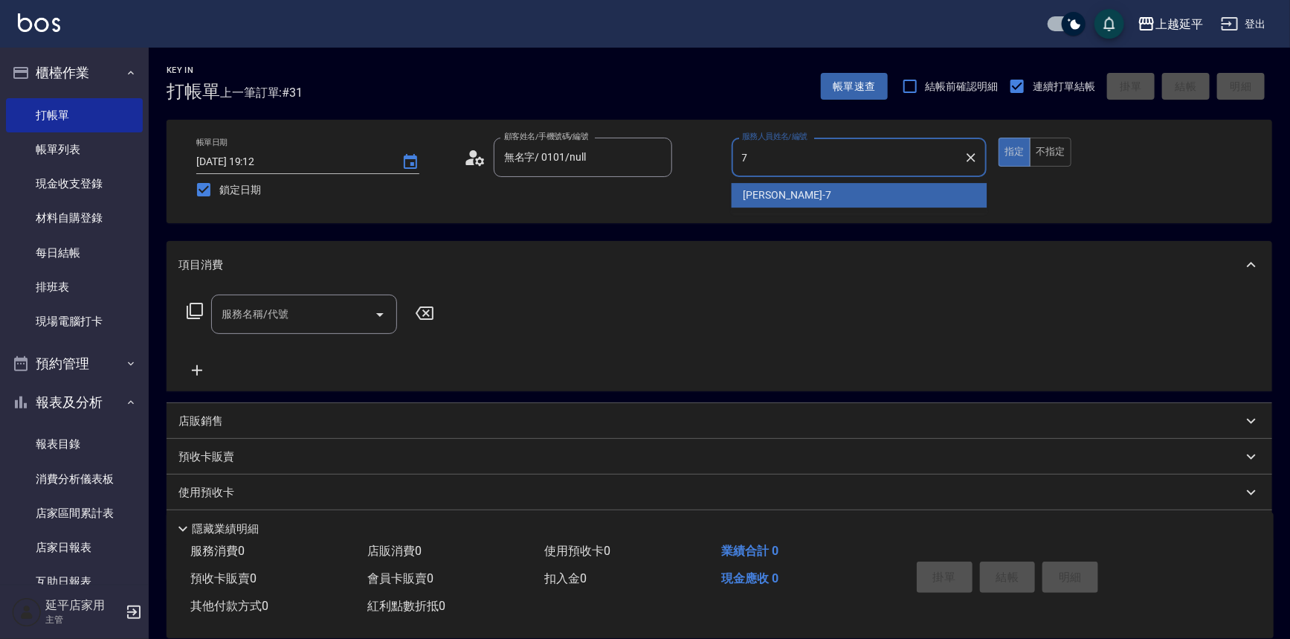
click at [813, 200] on div "[PERSON_NAME] -7" at bounding box center [860, 195] width 256 height 25
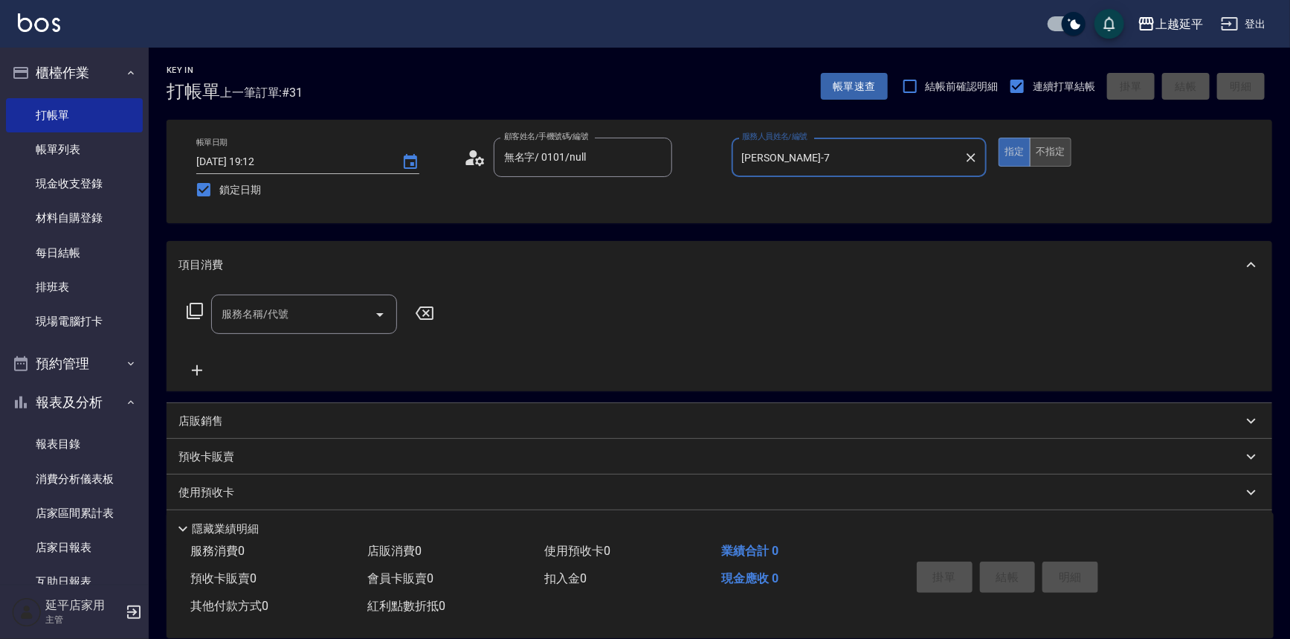
type input "[PERSON_NAME]-7"
click at [1053, 158] on button "不指定" at bounding box center [1051, 152] width 42 height 29
click at [312, 312] on input "服務名稱/代號" at bounding box center [293, 314] width 150 height 26
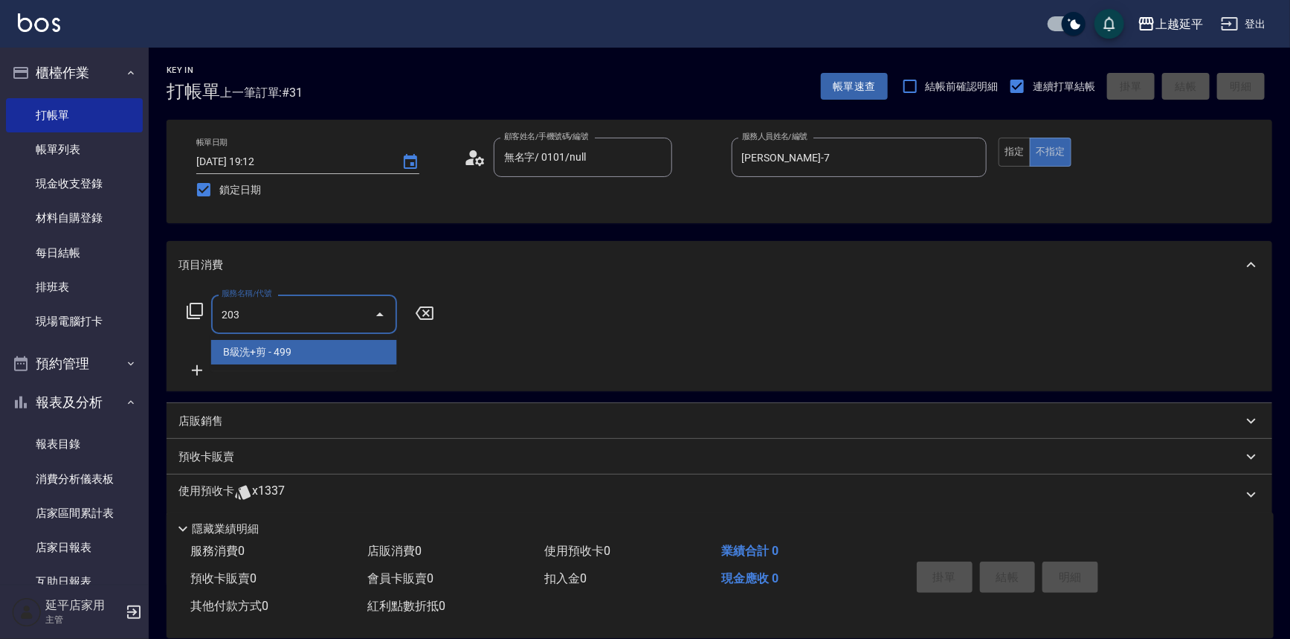
click at [346, 358] on span "B級洗+剪 - 499" at bounding box center [304, 352] width 186 height 25
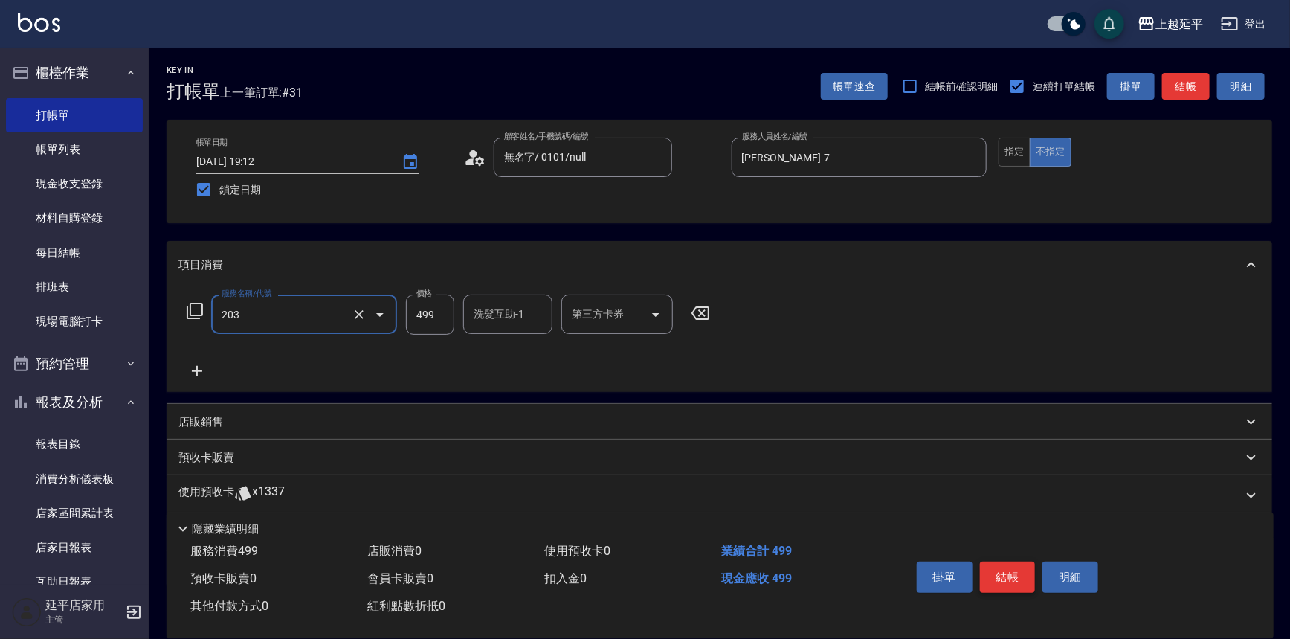
type input "B級洗+剪(203)"
click at [1002, 579] on button "結帳" at bounding box center [1008, 576] width 56 height 31
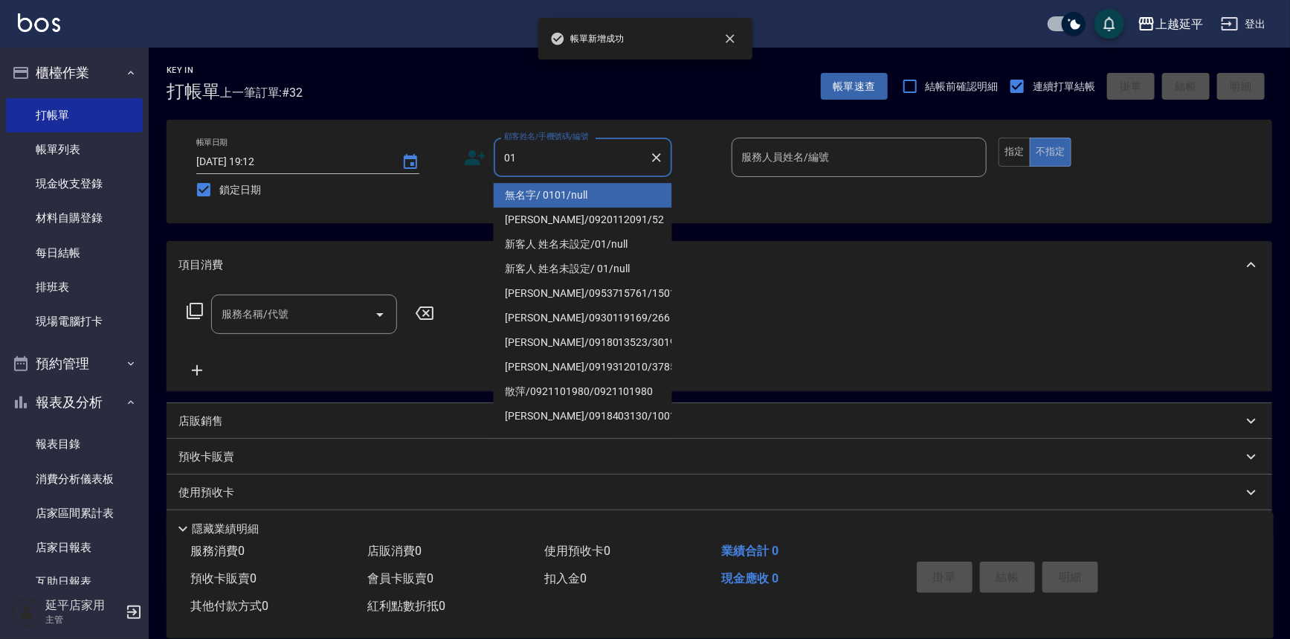
click at [620, 189] on li "無名字/ 0101/null" at bounding box center [583, 195] width 178 height 25
type input "無名字/ 0101/null"
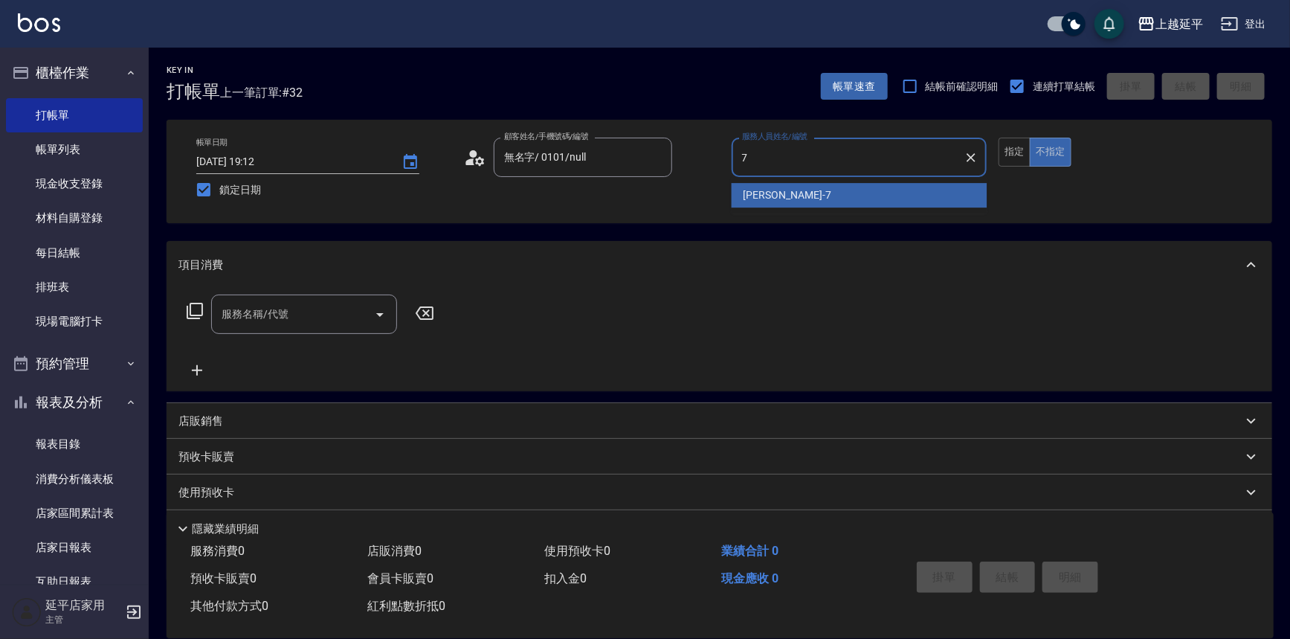
click at [767, 187] on span "[PERSON_NAME] -7" at bounding box center [788, 195] width 88 height 16
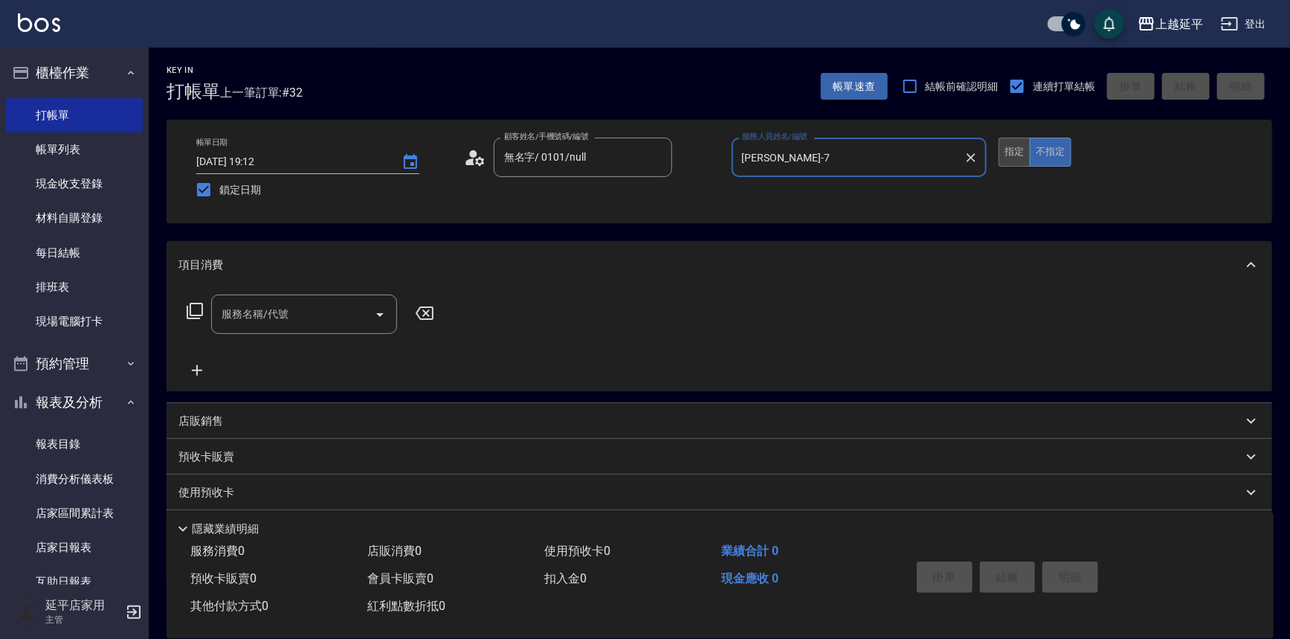
type input "[PERSON_NAME]-7"
click at [1013, 157] on button "指定" at bounding box center [1015, 152] width 32 height 29
click at [319, 323] on input "服務名稱/代號" at bounding box center [293, 314] width 150 height 26
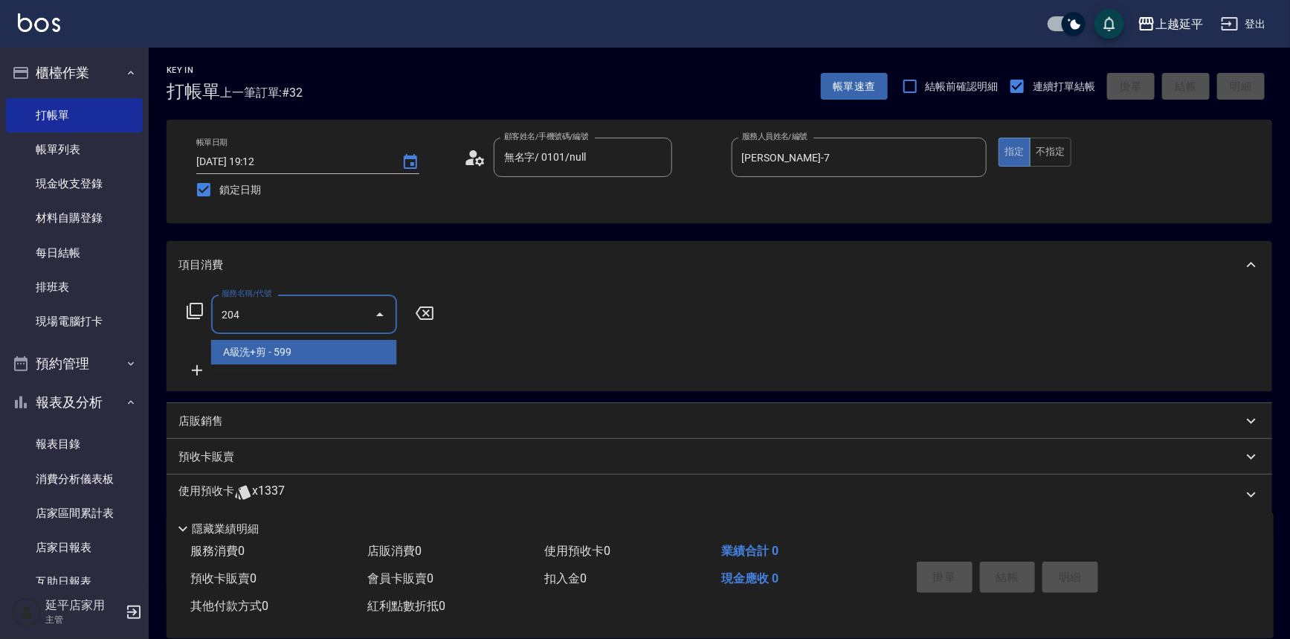
click at [329, 360] on span "A級洗+剪 - 599" at bounding box center [304, 352] width 186 height 25
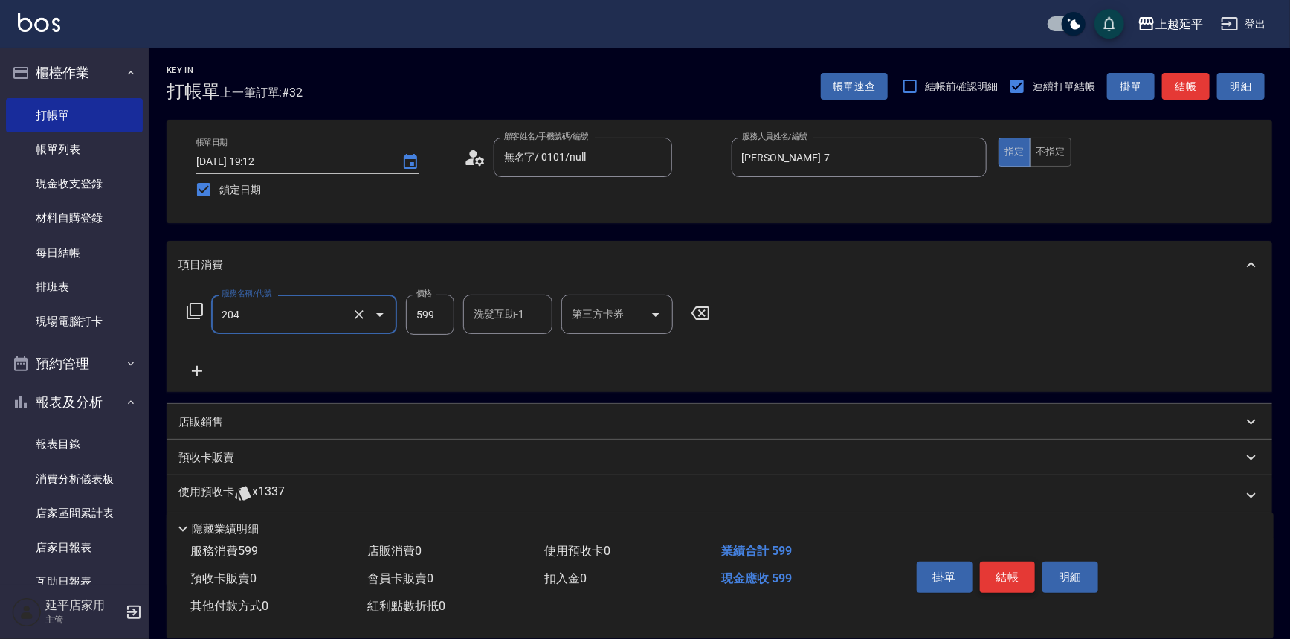
type input "A級洗+剪(204)"
click at [1008, 577] on button "結帳" at bounding box center [1008, 576] width 56 height 31
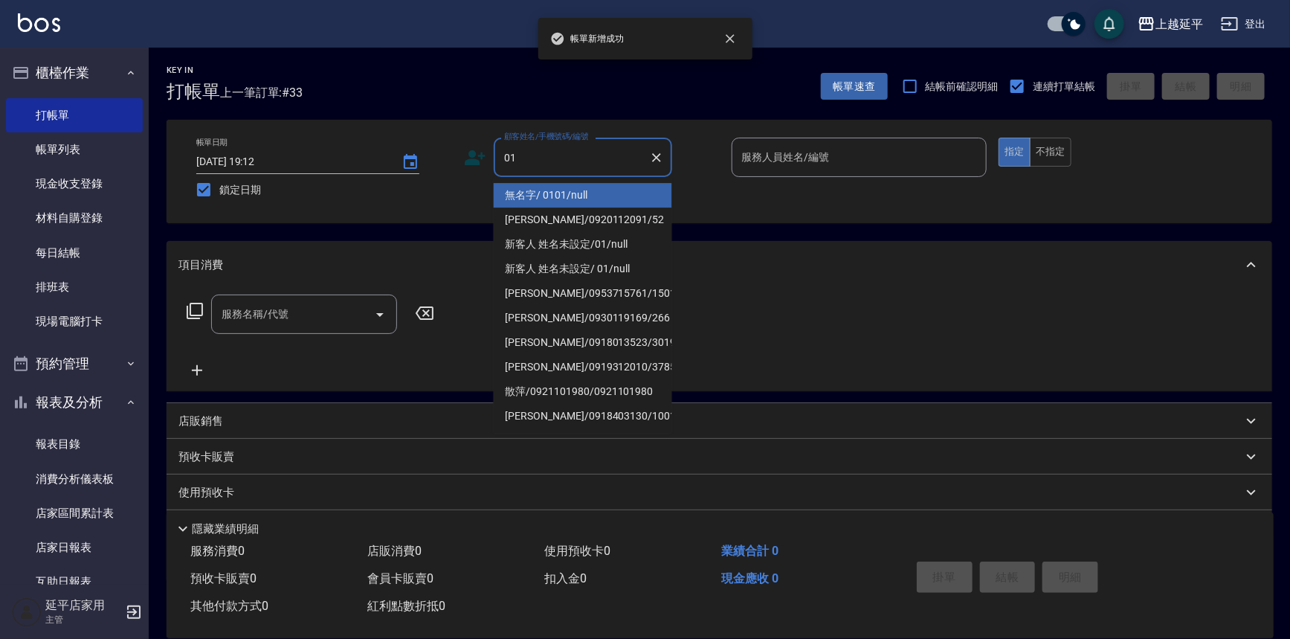
click at [596, 189] on li "無名字/ 0101/null" at bounding box center [583, 195] width 178 height 25
type input "無名字/ 0101/null"
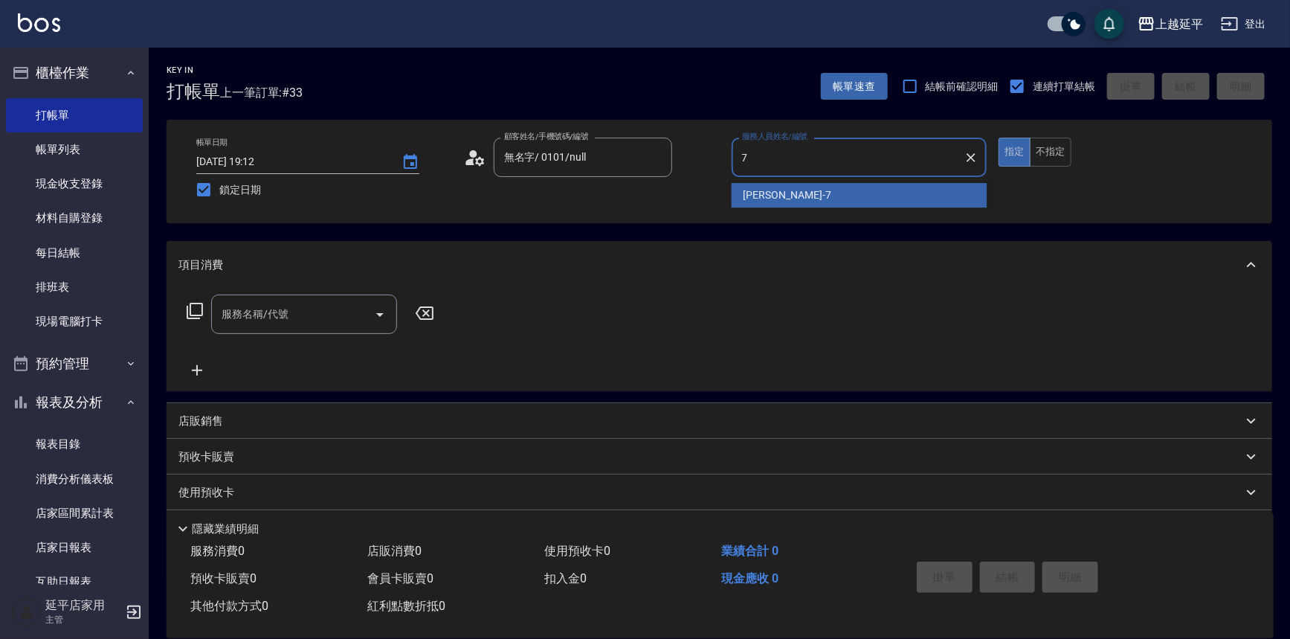
click at [785, 190] on div "[PERSON_NAME] -7" at bounding box center [860, 195] width 256 height 25
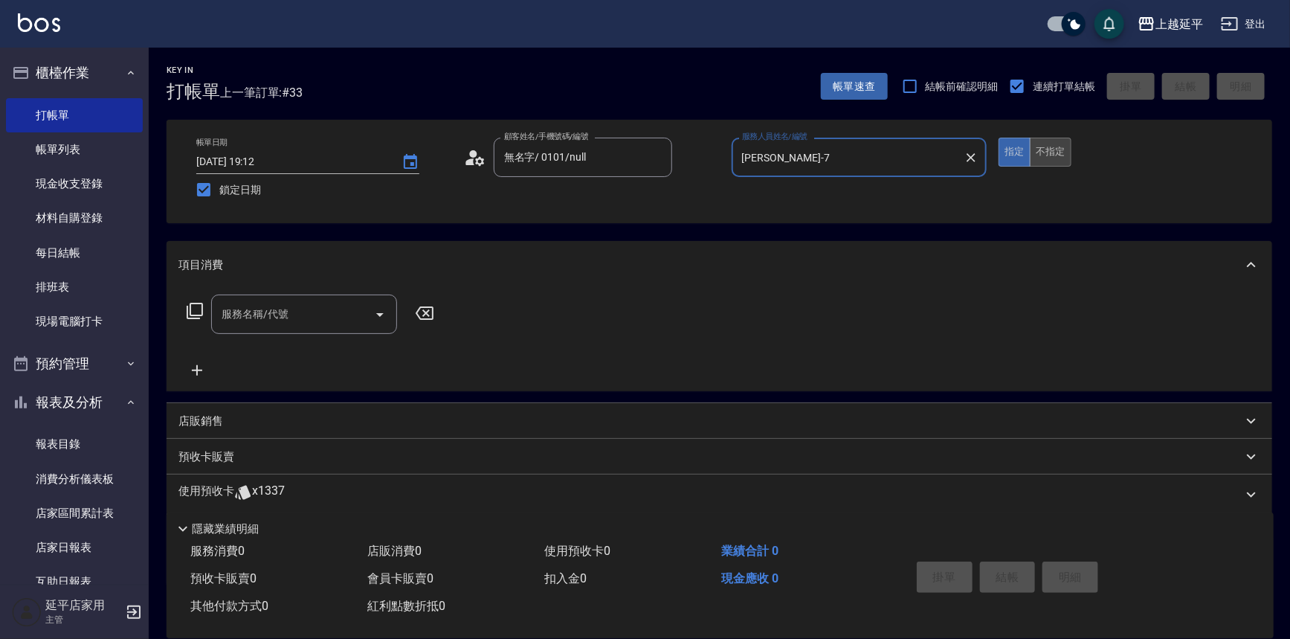
type input "[PERSON_NAME]-7"
click at [1049, 145] on button "不指定" at bounding box center [1051, 152] width 42 height 29
click at [376, 318] on icon "Open" at bounding box center [380, 315] width 18 height 18
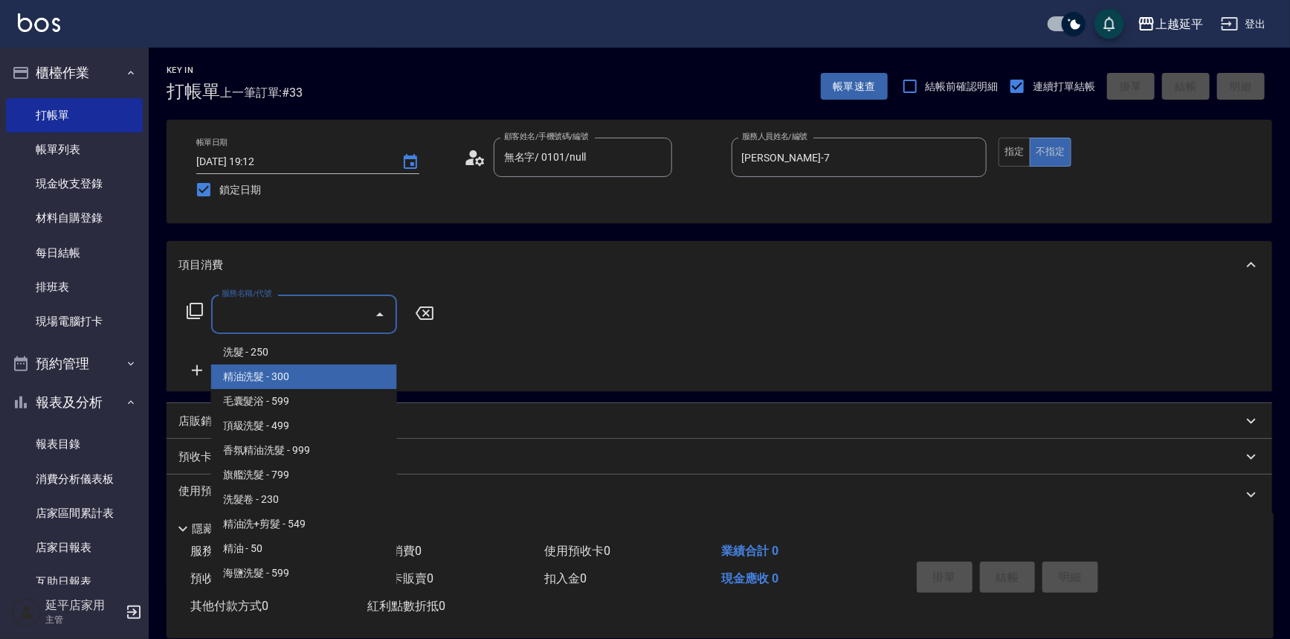
click at [334, 378] on span "精油洗髮 - 300" at bounding box center [304, 376] width 186 height 25
type input "精油洗髮(102)"
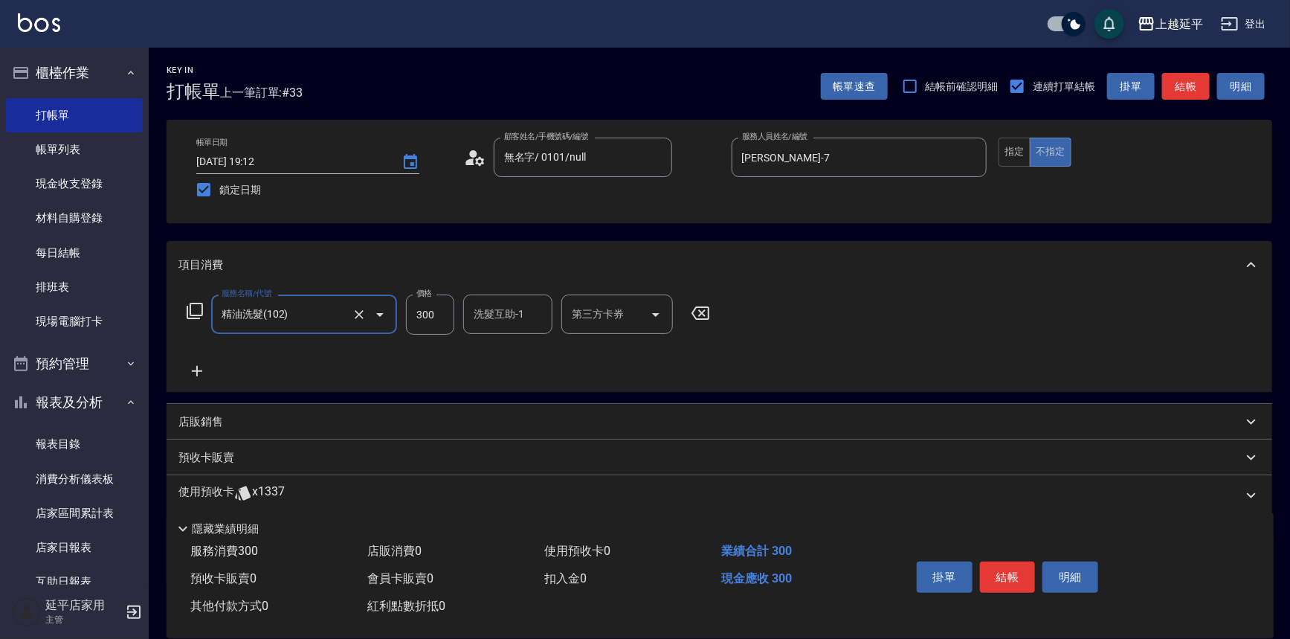
click at [436, 323] on input "300" at bounding box center [430, 314] width 48 height 40
type input "400"
click at [483, 318] on input "洗髮互助-1" at bounding box center [508, 314] width 76 height 26
click at [480, 351] on span "恩恩 -23" at bounding box center [522, 352] width 94 height 16
type input "恩恩-23"
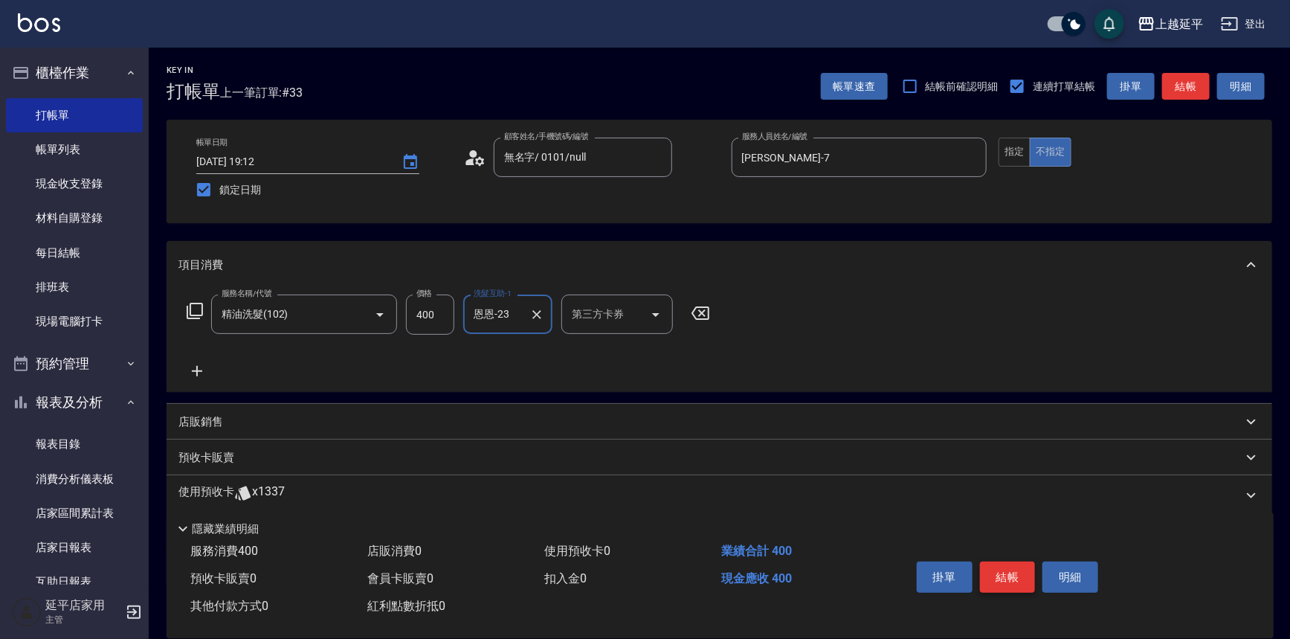
click at [1018, 574] on button "結帳" at bounding box center [1008, 576] width 56 height 31
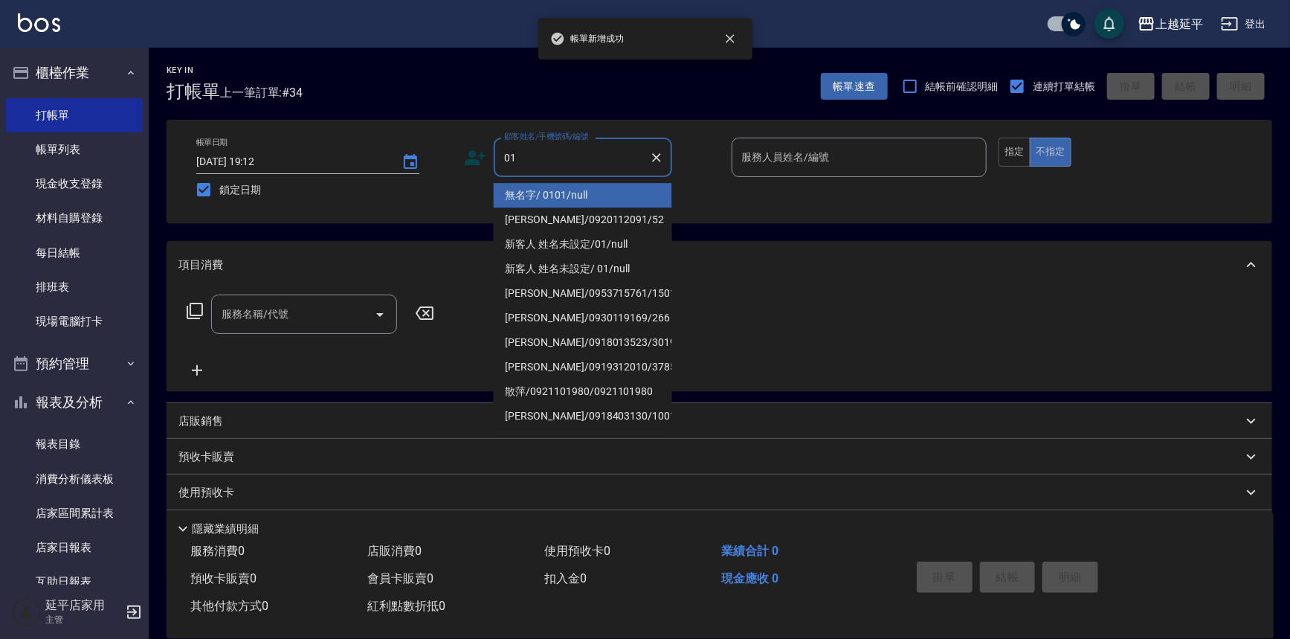
click at [646, 187] on li "無名字/ 0101/null" at bounding box center [583, 195] width 178 height 25
type input "無名字/ 0101/null"
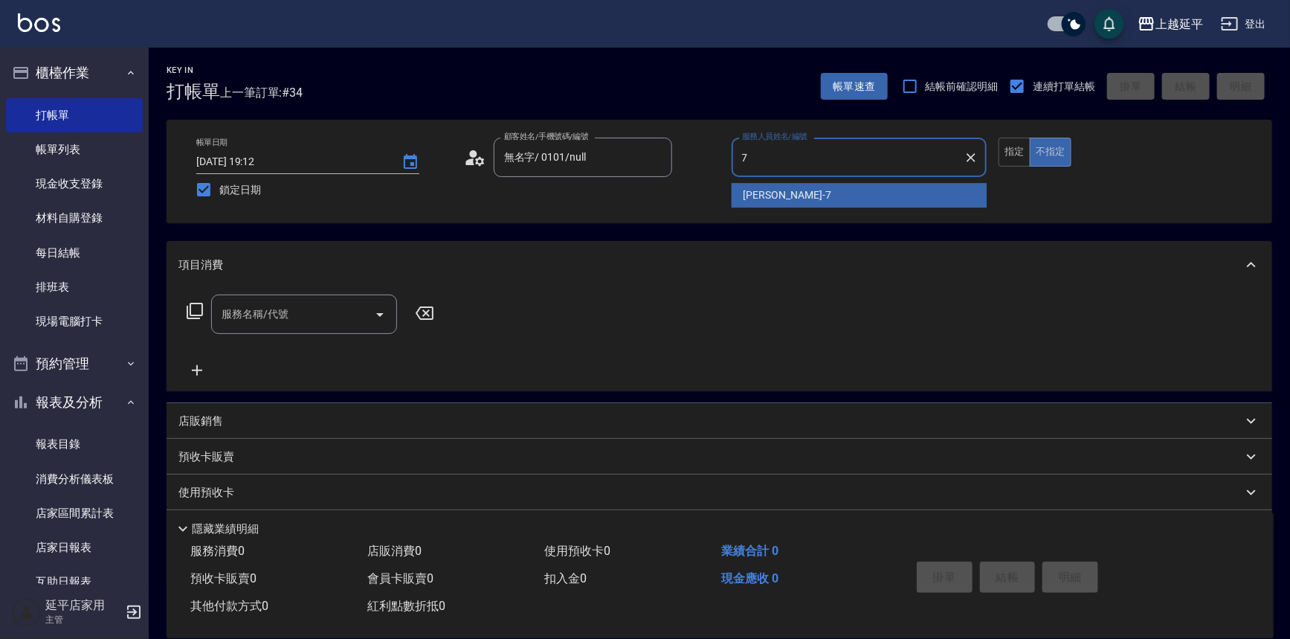
click at [752, 185] on div "[PERSON_NAME] -7" at bounding box center [860, 195] width 256 height 25
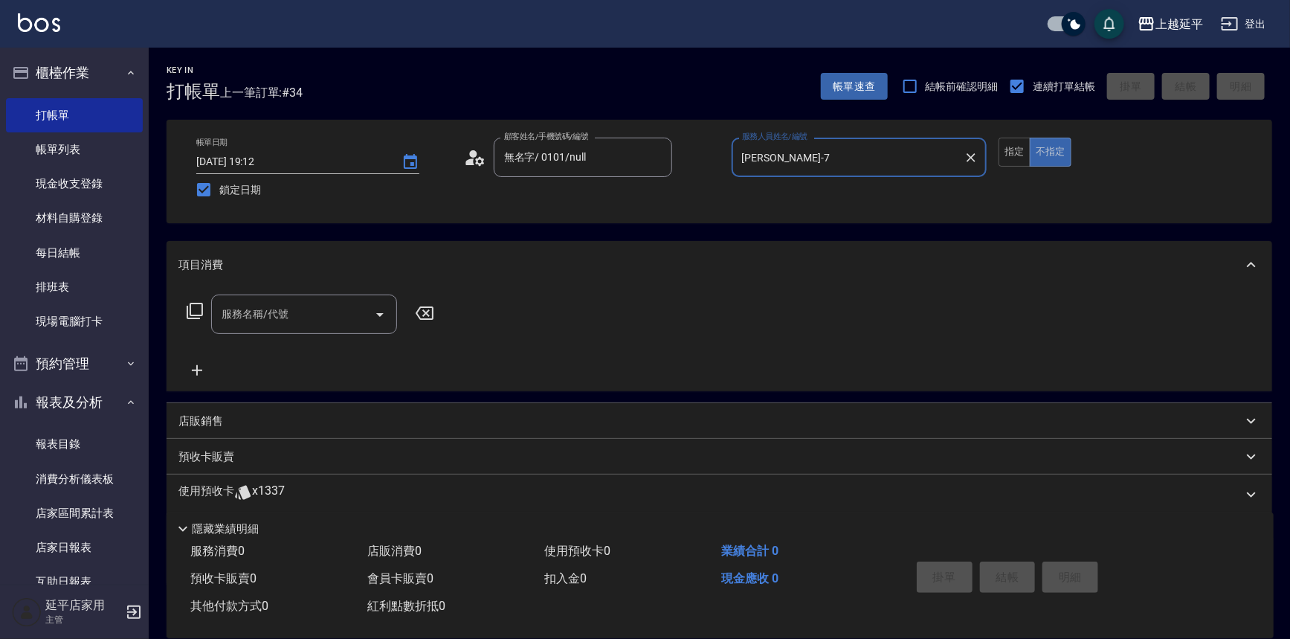
type input "[PERSON_NAME]-7"
click at [291, 316] on input "服務名稱/代號" at bounding box center [293, 314] width 150 height 26
click at [310, 354] on span "B級洗+剪 - 499" at bounding box center [304, 352] width 186 height 25
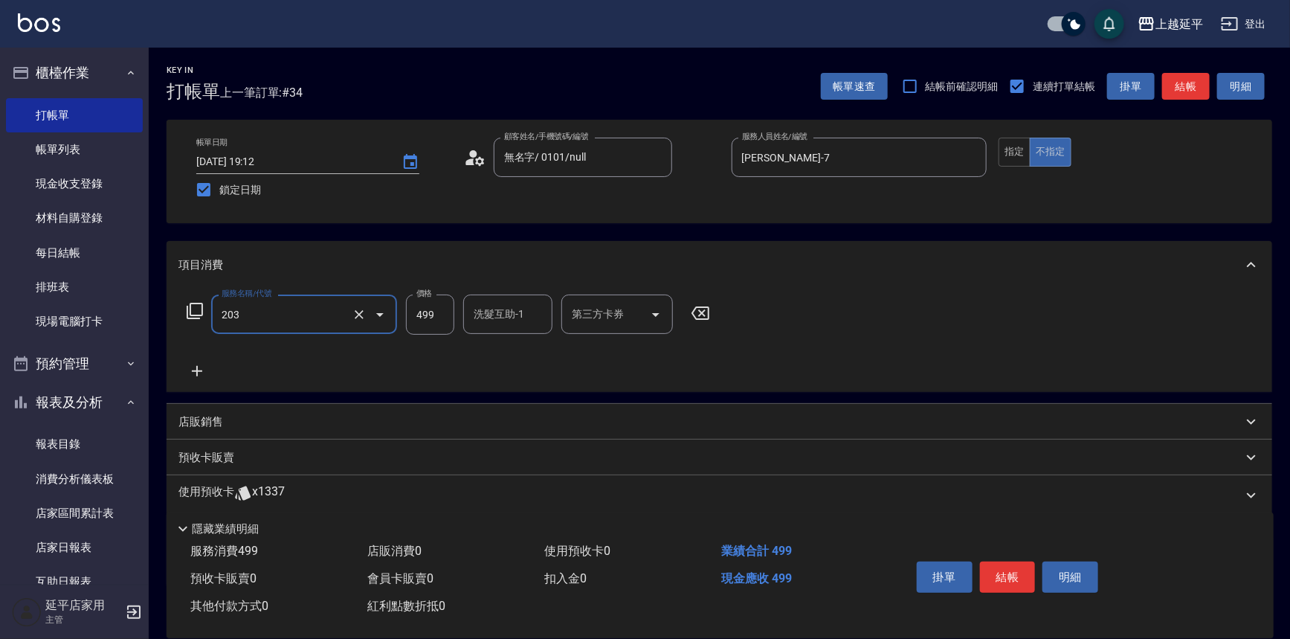
type input "B級洗+剪(203)"
click at [479, 312] on div "洗髮互助-1 洗髮互助-1" at bounding box center [507, 313] width 89 height 39
click at [486, 344] on span "恩恩 -23" at bounding box center [522, 352] width 94 height 16
type input "恩恩-23"
click at [996, 574] on button "結帳" at bounding box center [1008, 576] width 56 height 31
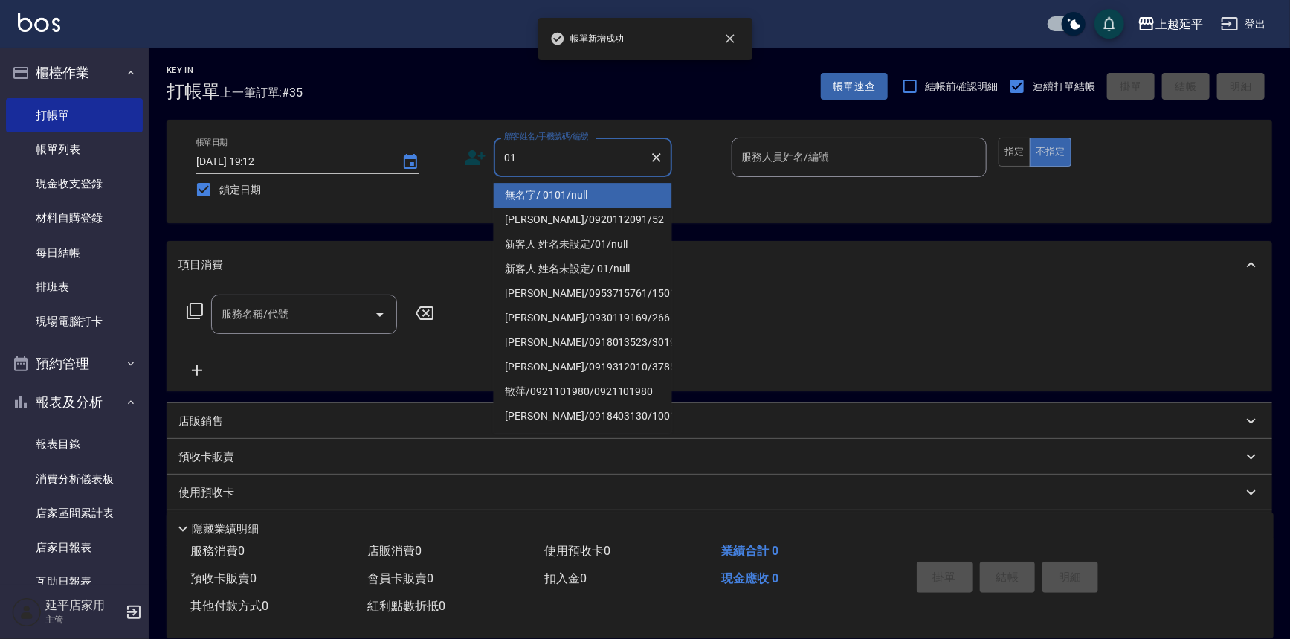
click at [573, 196] on li "無名字/ 0101/null" at bounding box center [583, 195] width 178 height 25
type input "無名字/ 0101/null"
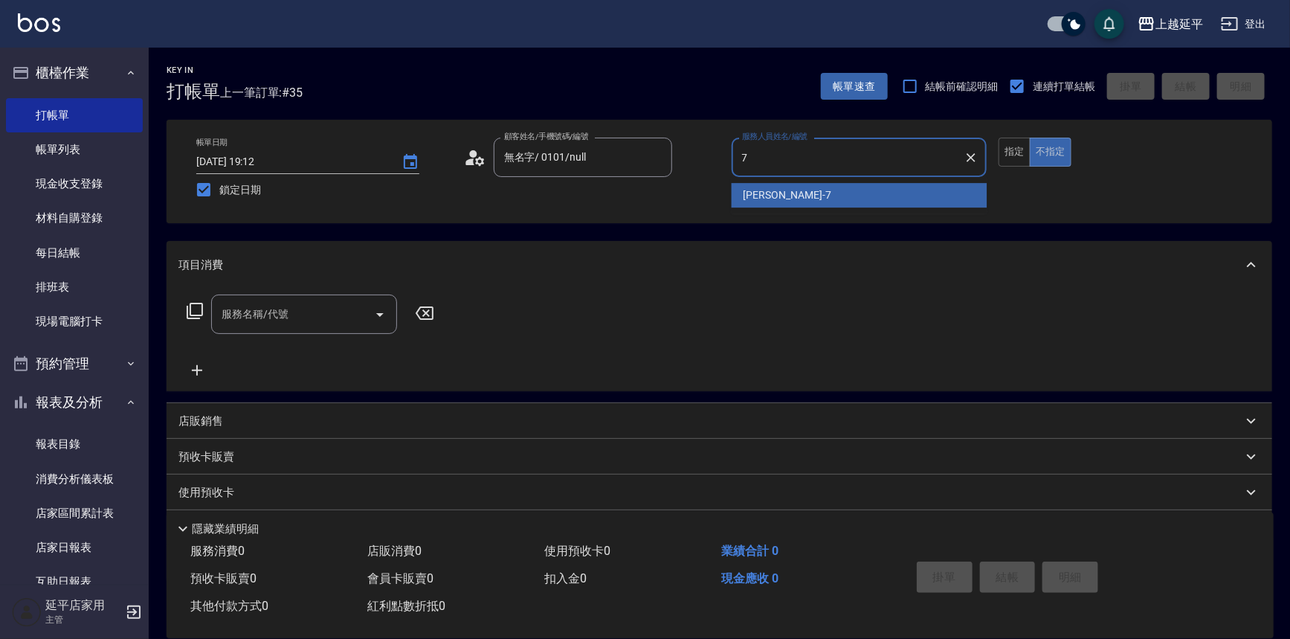
click at [764, 194] on span "[PERSON_NAME] -7" at bounding box center [788, 195] width 88 height 16
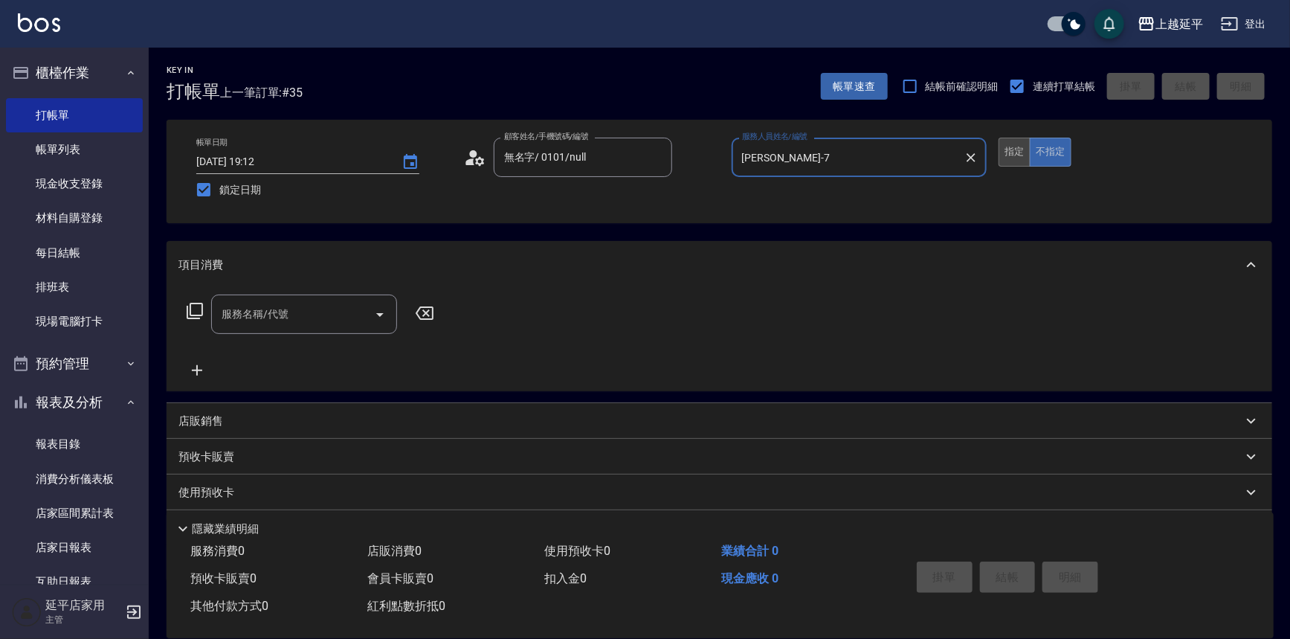
type input "[PERSON_NAME]-7"
click at [1008, 152] on button "指定" at bounding box center [1015, 152] width 32 height 29
click at [305, 308] on input "服務名稱/代號" at bounding box center [293, 314] width 150 height 26
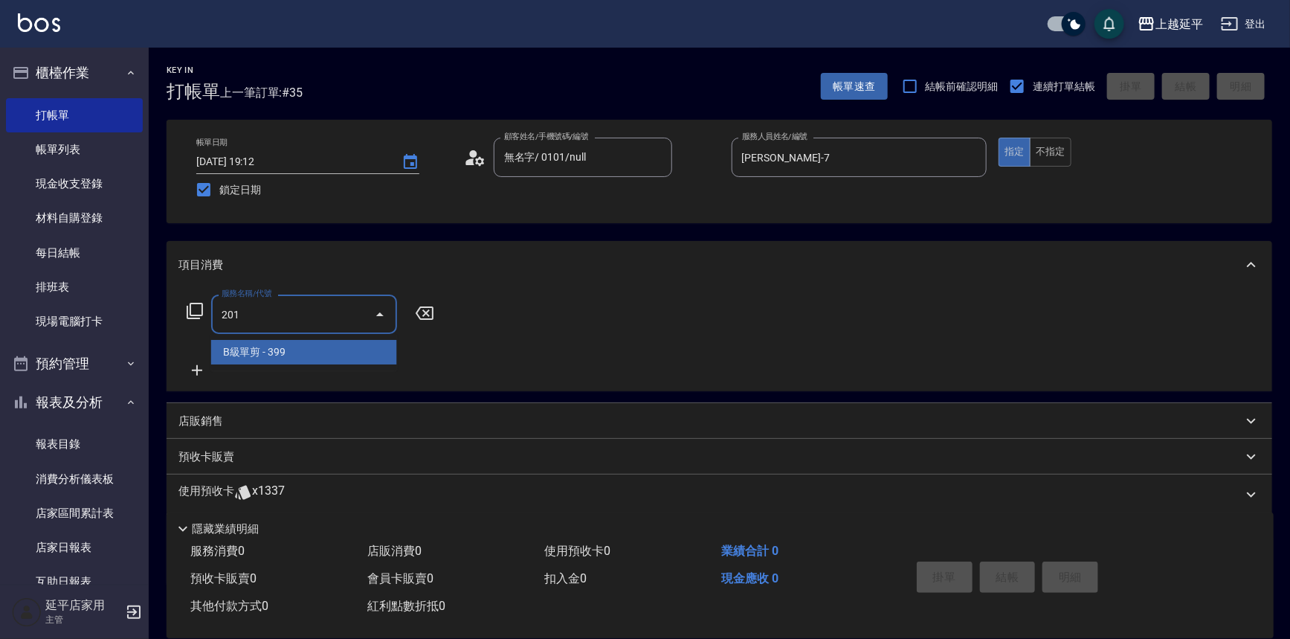
click at [318, 352] on span "B級單剪 - 399" at bounding box center [304, 352] width 186 height 25
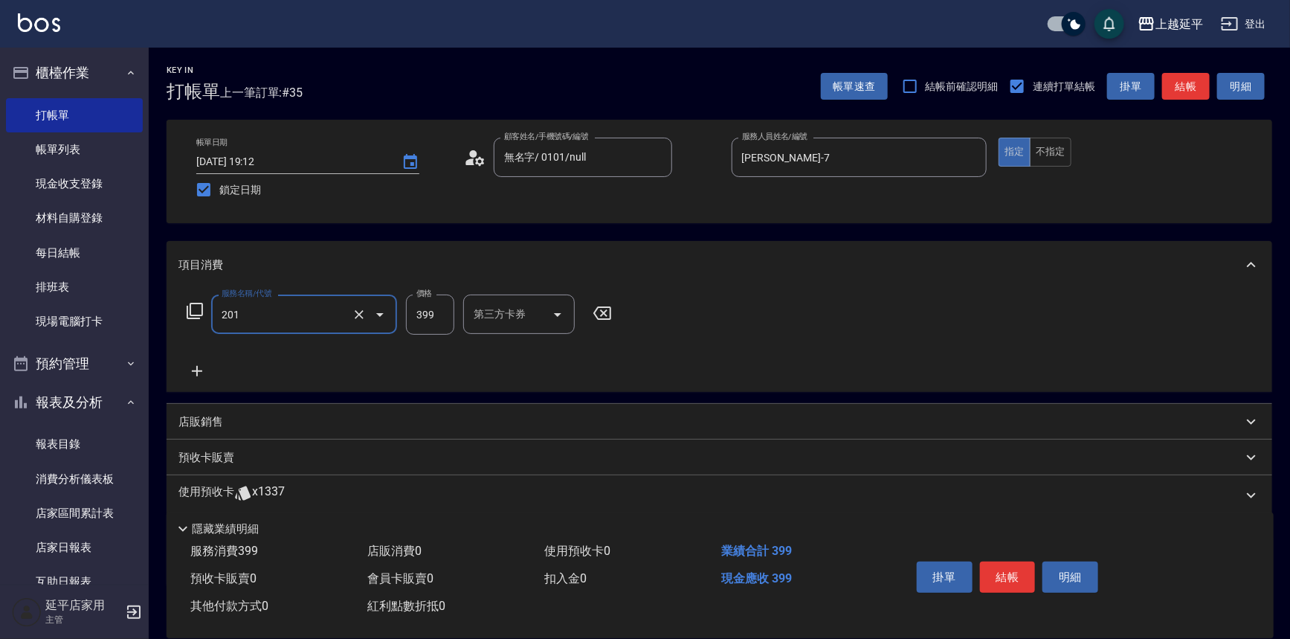
type input "B級單剪(201)"
click at [439, 312] on input "399" at bounding box center [430, 314] width 48 height 40
type input "798"
click at [1020, 564] on button "結帳" at bounding box center [1008, 576] width 56 height 31
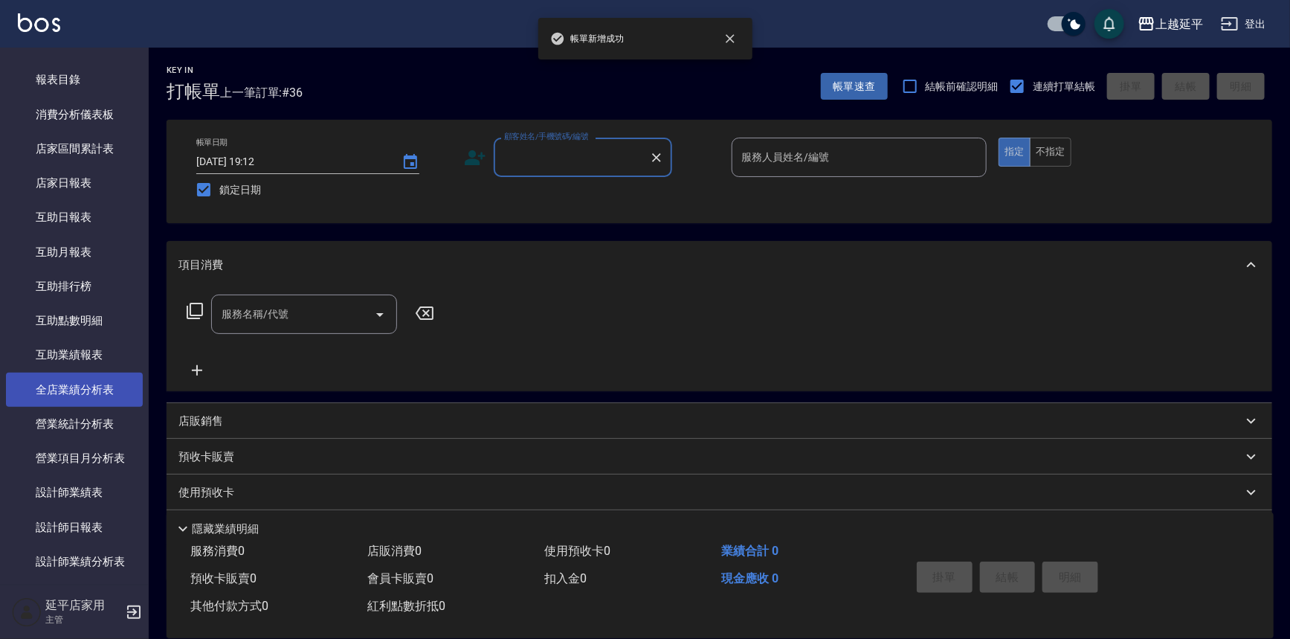
scroll to position [405, 0]
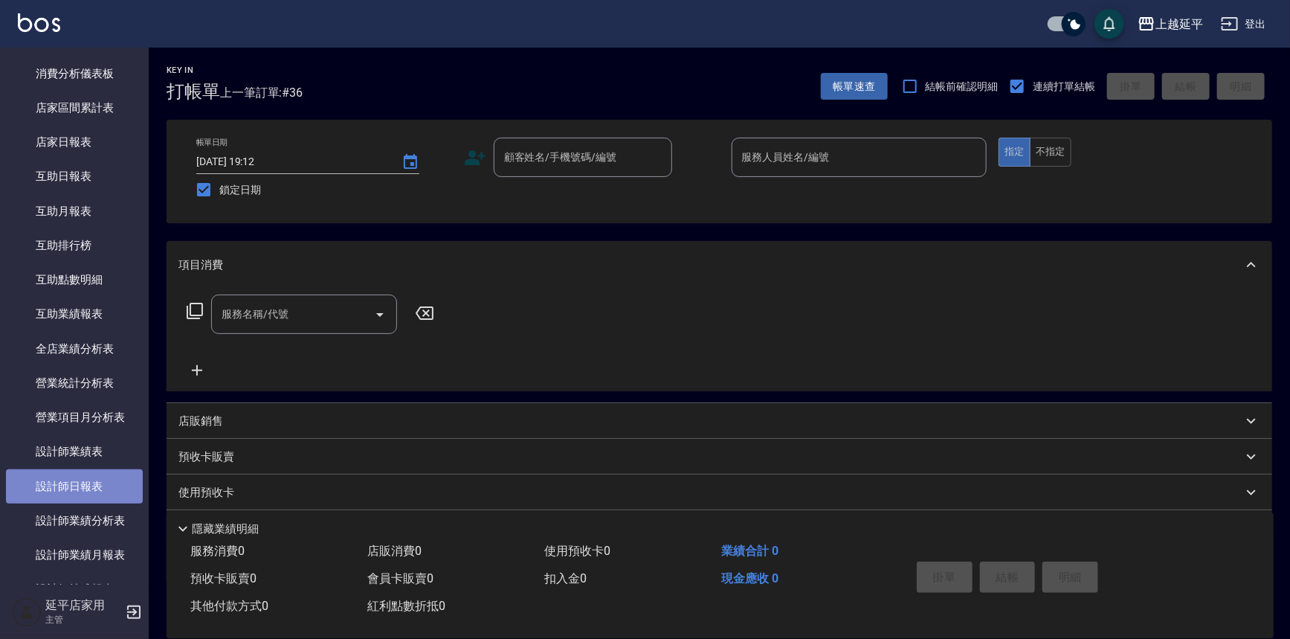
click at [111, 478] on link "設計師日報表" at bounding box center [74, 486] width 137 height 34
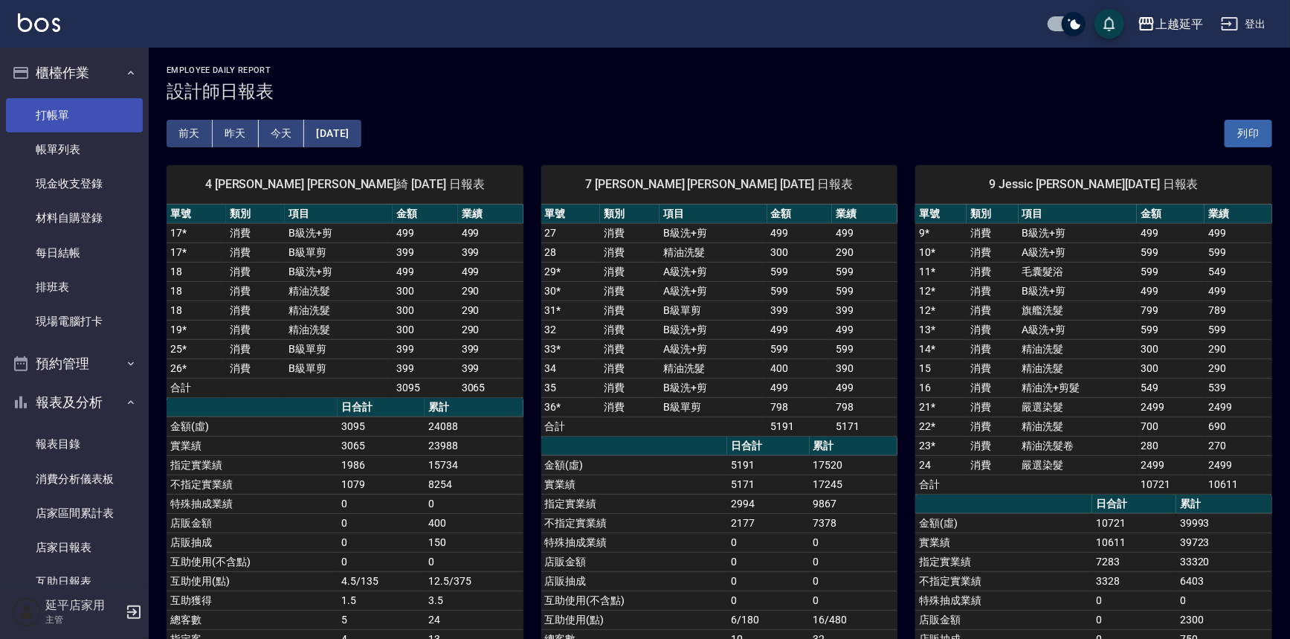
click at [85, 126] on link "打帳單" at bounding box center [74, 115] width 137 height 34
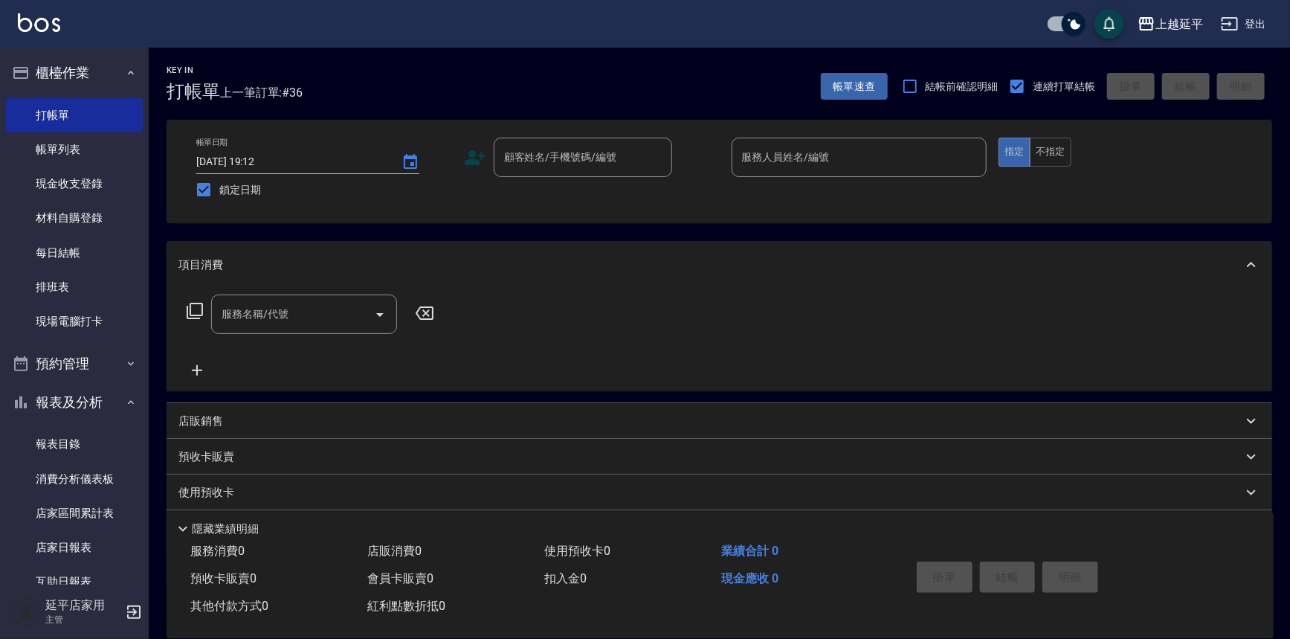
click at [735, 22] on div "上越延平 登出" at bounding box center [645, 24] width 1290 height 48
click at [730, 29] on div "上越延平 登出" at bounding box center [645, 24] width 1290 height 48
drag, startPoint x: 729, startPoint y: 21, endPoint x: 138, endPoint y: 477, distance: 746.9
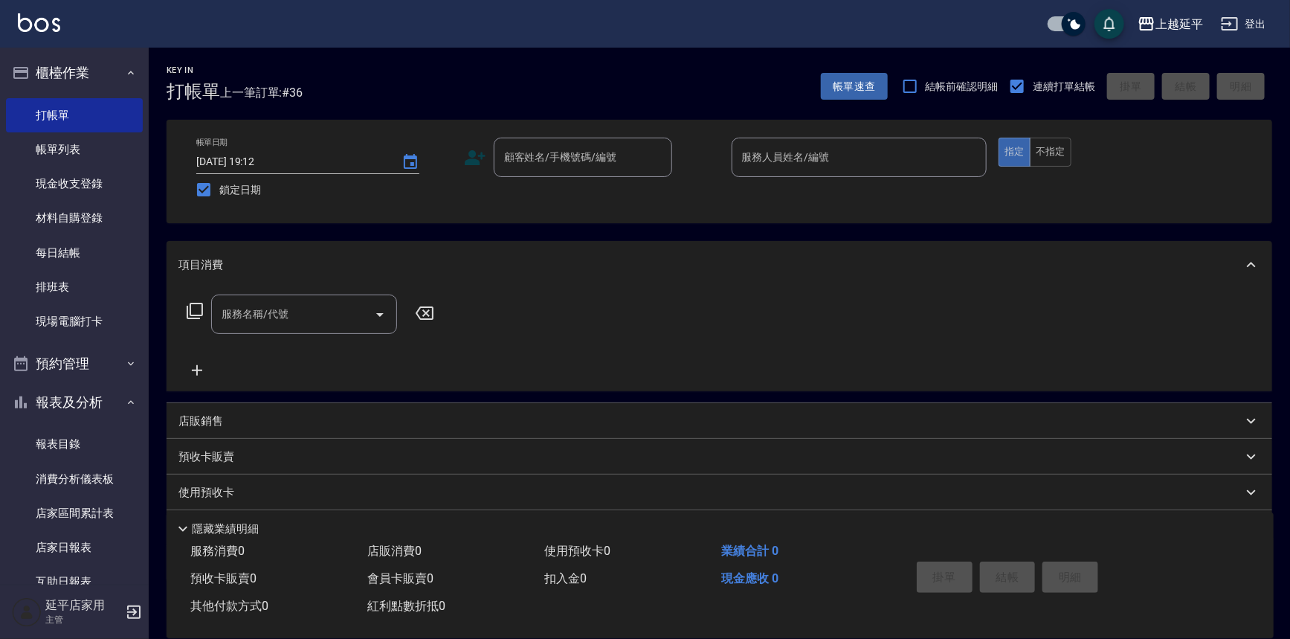
click at [721, 21] on div "上越延平 登出" at bounding box center [645, 24] width 1290 height 48
click at [588, 151] on input "顧客姓名/手機號碼/編號" at bounding box center [571, 157] width 143 height 26
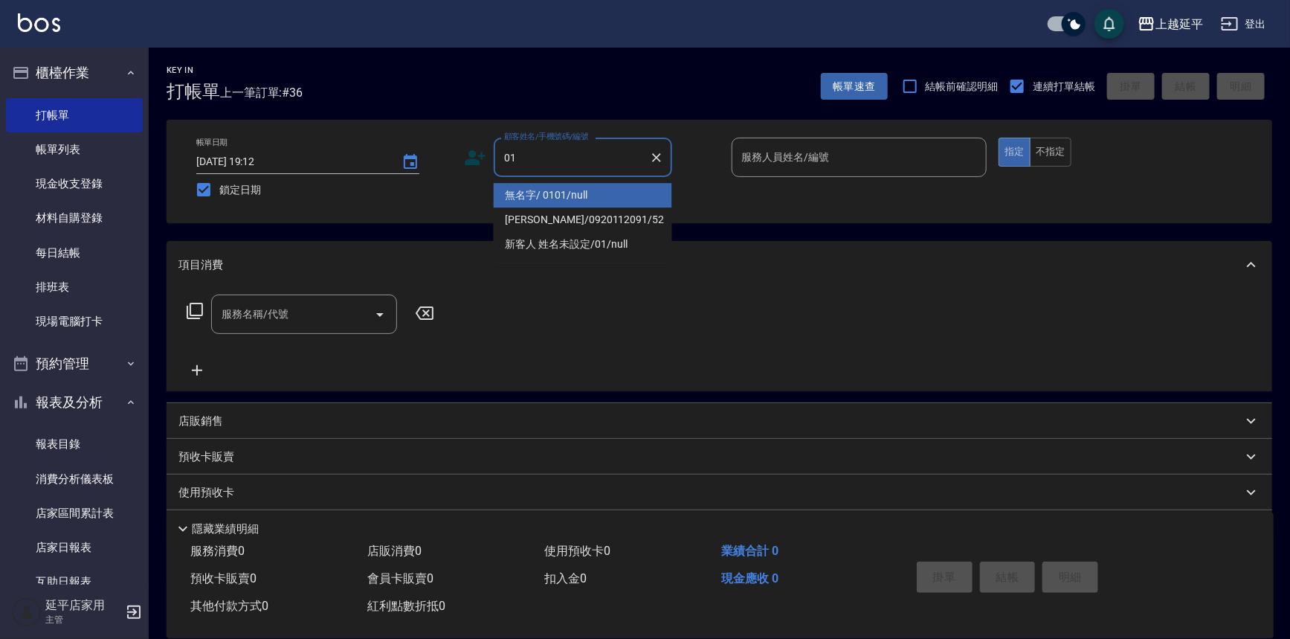
drag, startPoint x: 605, startPoint y: 202, endPoint x: 816, endPoint y: 173, distance: 213.2
click at [606, 202] on li "無名字/ 0101/null" at bounding box center [583, 195] width 178 height 25
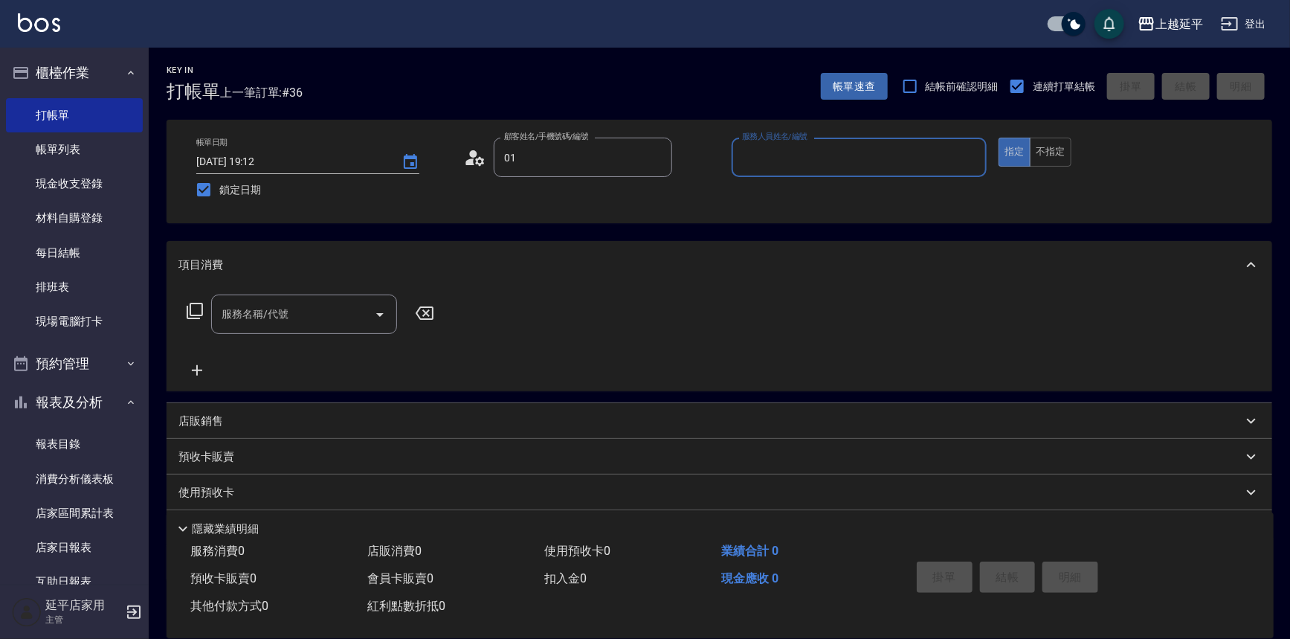
type input "無名字/ 0101/null"
click at [816, 173] on div "服務人員姓名/編號" at bounding box center [860, 157] width 256 height 39
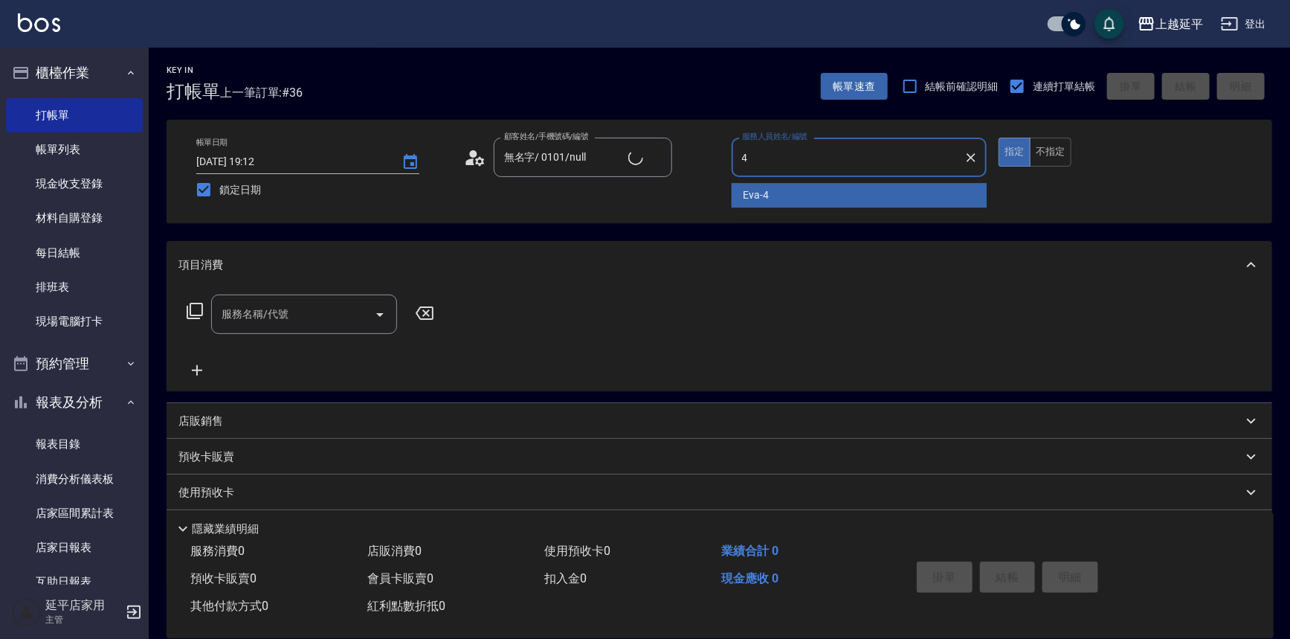
drag, startPoint x: 812, startPoint y: 197, endPoint x: 803, endPoint y: 199, distance: 9.0
click at [813, 196] on div "[PERSON_NAME] -4" at bounding box center [860, 195] width 256 height 25
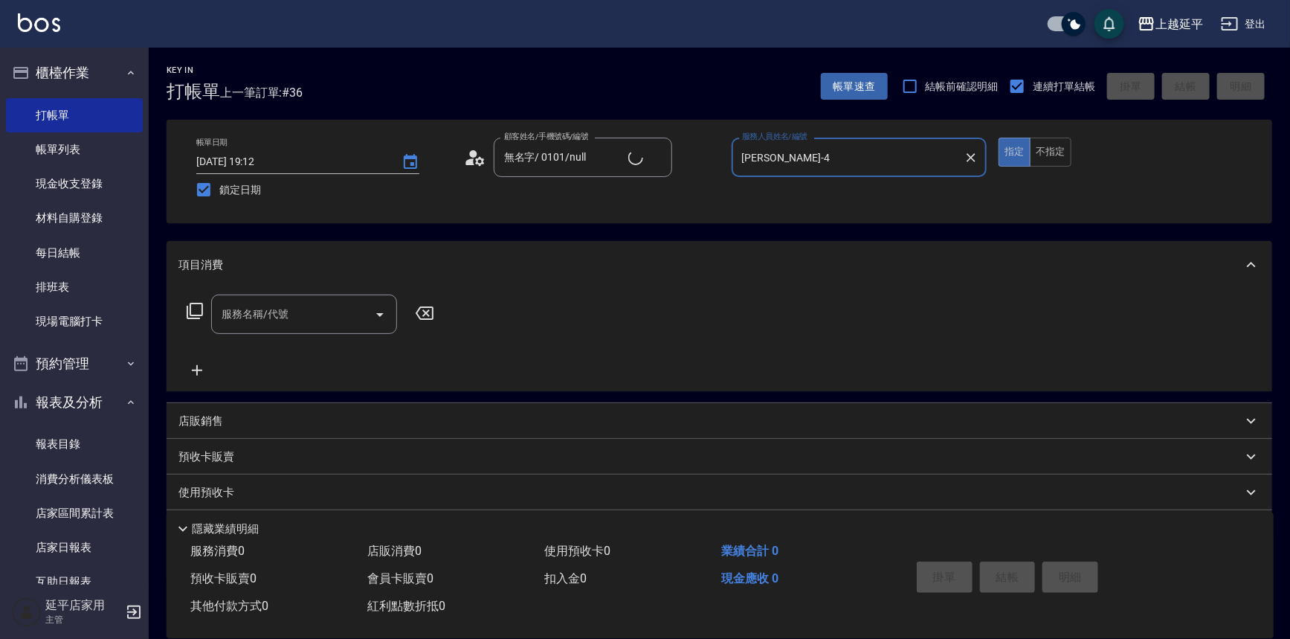
type input "[PERSON_NAME]-4"
click at [329, 320] on input "服務名稱/代號" at bounding box center [293, 314] width 150 height 26
click at [326, 361] on span "B級洗+剪 - 499" at bounding box center [304, 352] width 186 height 25
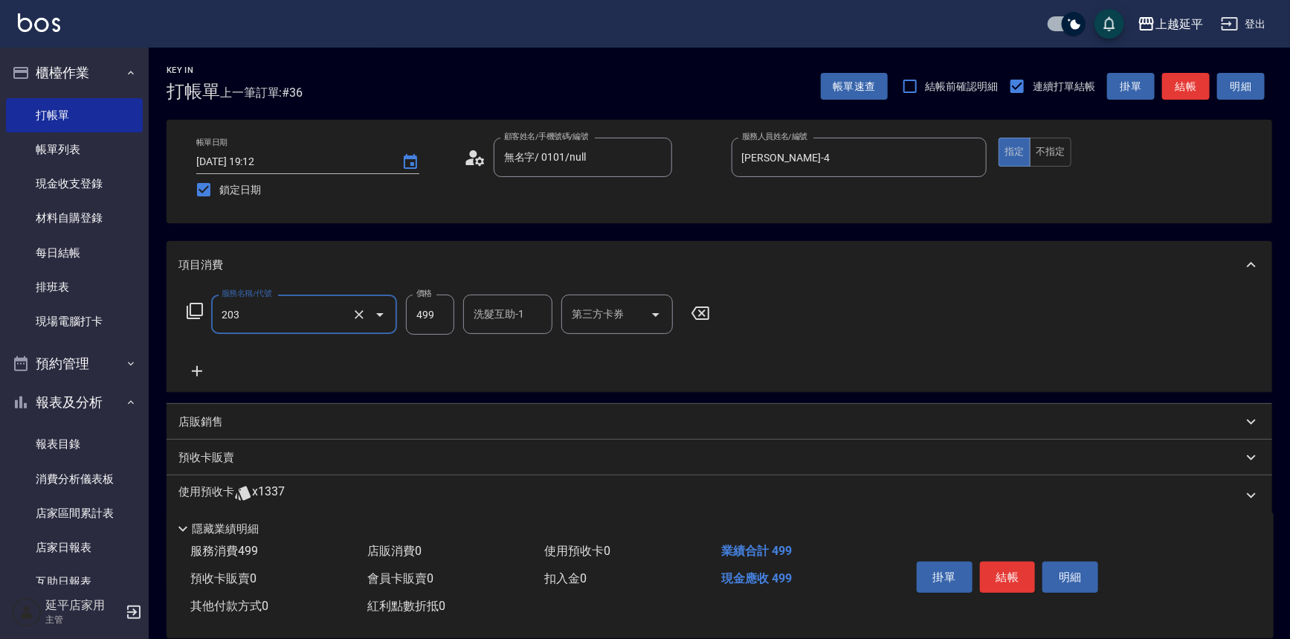
type input "B級洗+剪(203)"
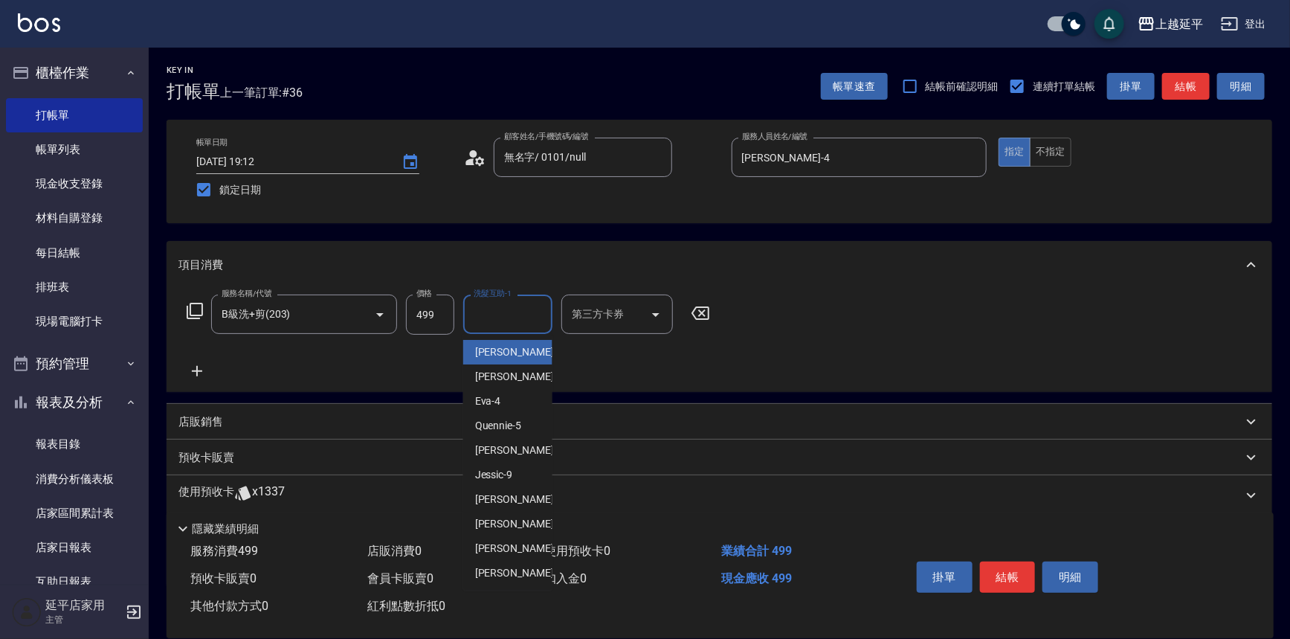
click at [505, 319] on input "洗髮互助-1" at bounding box center [508, 314] width 76 height 26
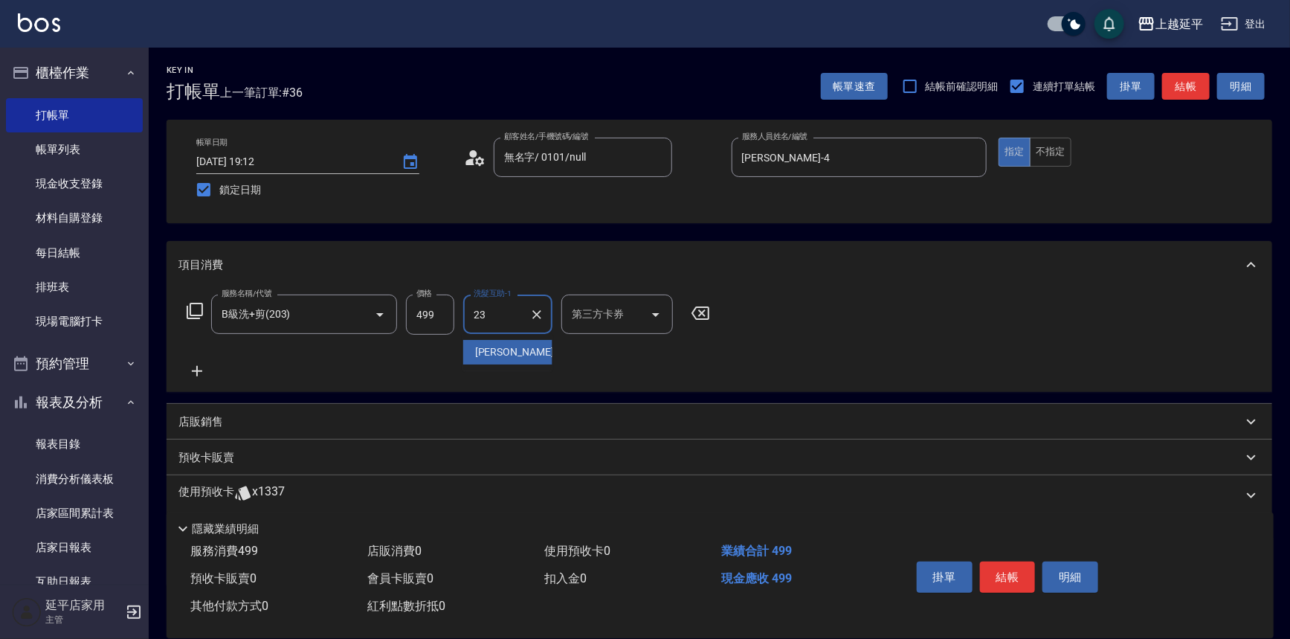
click at [510, 349] on div "恩恩 -23" at bounding box center [507, 352] width 89 height 25
type input "恩恩-23"
click at [1210, 87] on button "結帳" at bounding box center [1186, 87] width 48 height 28
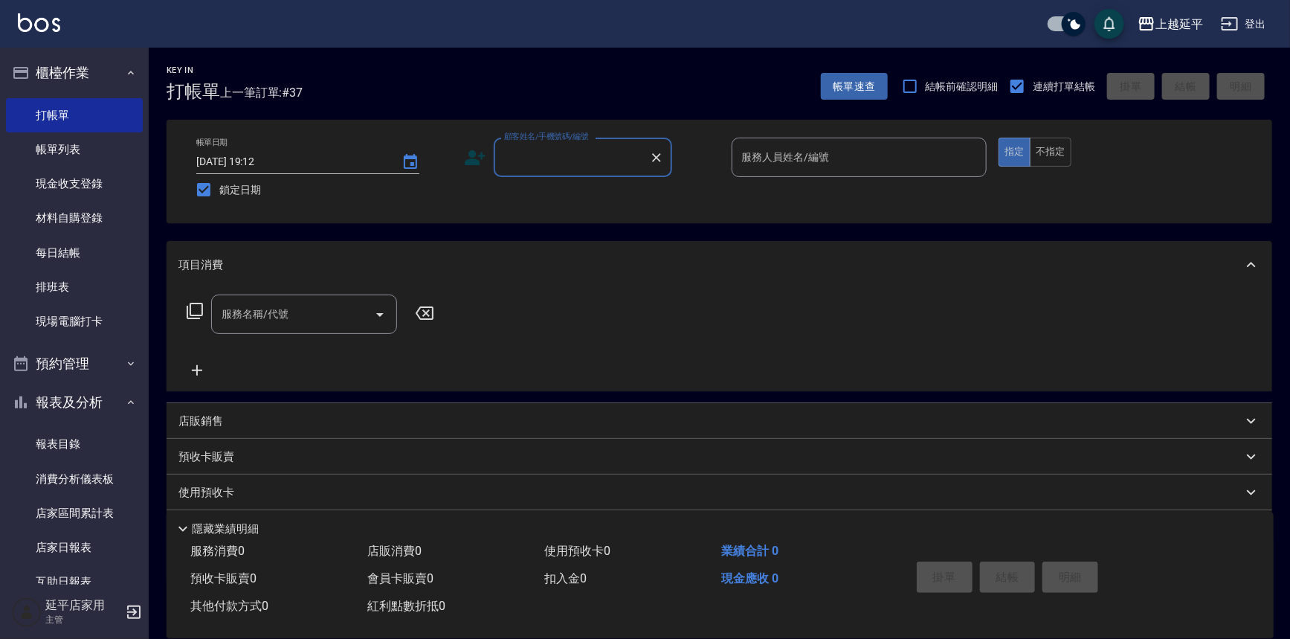
click at [555, 161] on input "顧客姓名/手機號碼/編號" at bounding box center [571, 157] width 143 height 26
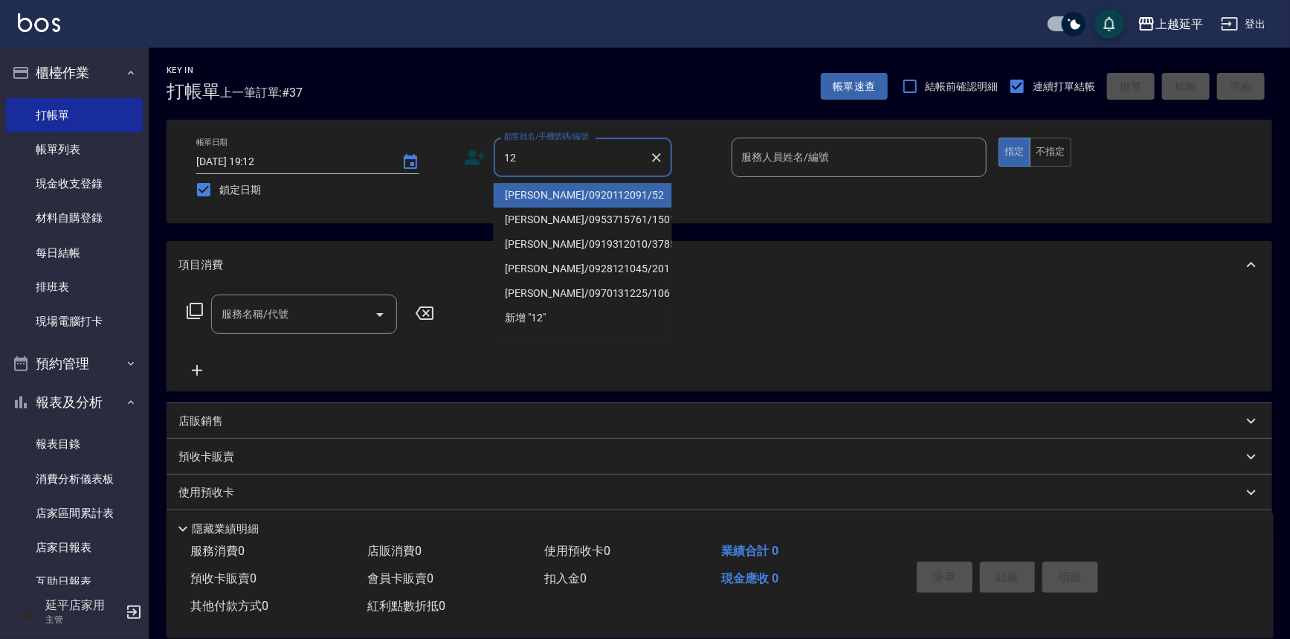
click at [576, 188] on li "[PERSON_NAME]/0920112091/52" at bounding box center [583, 195] width 178 height 25
type input "[PERSON_NAME]/0920112091/52"
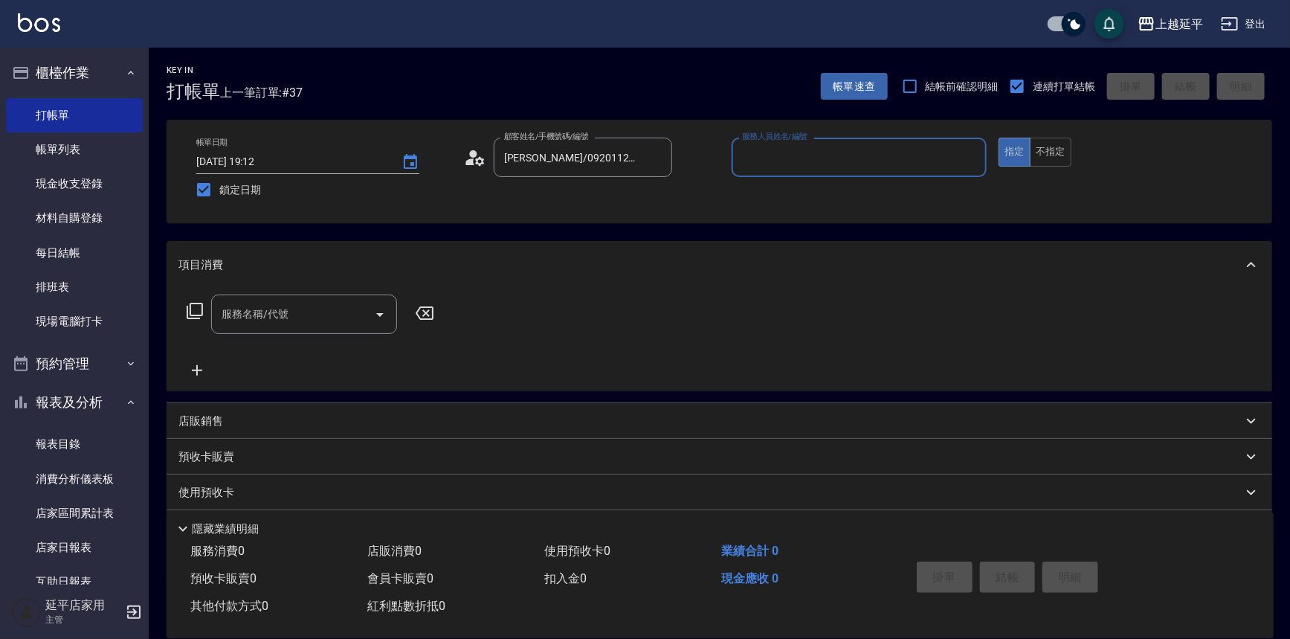
type input "[PERSON_NAME]-12"
click at [328, 309] on input "服務名稱/代號" at bounding box center [293, 314] width 150 height 26
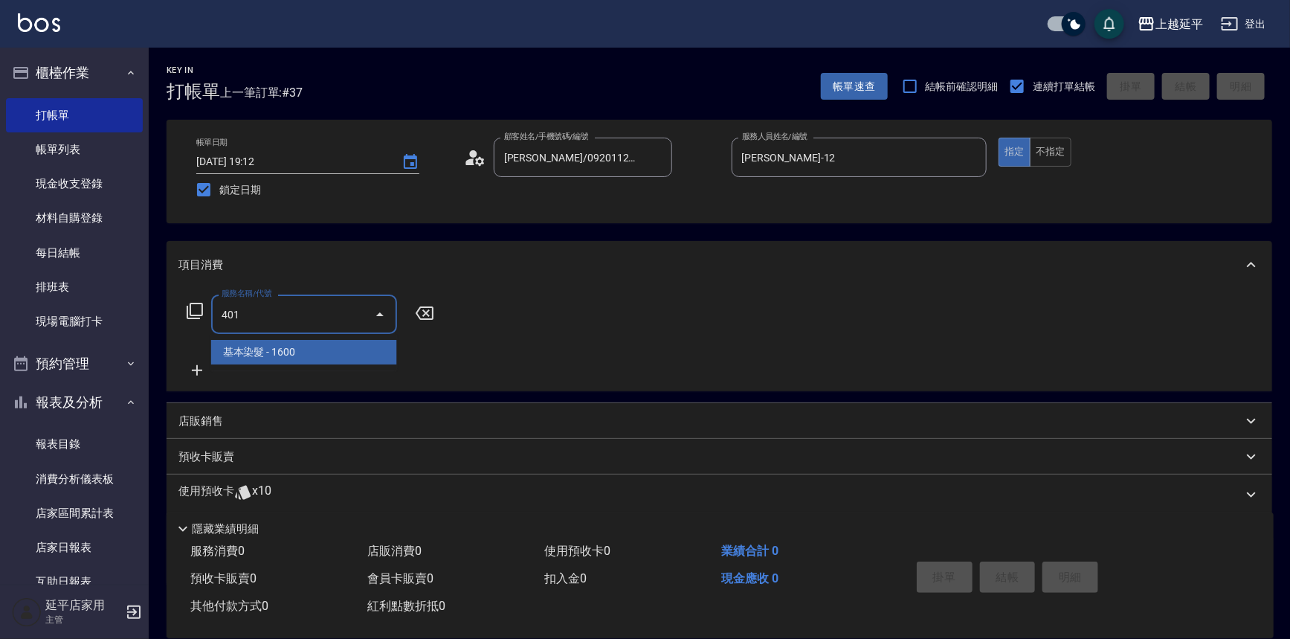
click at [314, 353] on span "基本染髮 - 1600" at bounding box center [304, 352] width 186 height 25
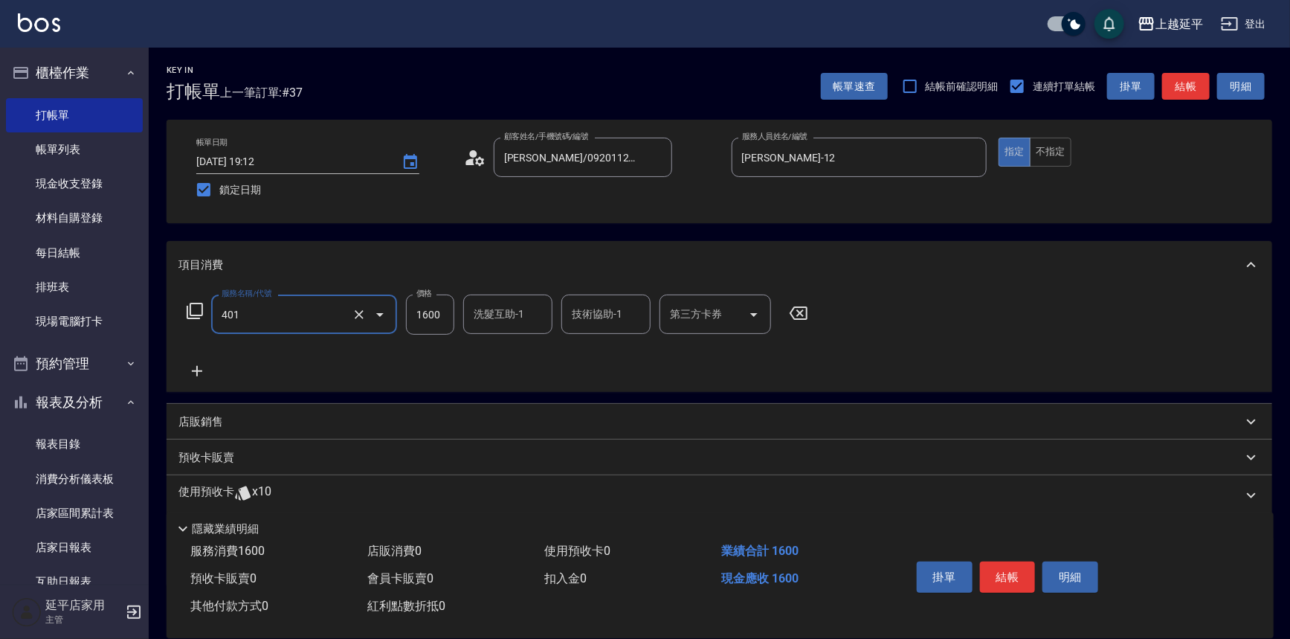
type input "基本染髮(401)"
click at [443, 309] on input "1600" at bounding box center [430, 314] width 48 height 40
type input "1500"
click at [195, 304] on icon at bounding box center [195, 311] width 18 height 18
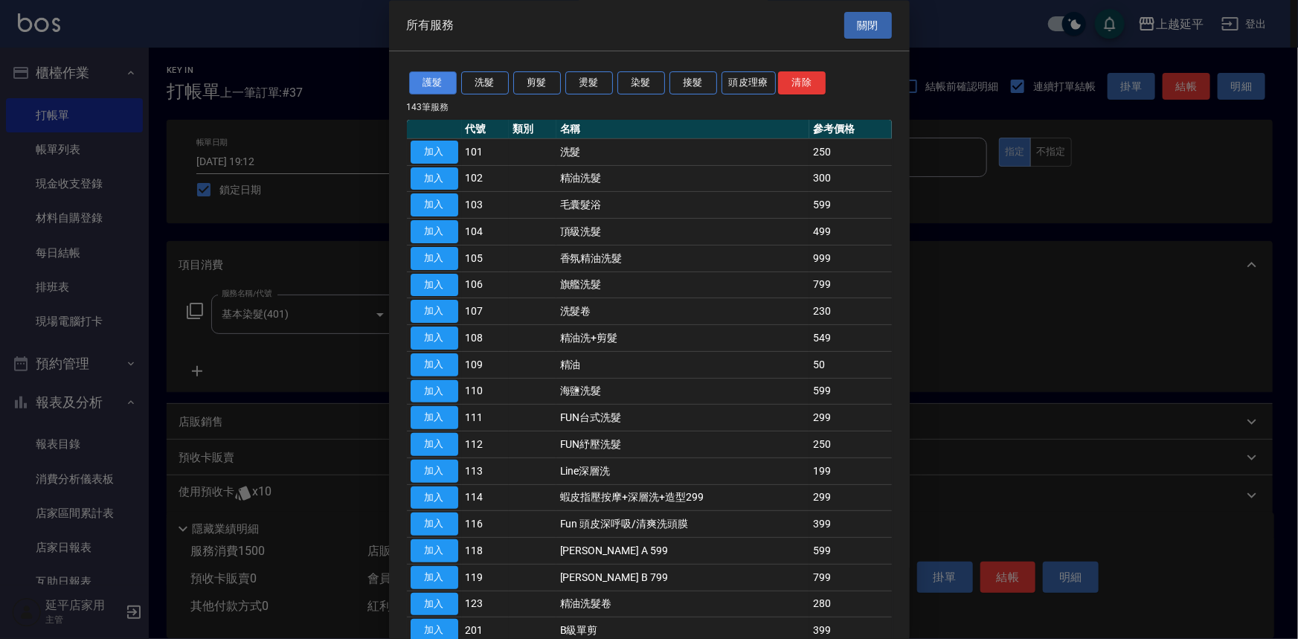
click at [443, 86] on button "護髮" at bounding box center [433, 83] width 48 height 23
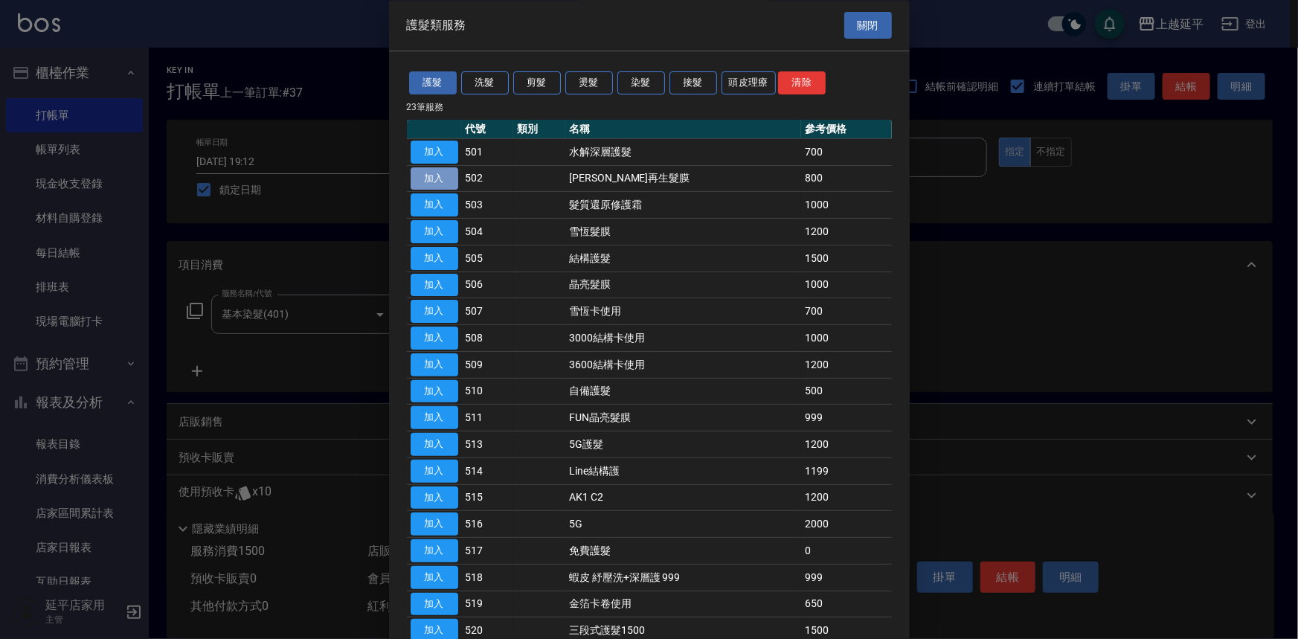
click at [442, 180] on button "加入" at bounding box center [434, 178] width 48 height 23
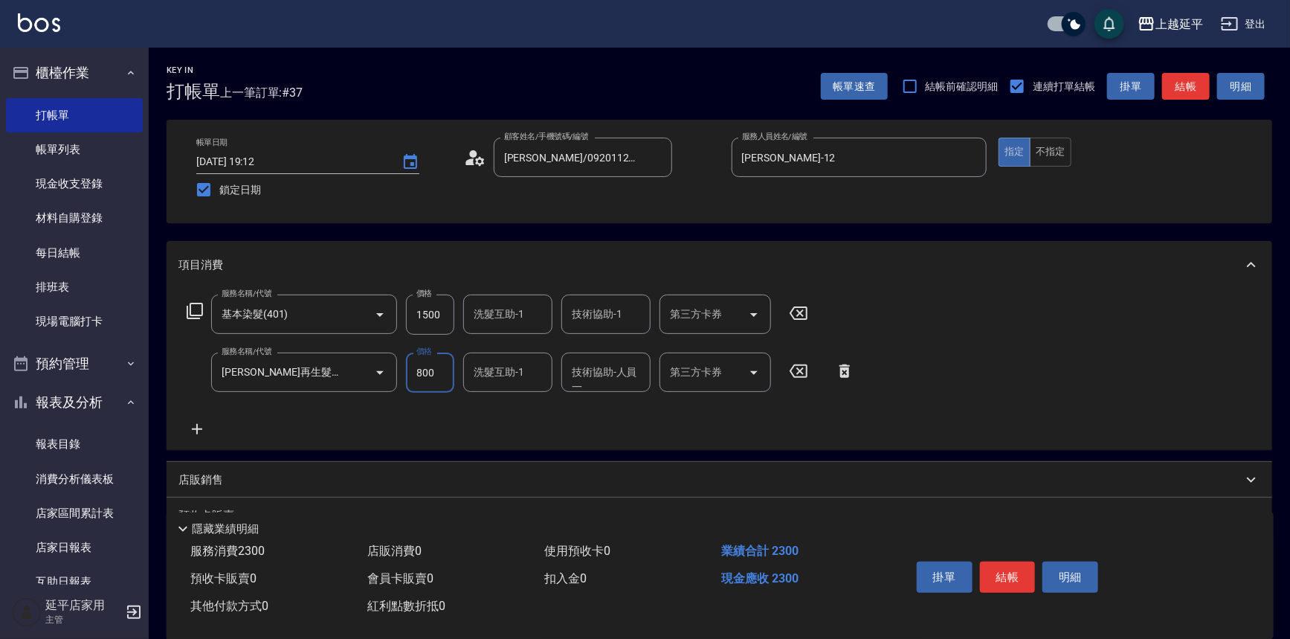
click at [447, 373] on input "800" at bounding box center [430, 372] width 48 height 40
type input "600"
click at [1003, 571] on button "結帳" at bounding box center [1008, 576] width 56 height 31
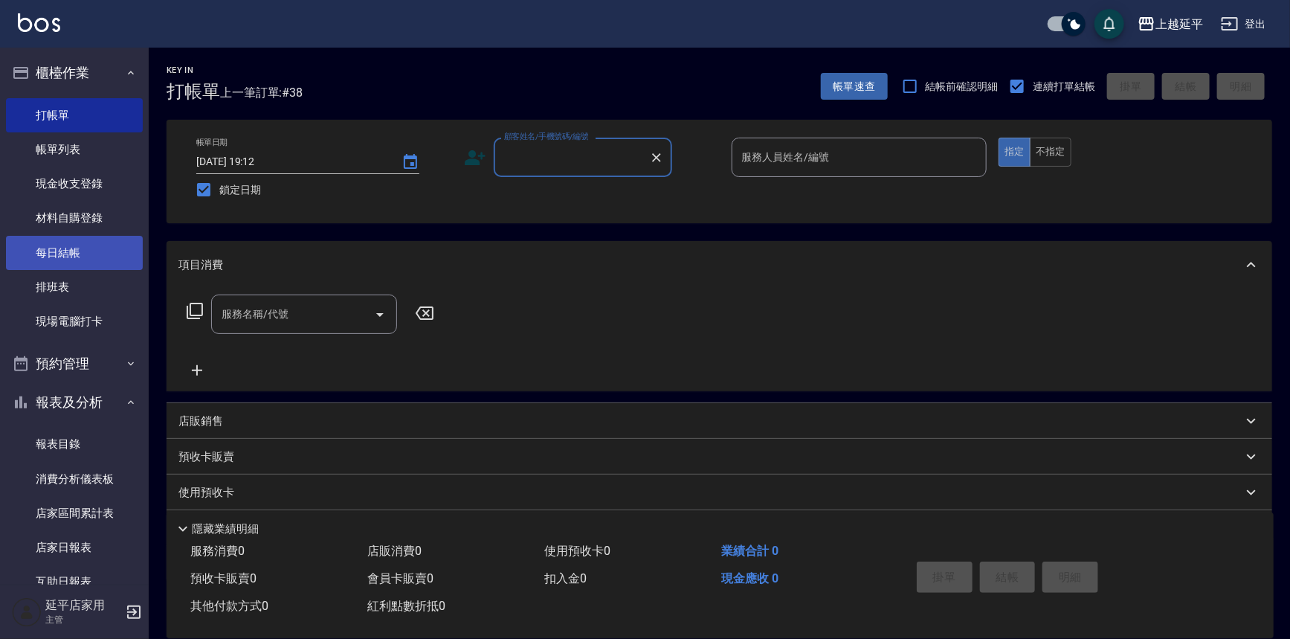
click at [50, 249] on link "每日結帳" at bounding box center [74, 253] width 137 height 34
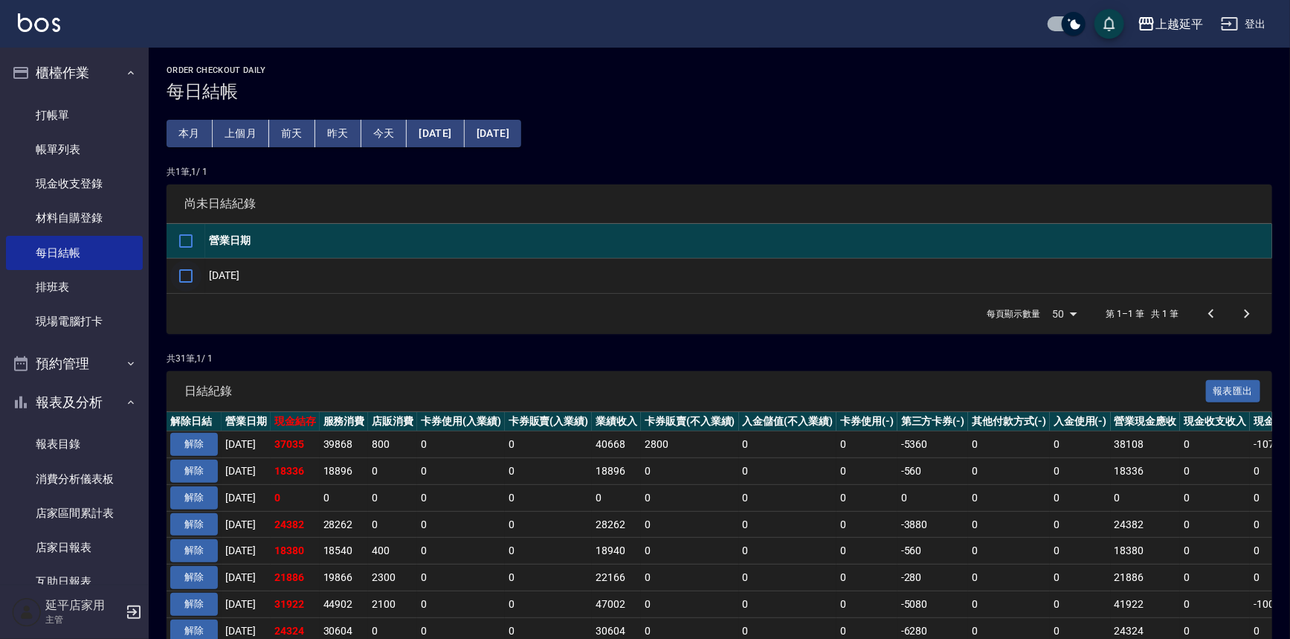
click at [181, 271] on input "checkbox" at bounding box center [185, 275] width 31 height 31
checkbox input "true"
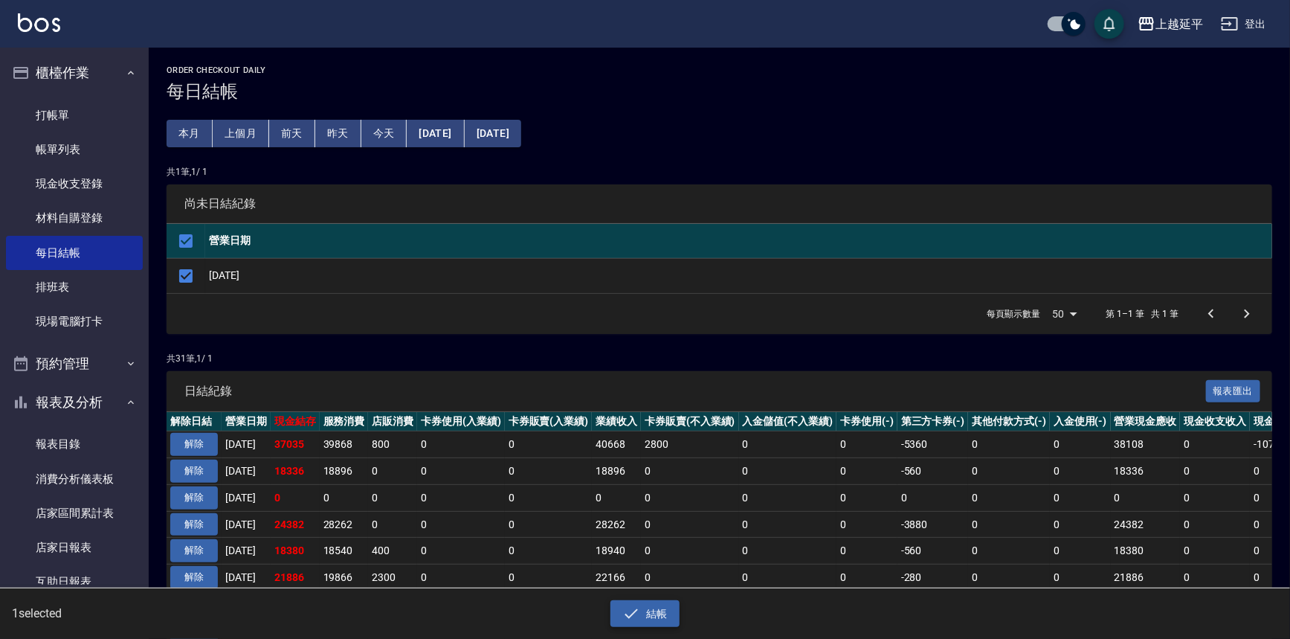
click at [630, 623] on button "結帳" at bounding box center [644, 614] width 69 height 28
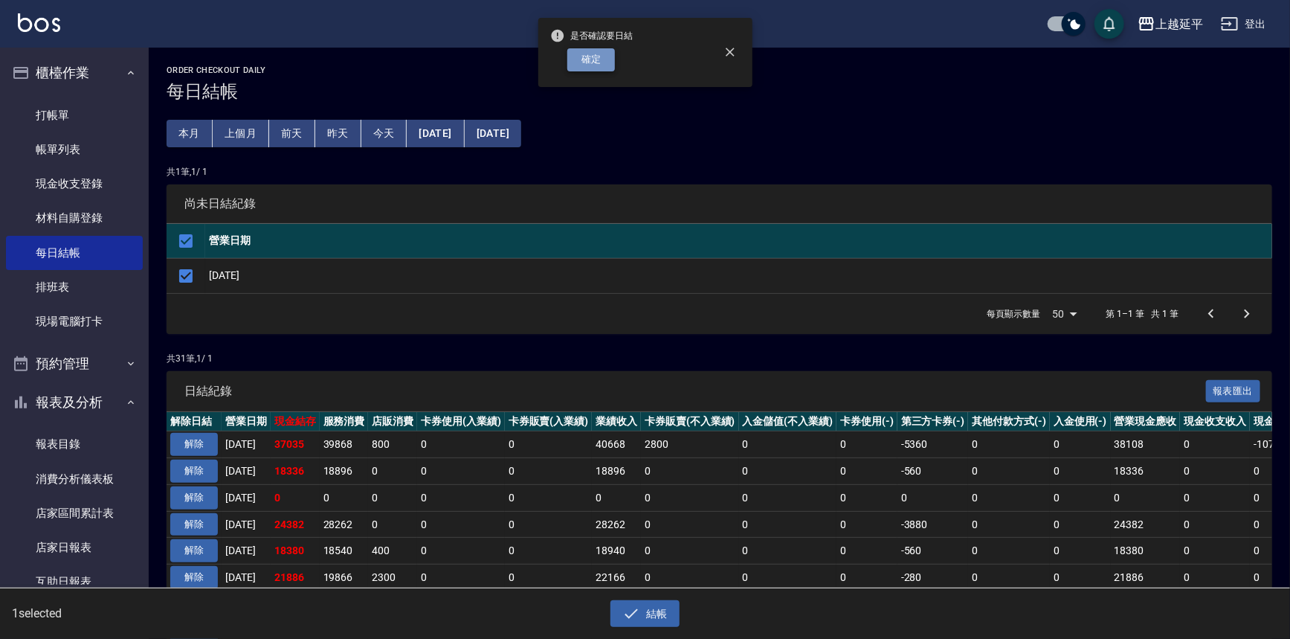
click at [602, 53] on button "確定" at bounding box center [591, 59] width 48 height 23
checkbox input "false"
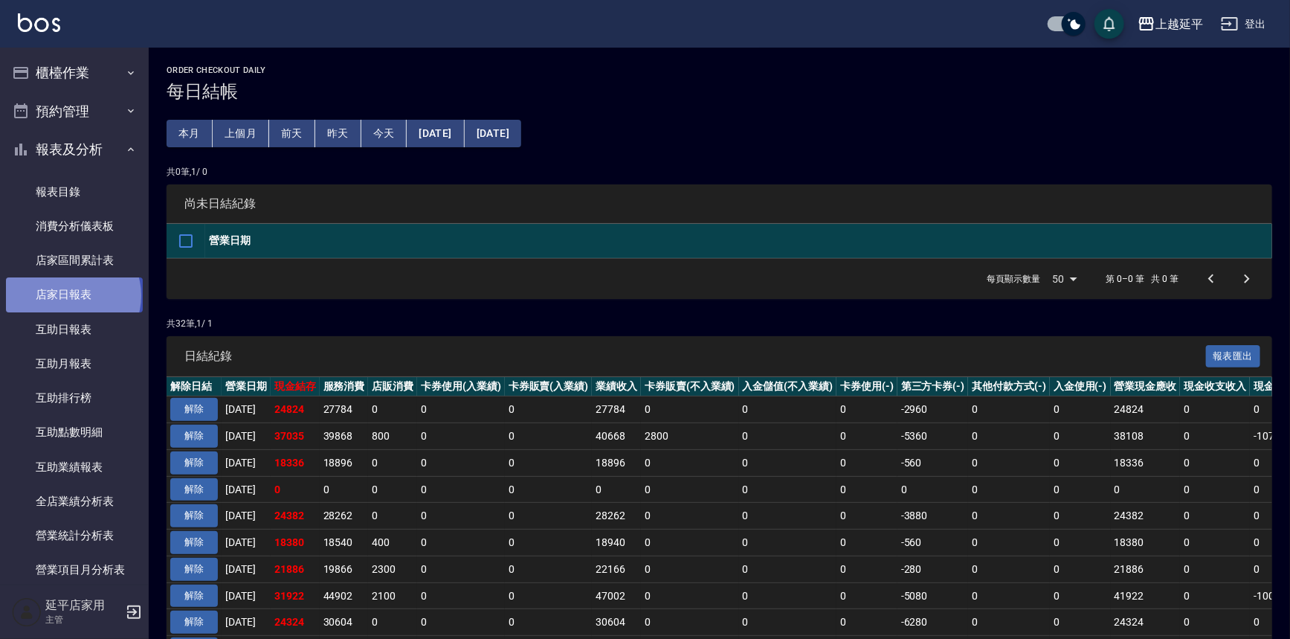
click at [72, 295] on link "店家日報表" at bounding box center [74, 294] width 137 height 34
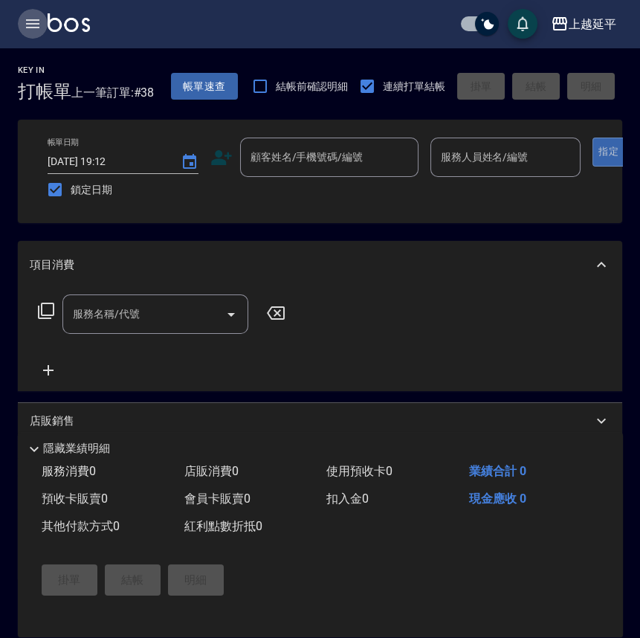
click at [33, 29] on icon "button" at bounding box center [33, 24] width 18 height 18
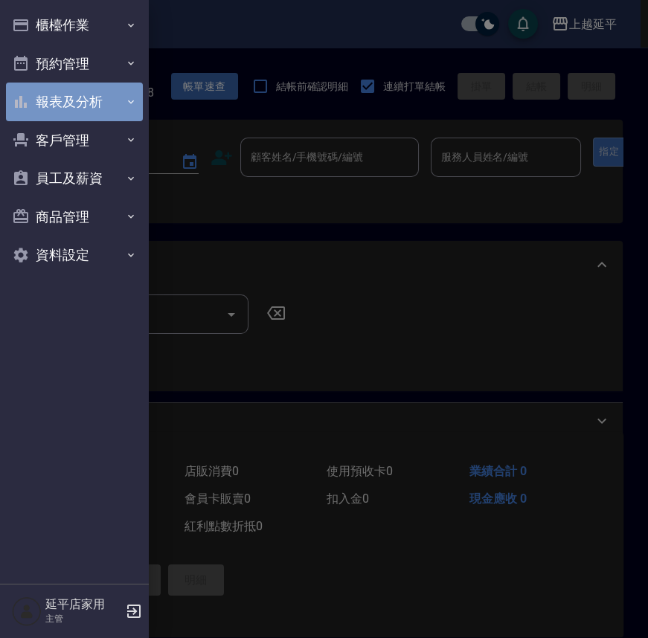
click at [83, 94] on button "報表及分析" at bounding box center [74, 102] width 137 height 39
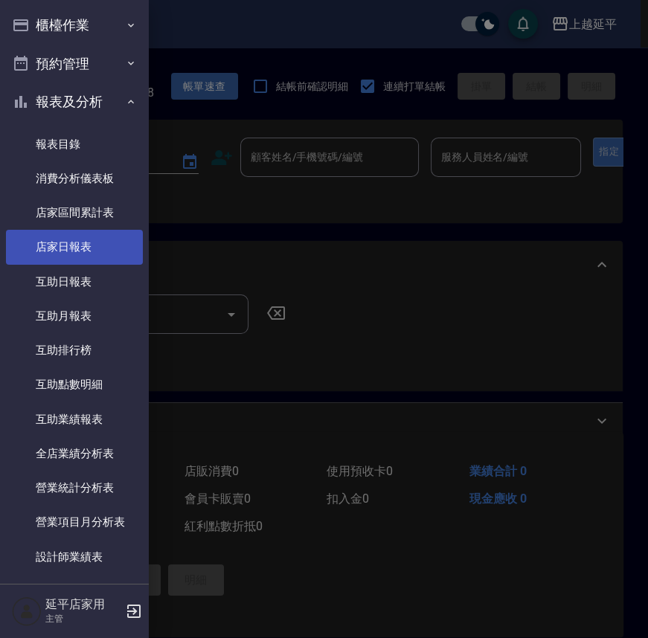
click at [74, 254] on link "店家日報表" at bounding box center [74, 247] width 137 height 34
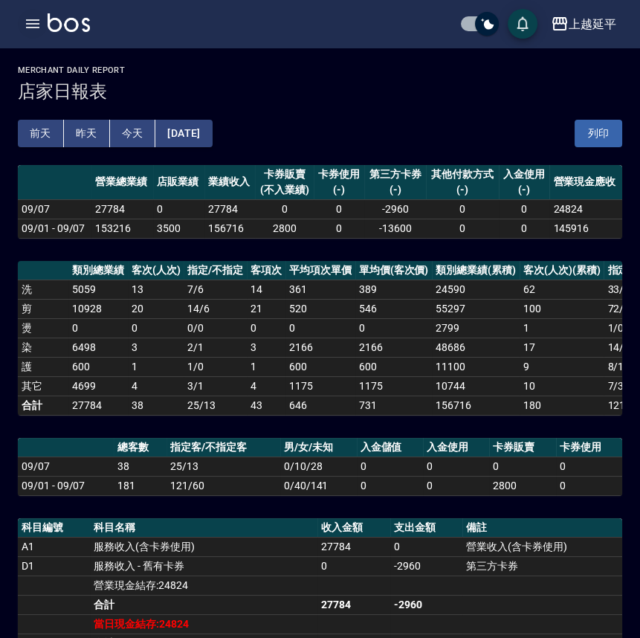
click at [25, 16] on icon "button" at bounding box center [33, 24] width 18 height 18
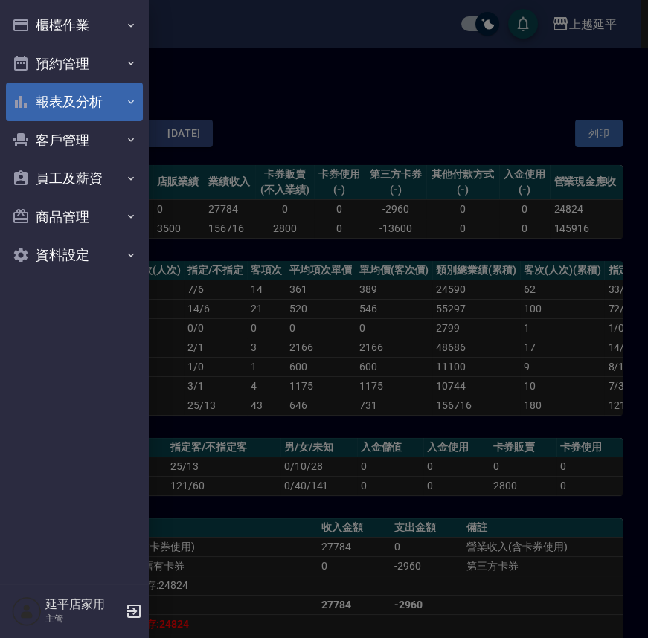
click at [57, 100] on button "報表及分析" at bounding box center [74, 102] width 137 height 39
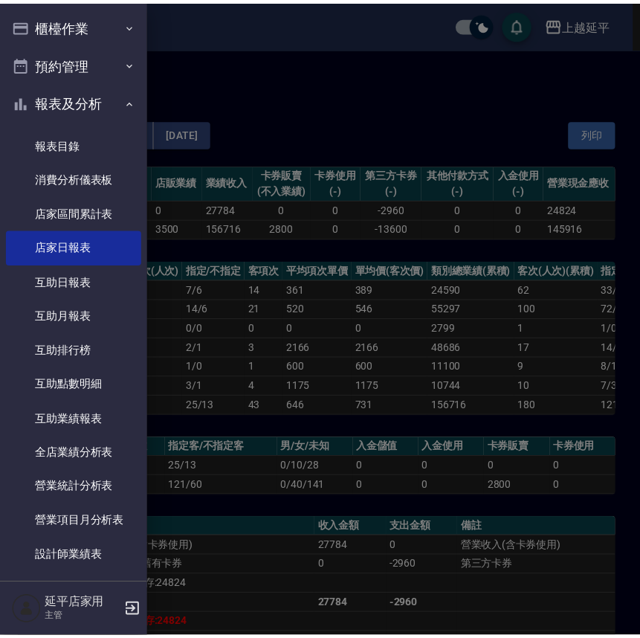
scroll to position [338, 0]
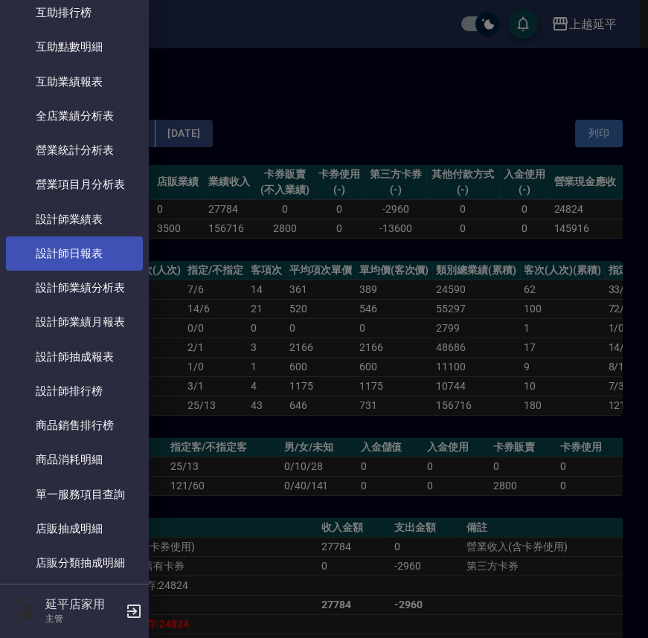
click at [71, 248] on link "設計師日報表" at bounding box center [74, 253] width 137 height 34
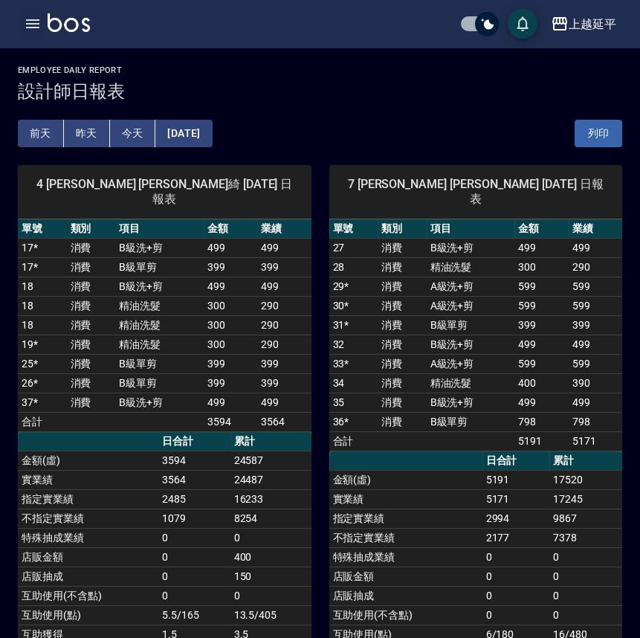
click at [28, 28] on icon "button" at bounding box center [33, 24] width 18 height 18
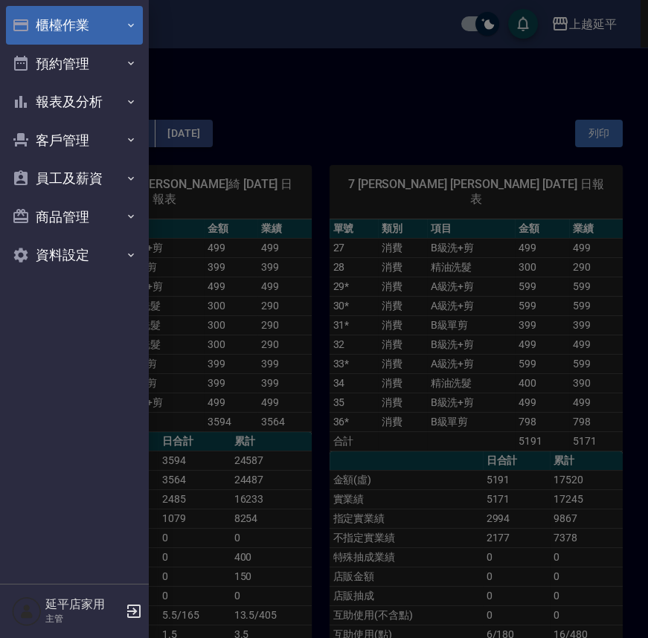
click at [62, 16] on button "櫃檯作業" at bounding box center [74, 25] width 137 height 39
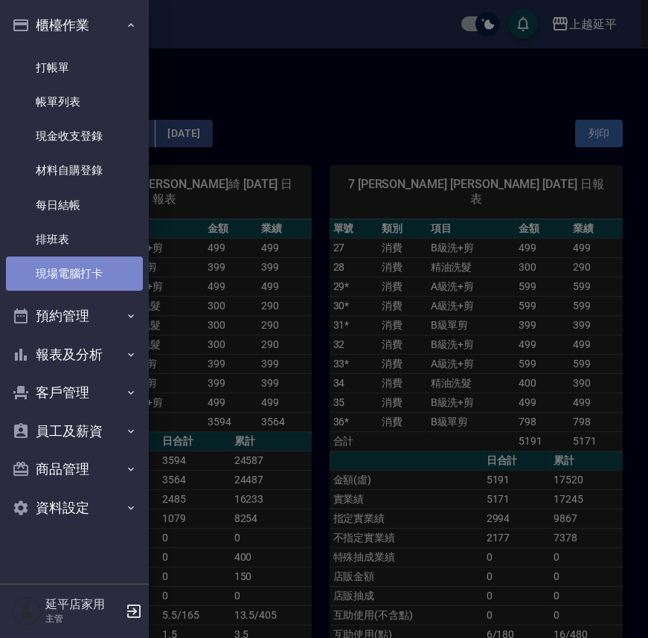
click at [87, 272] on link "現場電腦打卡" at bounding box center [74, 274] width 137 height 34
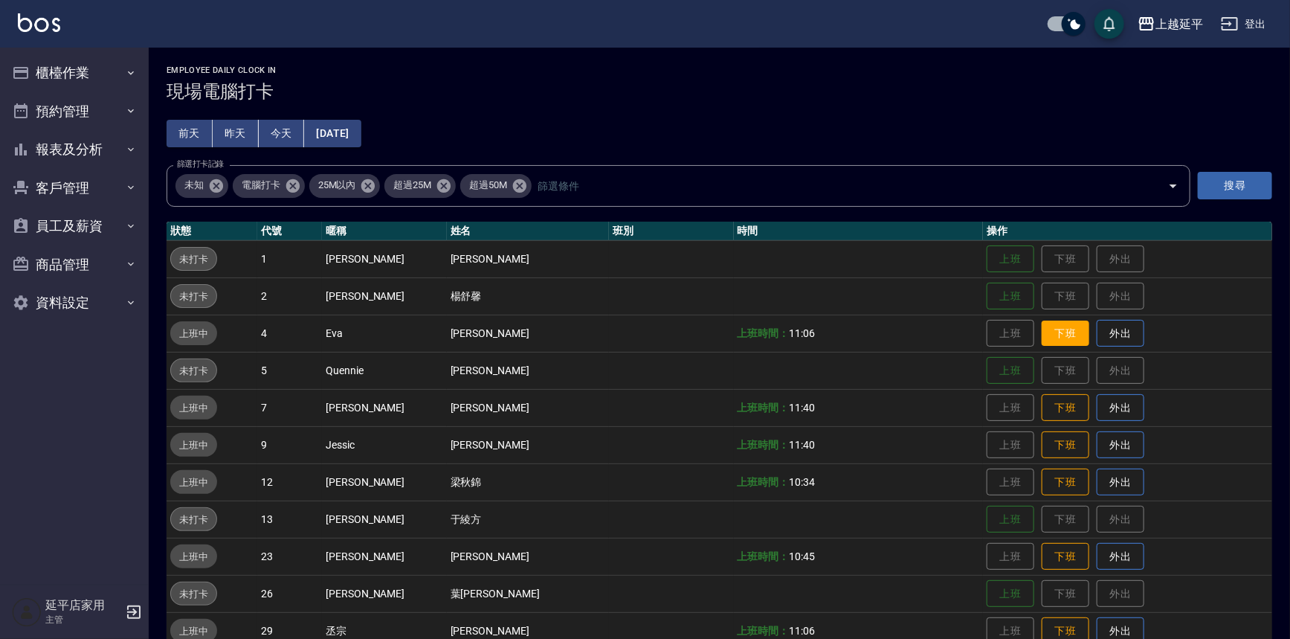
click at [647, 332] on button "下班" at bounding box center [1066, 333] width 48 height 26
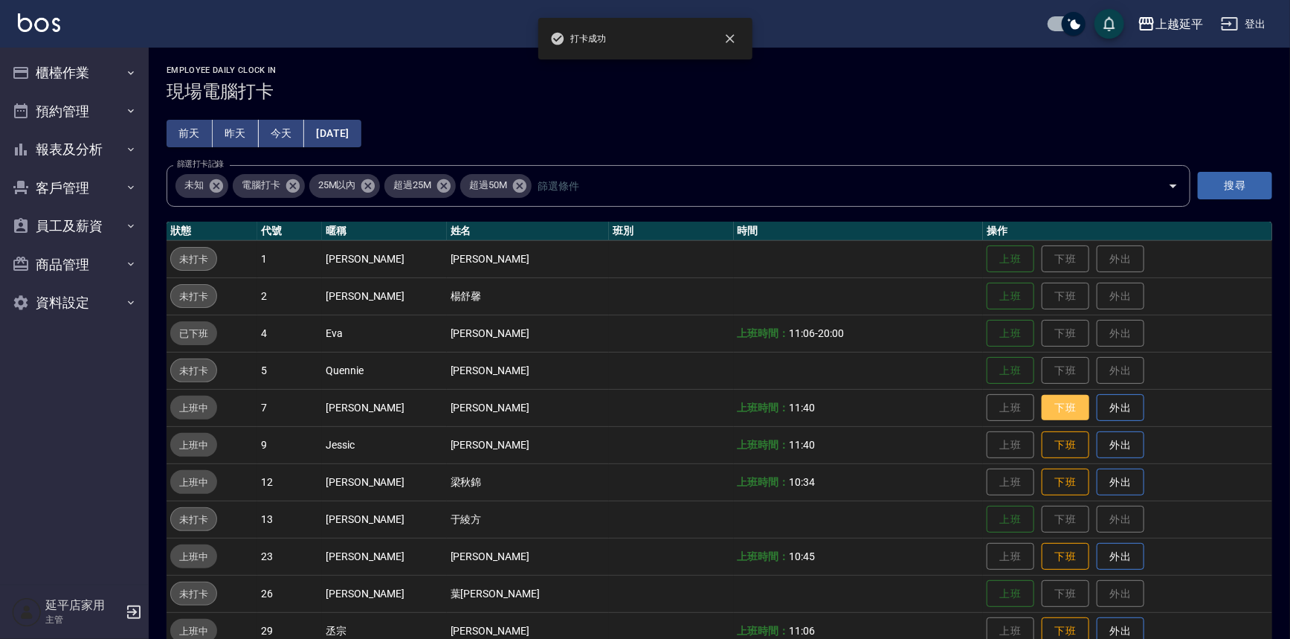
click at [647, 404] on button "下班" at bounding box center [1066, 408] width 48 height 26
click at [647, 451] on button "下班" at bounding box center [1066, 445] width 48 height 26
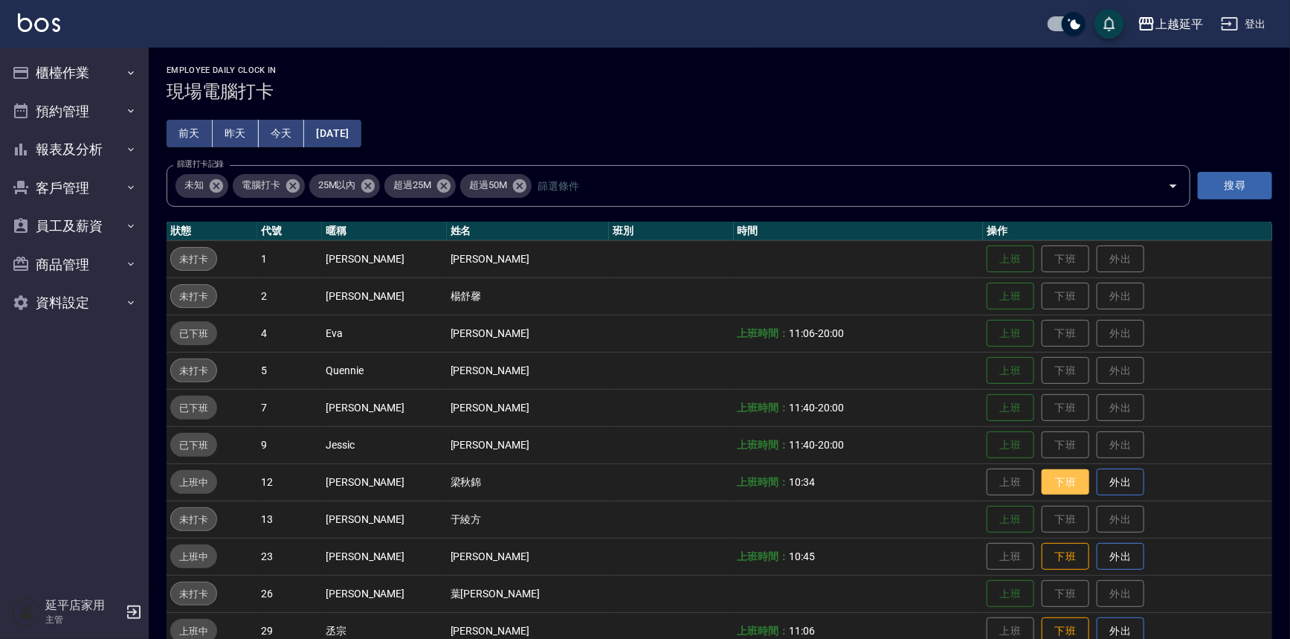
click at [647, 480] on button "下班" at bounding box center [1066, 482] width 48 height 26
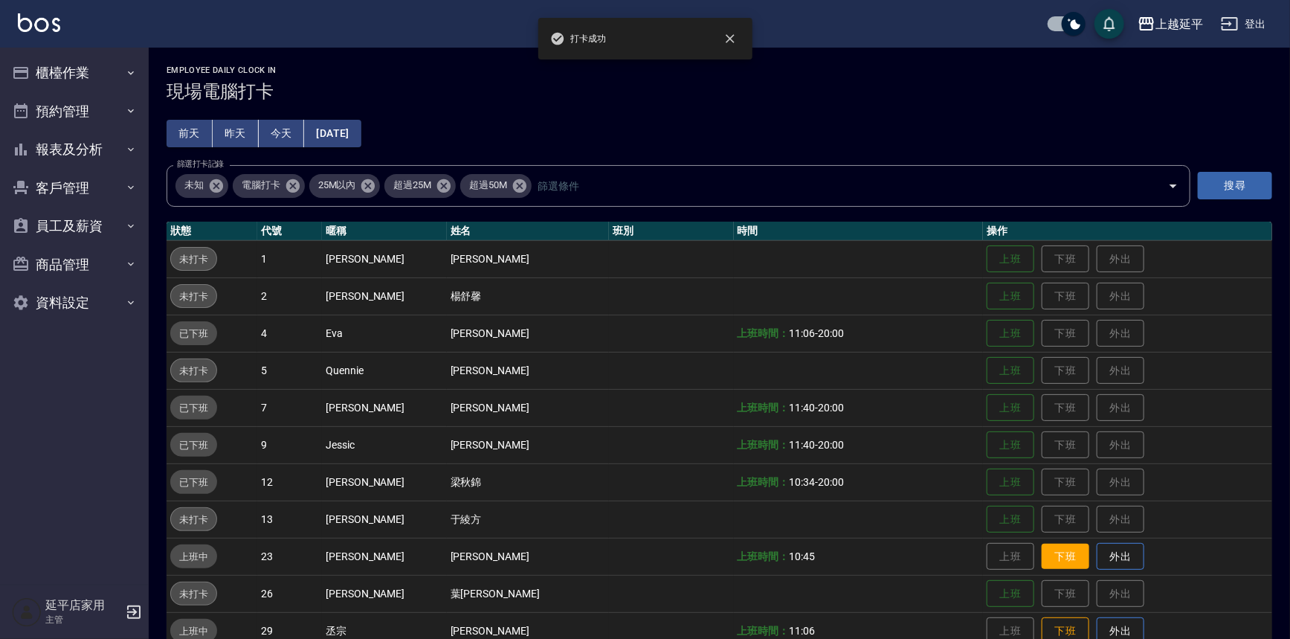
click at [647, 567] on button "下班" at bounding box center [1066, 557] width 48 height 26
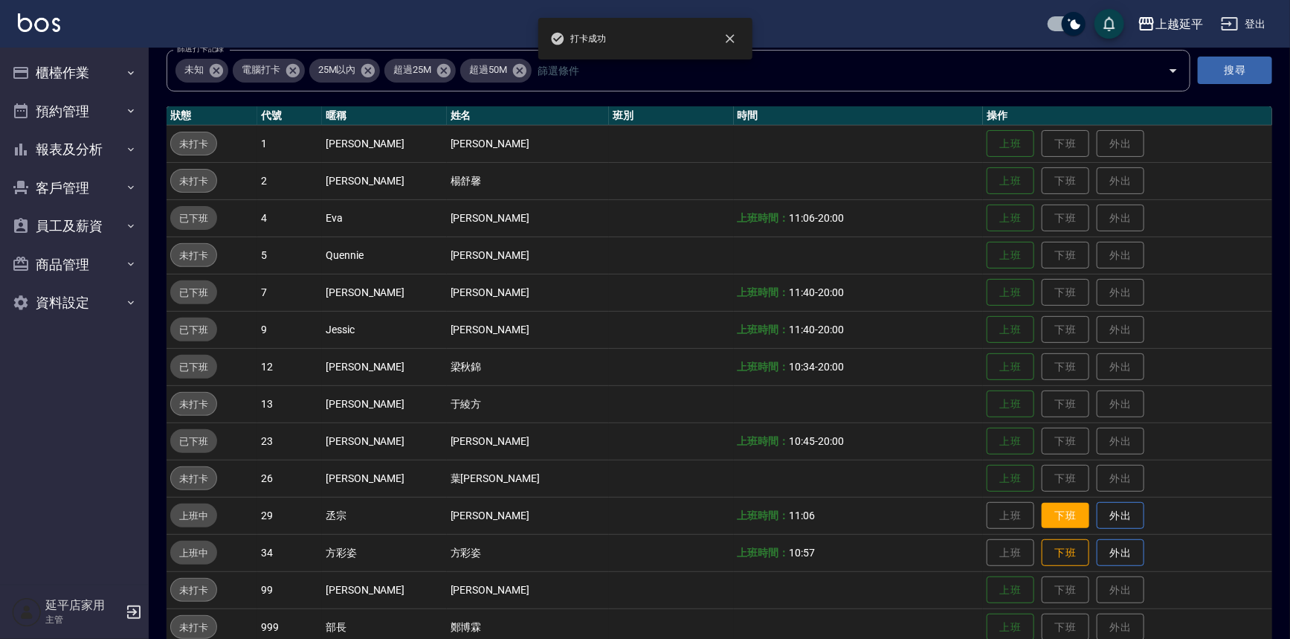
scroll to position [106, 0]
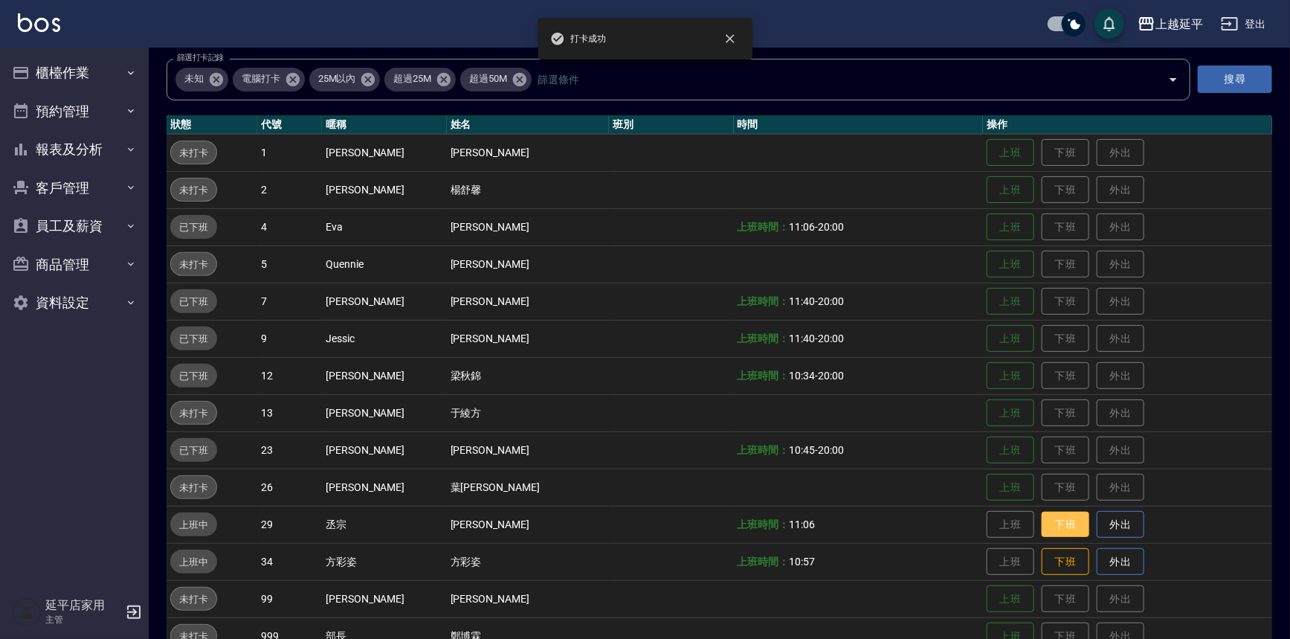
click at [647, 521] on button "下班" at bounding box center [1066, 525] width 48 height 26
click at [647, 558] on button "下班" at bounding box center [1066, 562] width 48 height 26
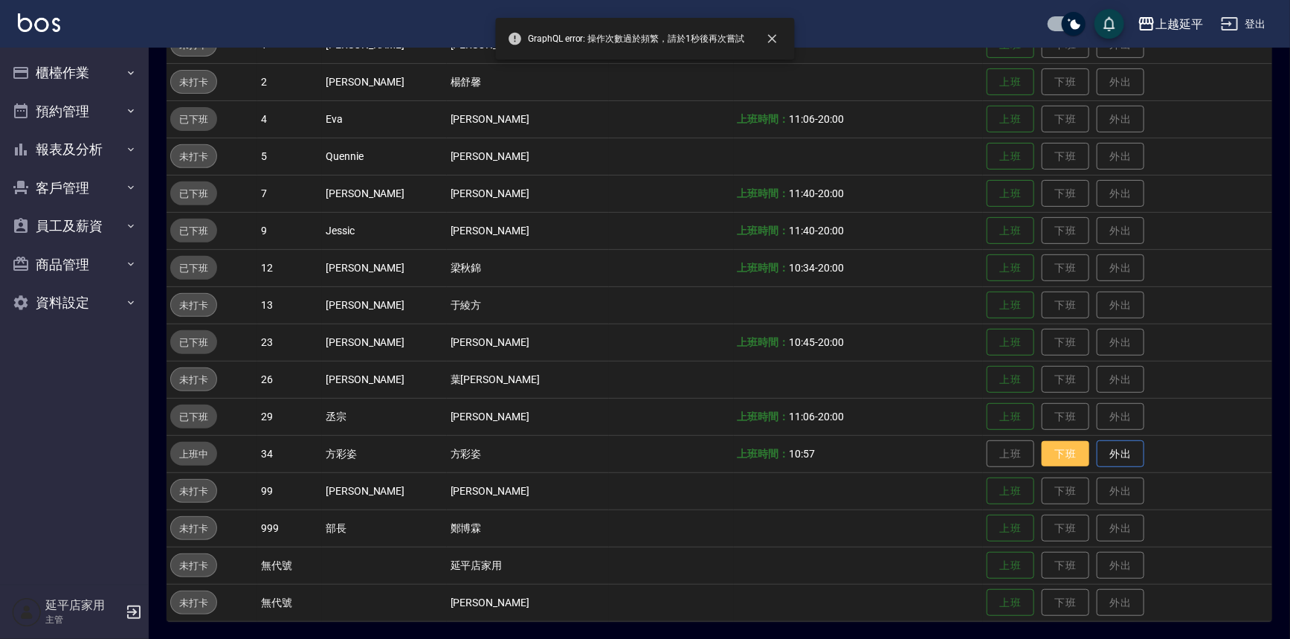
click at [647, 449] on button "下班" at bounding box center [1066, 454] width 48 height 26
